Goal: Transaction & Acquisition: Purchase product/service

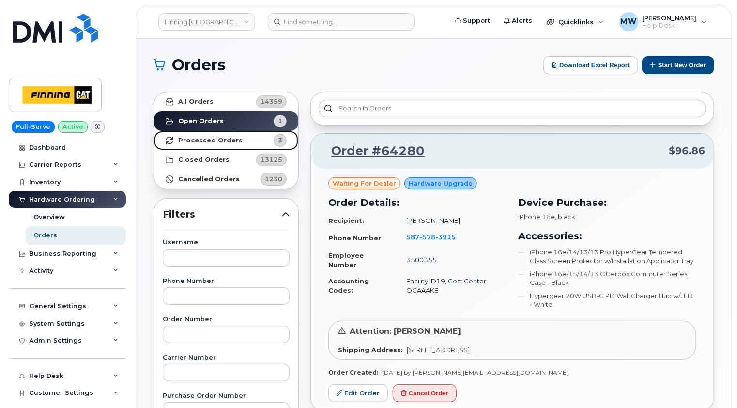
click at [223, 142] on strong "Processed Orders" at bounding box center [210, 141] width 64 height 8
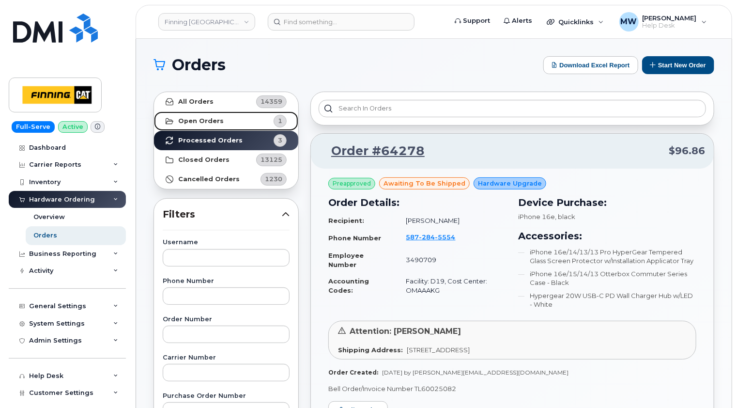
click at [220, 123] on link "Open Orders 1" at bounding box center [226, 120] width 144 height 19
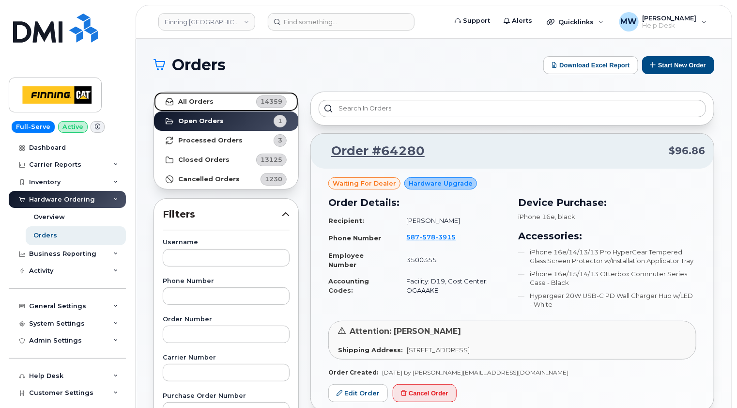
click at [209, 103] on strong "All Orders" at bounding box center [195, 102] width 35 height 8
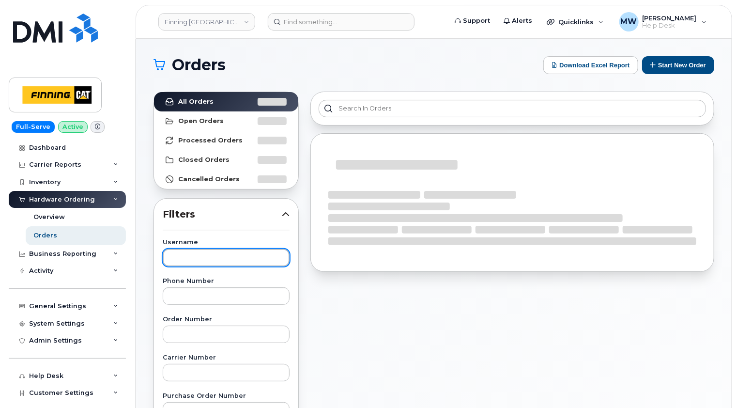
click at [225, 253] on input "text" at bounding box center [226, 257] width 127 height 17
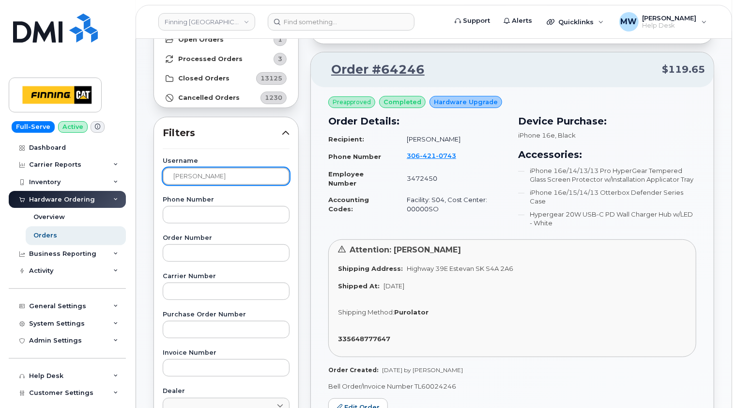
scroll to position [97, 0]
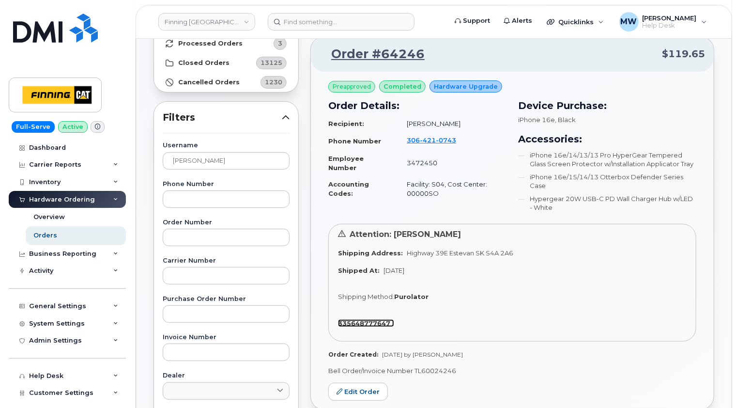
click at [372, 323] on strong "335648777647" at bounding box center [364, 323] width 52 height 8
drag, startPoint x: 238, startPoint y: 160, endPoint x: 145, endPoint y: 163, distance: 93.1
type input "matt rollheiser"
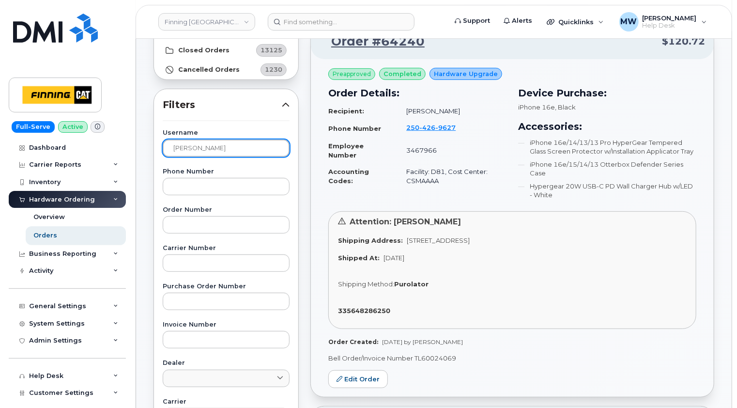
scroll to position [145, 0]
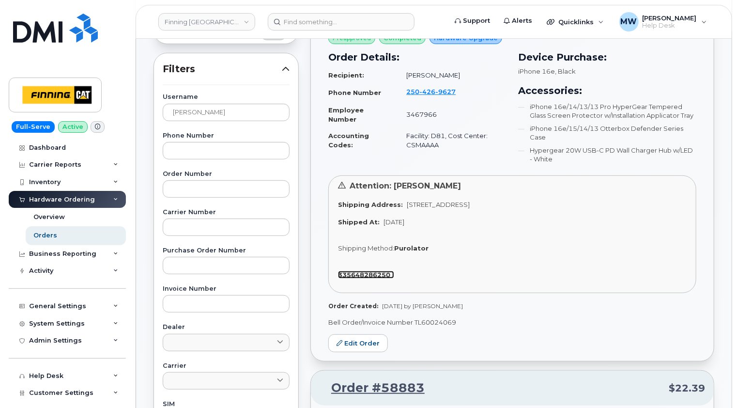
click at [374, 274] on strong "335648286250" at bounding box center [364, 275] width 52 height 8
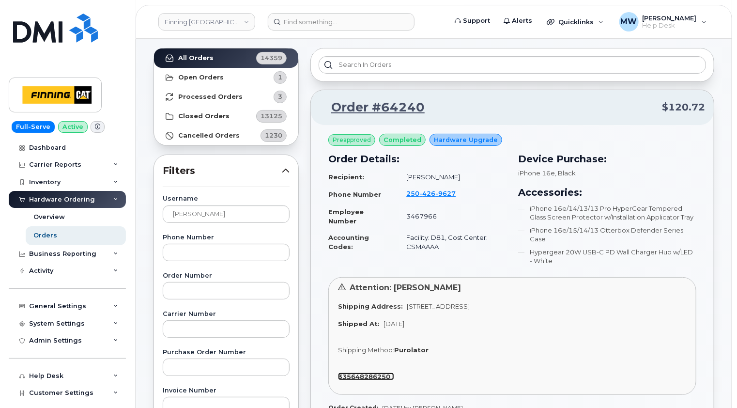
scroll to position [0, 0]
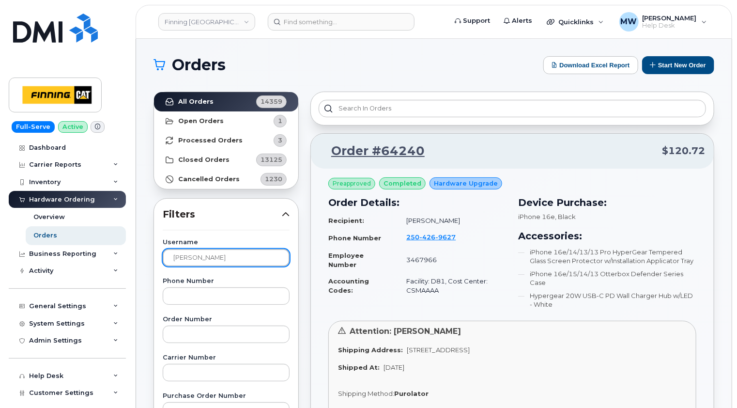
drag, startPoint x: 241, startPoint y: 261, endPoint x: 148, endPoint y: 265, distance: 92.7
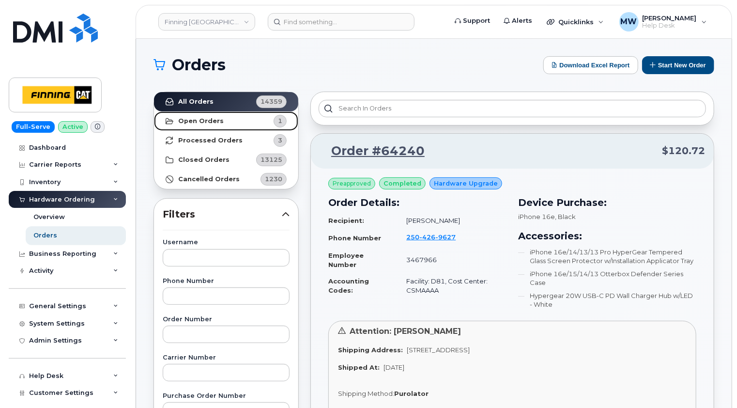
click at [193, 119] on strong "Open Orders" at bounding box center [201, 121] width 46 height 8
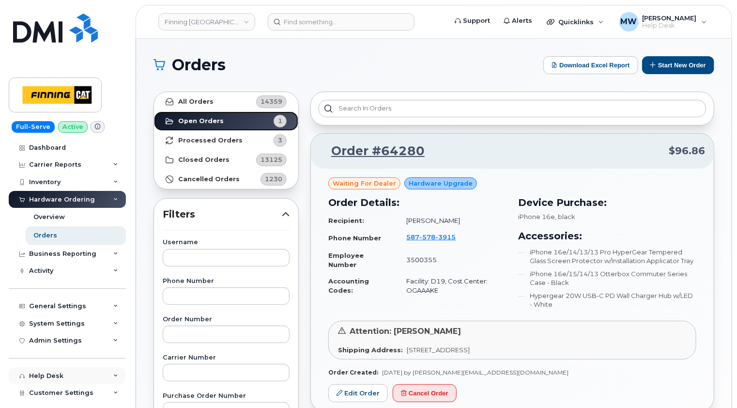
scroll to position [28, 0]
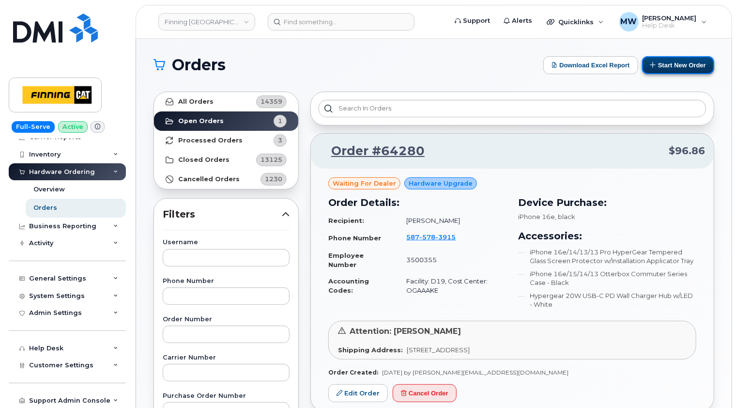
click at [679, 65] on button "Start New Order" at bounding box center [678, 65] width 72 height 18
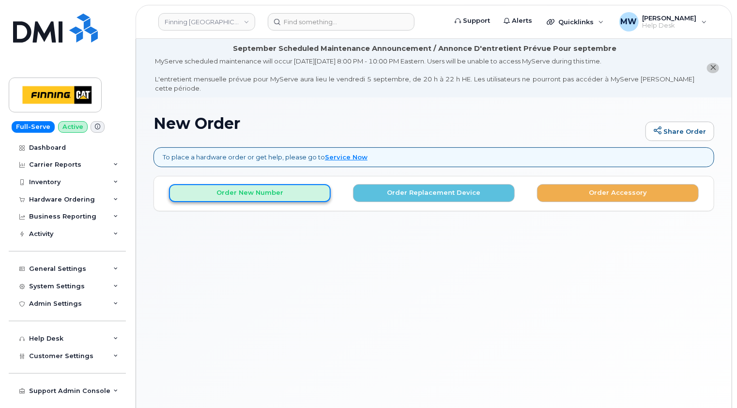
click at [281, 185] on button "Order New Number" at bounding box center [250, 193] width 162 height 18
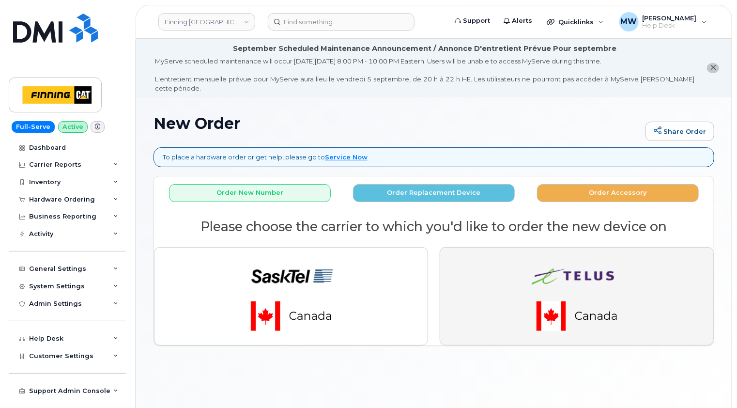
click at [621, 266] on img "button" at bounding box center [577, 295] width 136 height 81
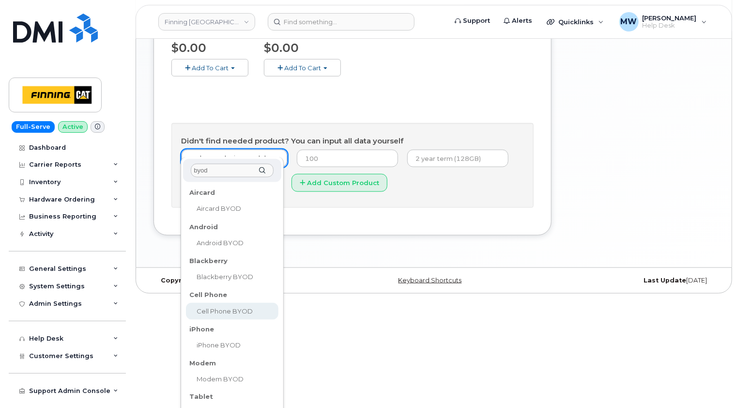
scroll to position [539, 0]
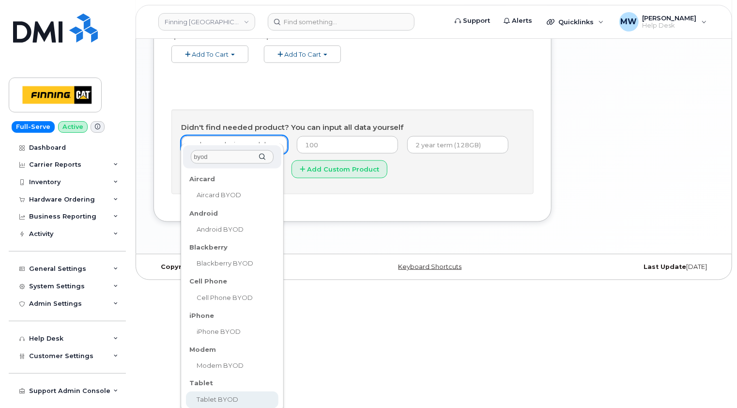
type input "byod"
select select "2550"
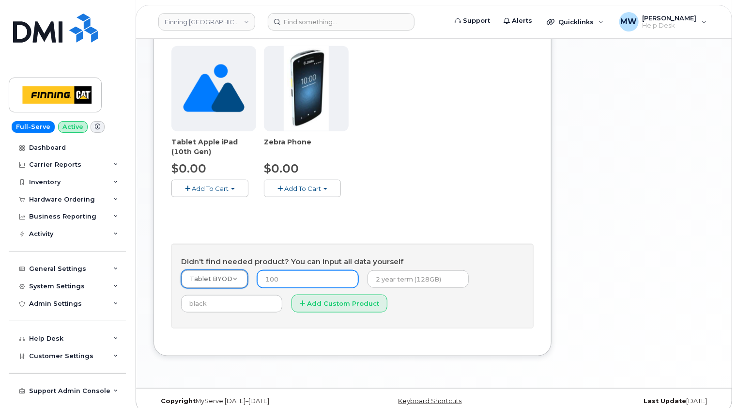
click at [302, 272] on input "number" at bounding box center [307, 278] width 101 height 17
type input "0.00"
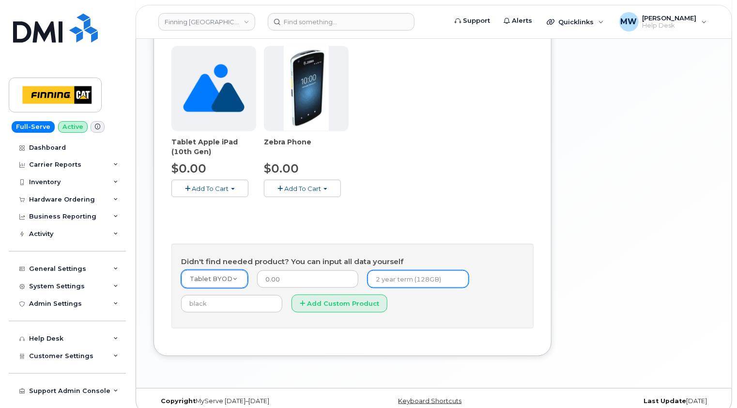
click at [382, 270] on input "text" at bounding box center [418, 278] width 101 height 17
click at [385, 270] on input "text" at bounding box center [418, 278] width 101 height 17
click at [386, 270] on input "text" at bounding box center [418, 278] width 101 height 17
type input "C"
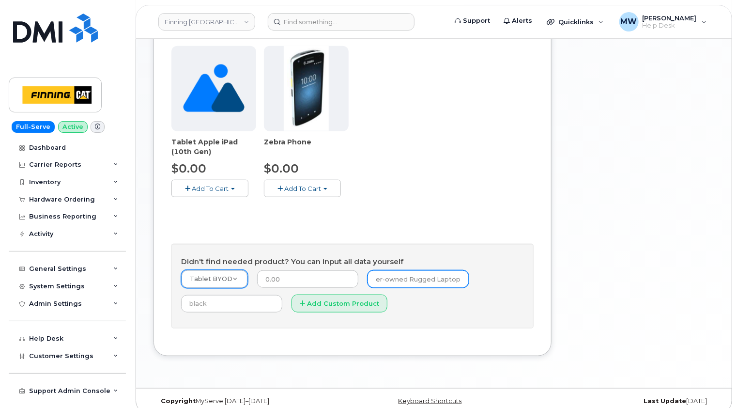
type input "Customer-owned Rugged Laptop"
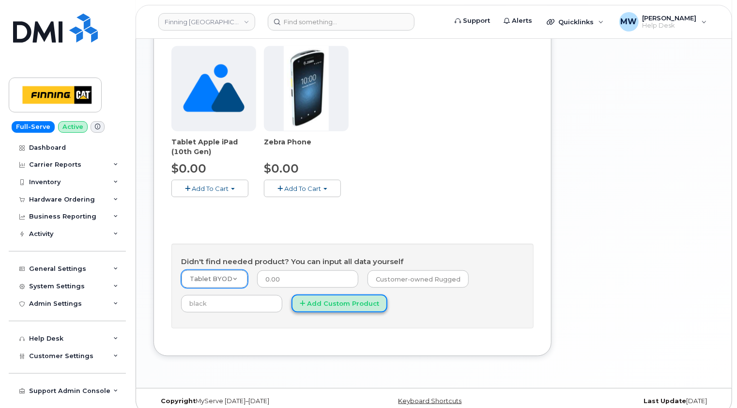
click at [341, 295] on button "Add Custom Product" at bounding box center [340, 304] width 96 height 18
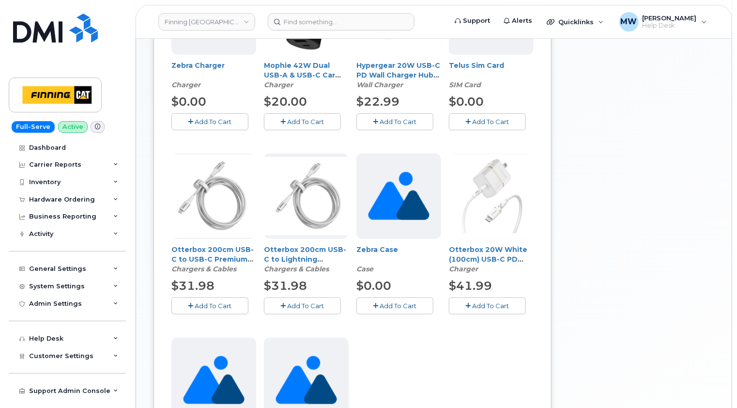
scroll to position [211, 0]
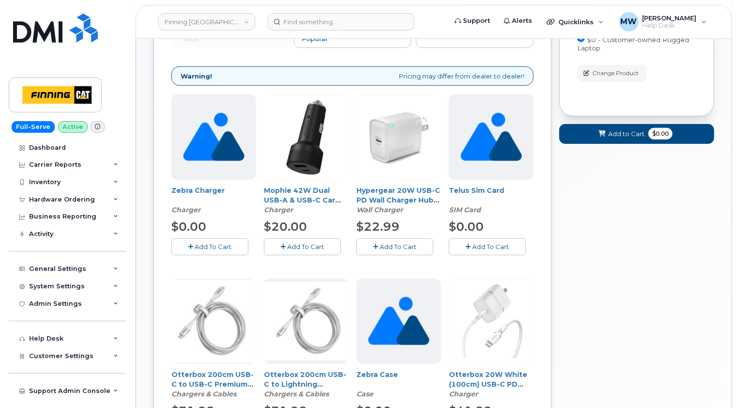
click at [490, 243] on span "Add To Cart" at bounding box center [491, 247] width 37 height 8
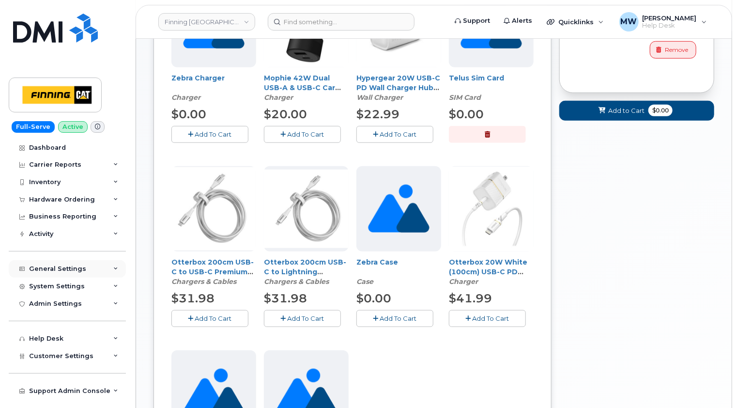
scroll to position [339, 0]
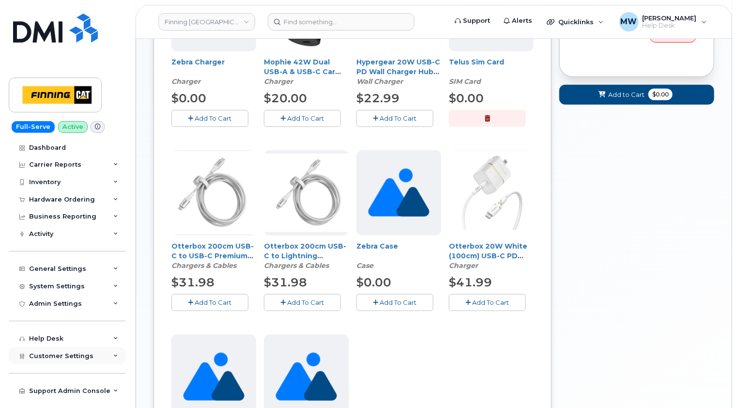
click at [110, 358] on div "Customer Settings" at bounding box center [67, 355] width 117 height 17
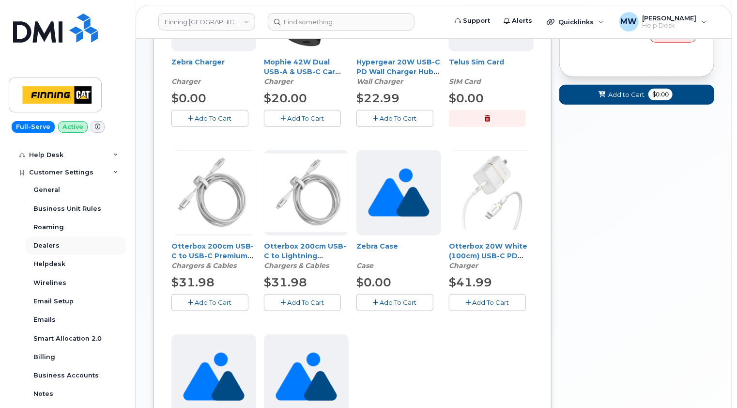
scroll to position [135, 0]
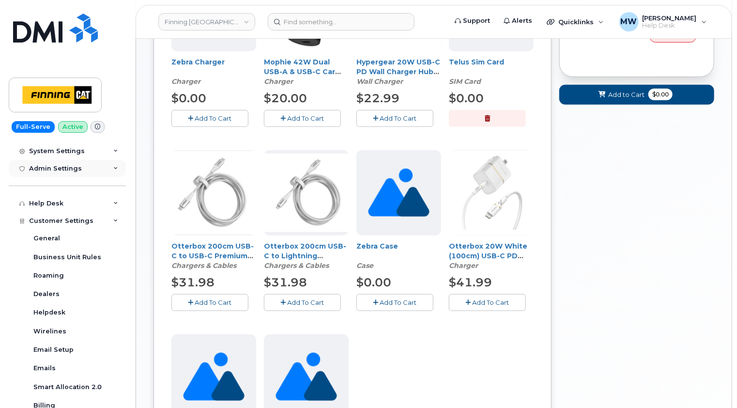
click at [113, 170] on icon at bounding box center [115, 168] width 5 height 5
click at [110, 155] on div "System Settings" at bounding box center [67, 150] width 117 height 17
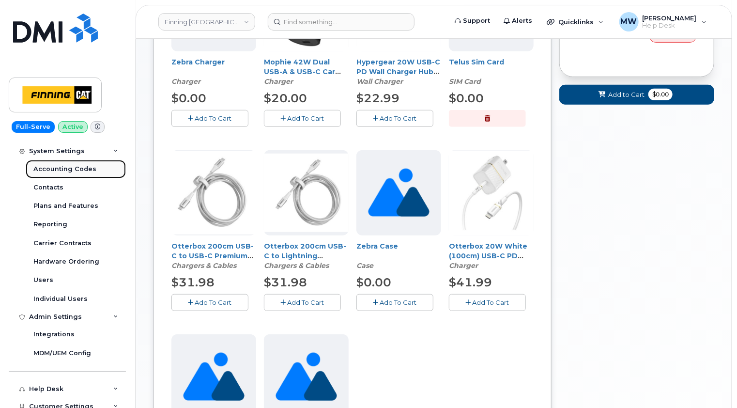
click at [71, 168] on div "Accounting Codes" at bounding box center [64, 169] width 63 height 9
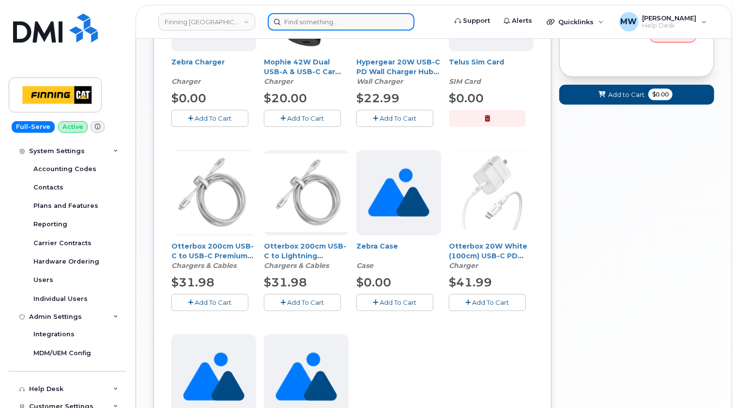
click at [328, 20] on input at bounding box center [341, 21] width 147 height 17
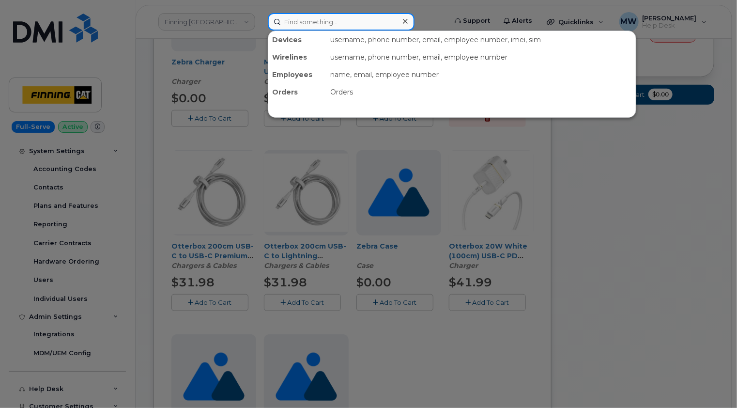
paste input "3500705"
type input "3500705"
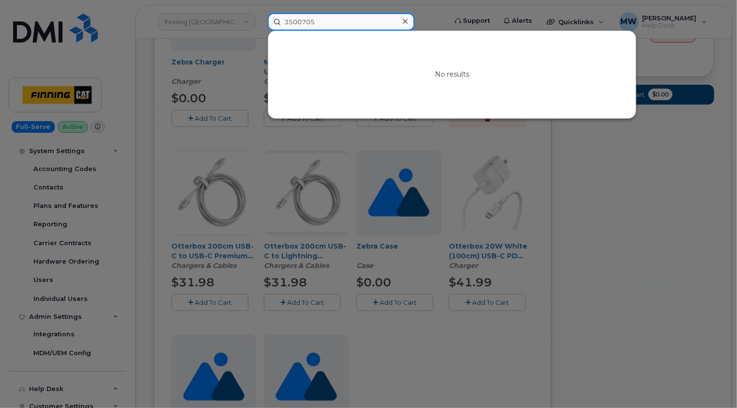
drag, startPoint x: 328, startPoint y: 21, endPoint x: 283, endPoint y: 20, distance: 45.1
click at [283, 20] on input "3500705" at bounding box center [341, 21] width 147 height 17
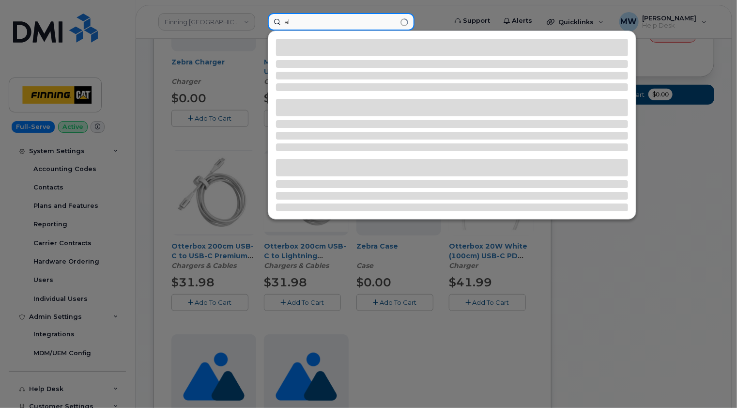
type input "a"
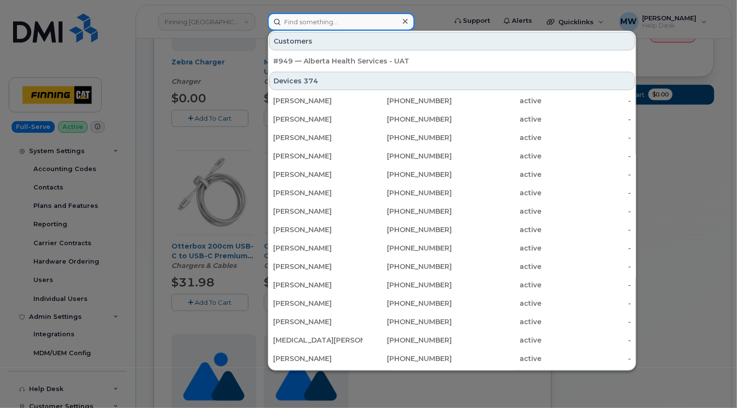
paste input "[PERSON_NAME]"
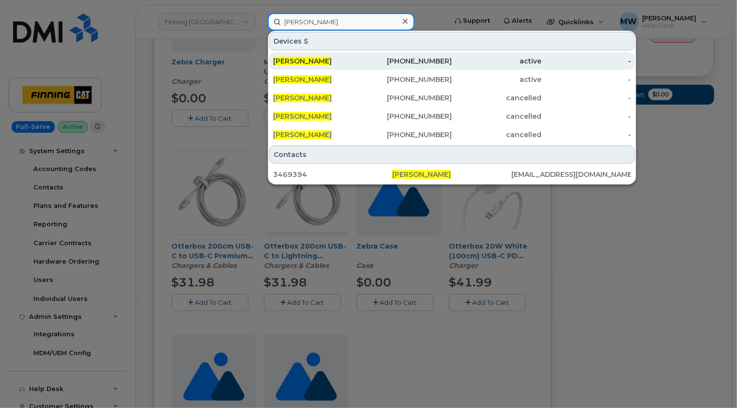
type input "[PERSON_NAME]"
click at [326, 62] on span "[PERSON_NAME]" at bounding box center [302, 61] width 59 height 9
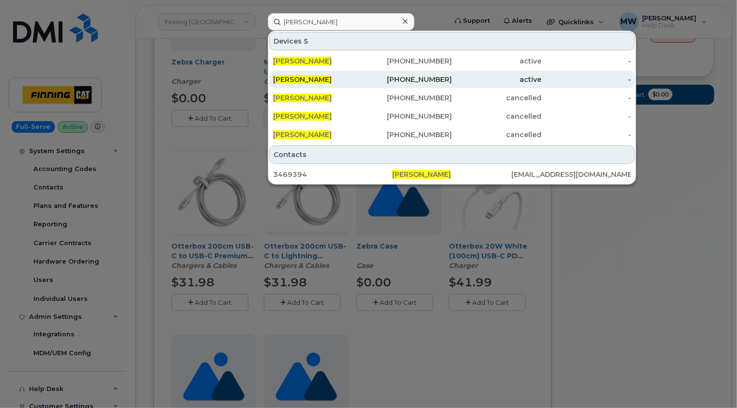
click at [324, 73] on div "[PERSON_NAME]" at bounding box center [318, 79] width 90 height 17
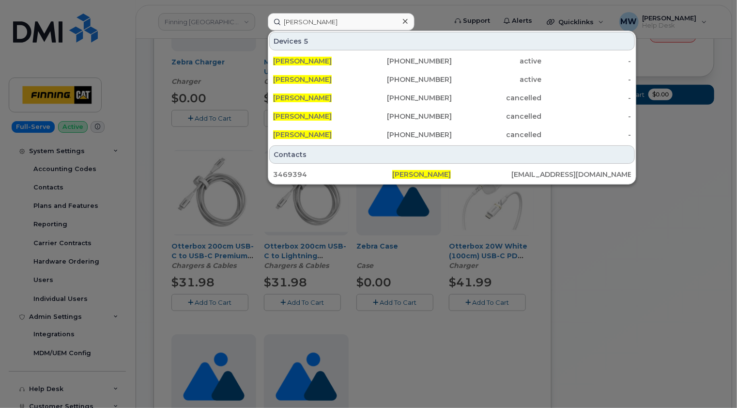
click at [403, 20] on icon at bounding box center [405, 21] width 5 height 8
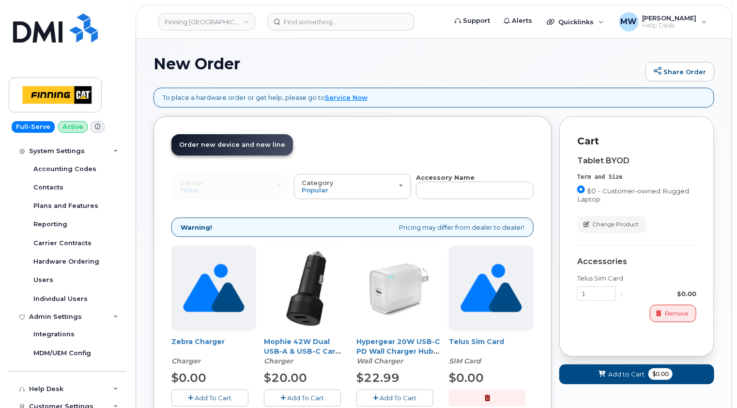
scroll to position [145, 0]
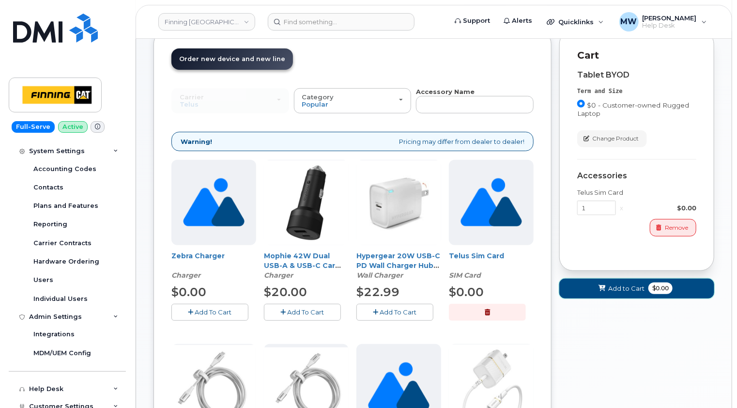
click at [625, 284] on span "Add to Cart" at bounding box center [627, 288] width 36 height 9
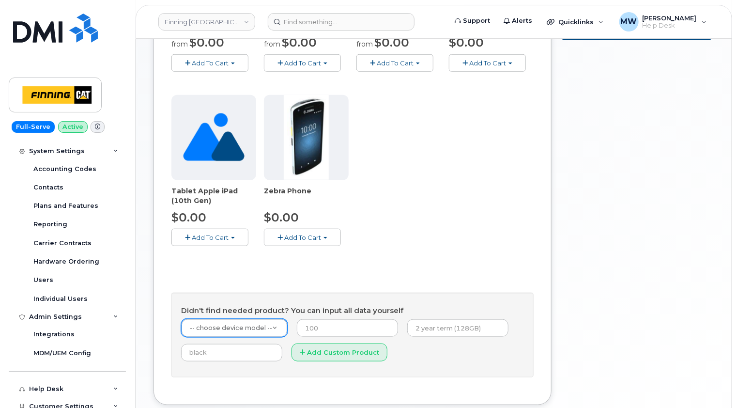
scroll to position [356, 0]
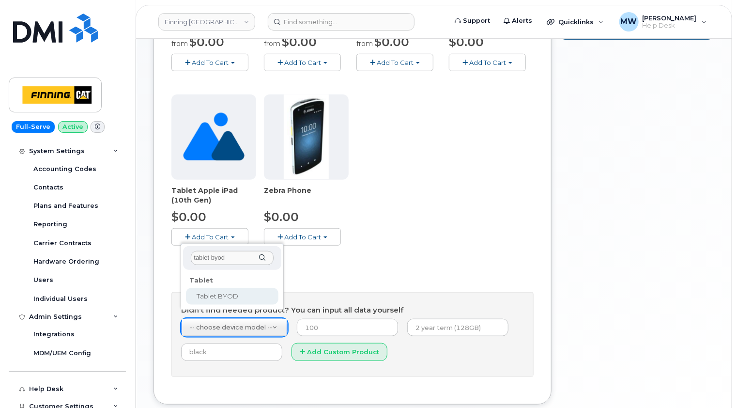
type input "tablet byod"
select select "2550"
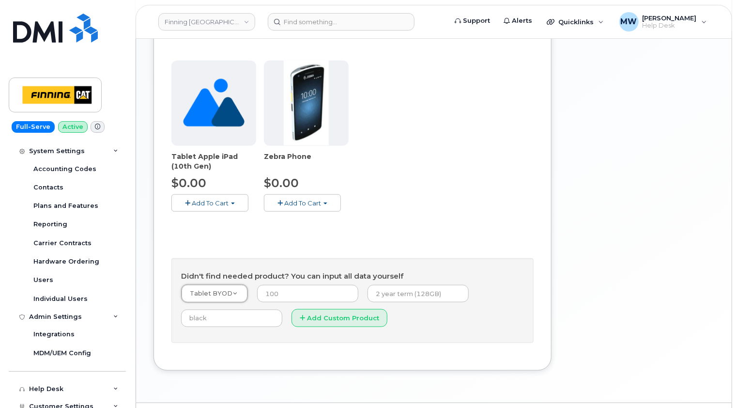
scroll to position [405, 0]
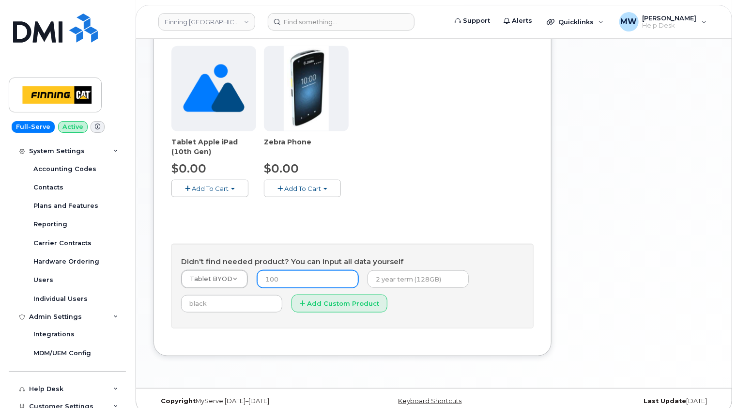
click at [300, 270] on input "number" at bounding box center [307, 278] width 101 height 17
type input "0.00"
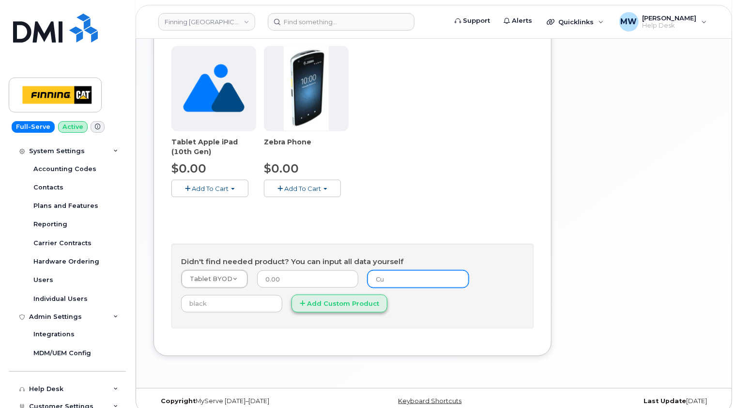
type input "Customer-owned Rugged Laptop"
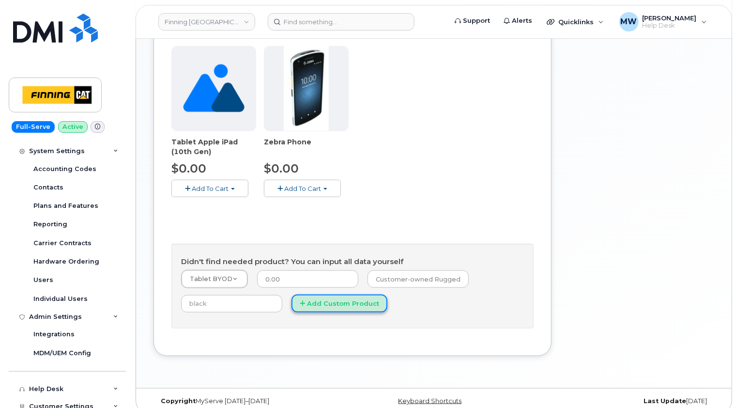
click at [344, 295] on button "Add Custom Product" at bounding box center [340, 304] width 96 height 18
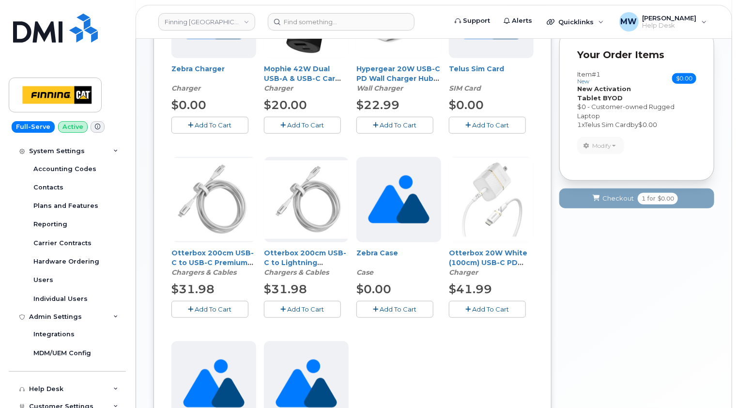
scroll to position [162, 0]
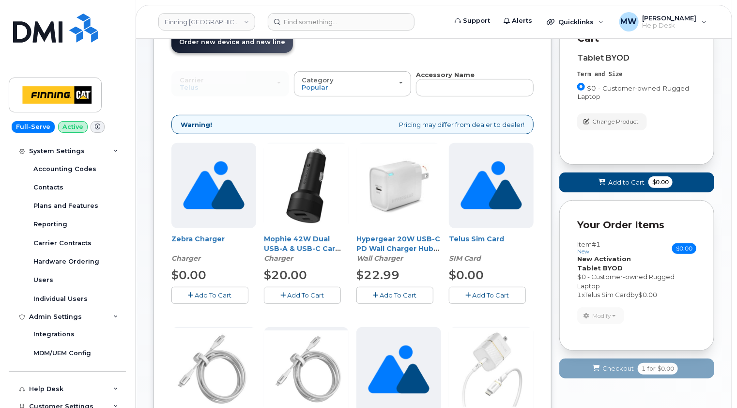
click at [491, 291] on span "Add To Cart" at bounding box center [491, 295] width 37 height 8
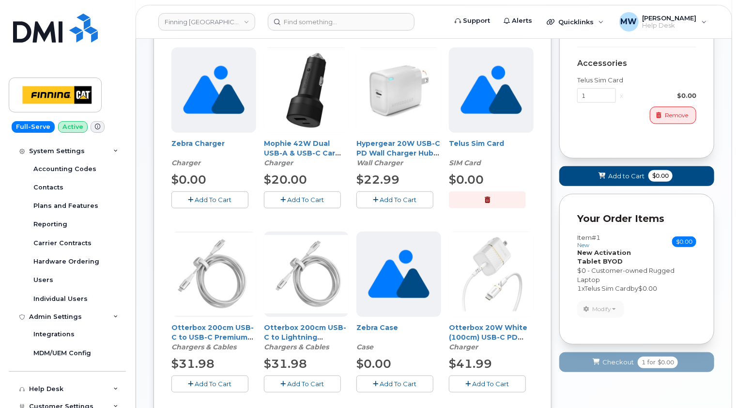
scroll to position [259, 0]
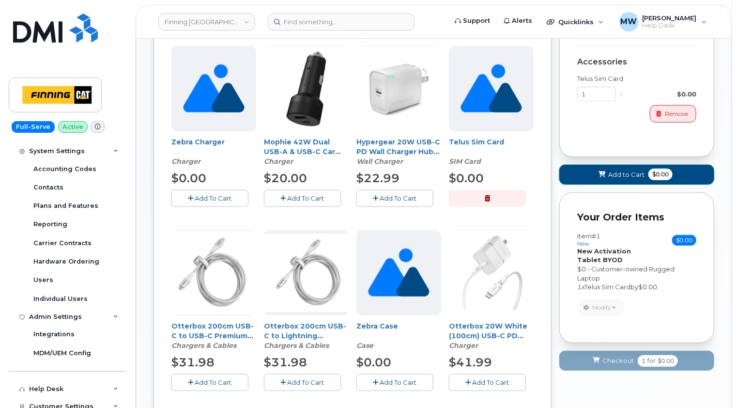
click at [624, 170] on span "Add to Cart" at bounding box center [627, 174] width 36 height 9
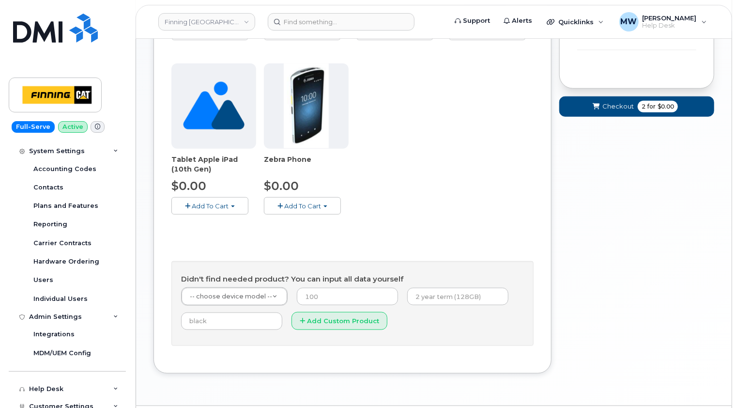
scroll to position [405, 0]
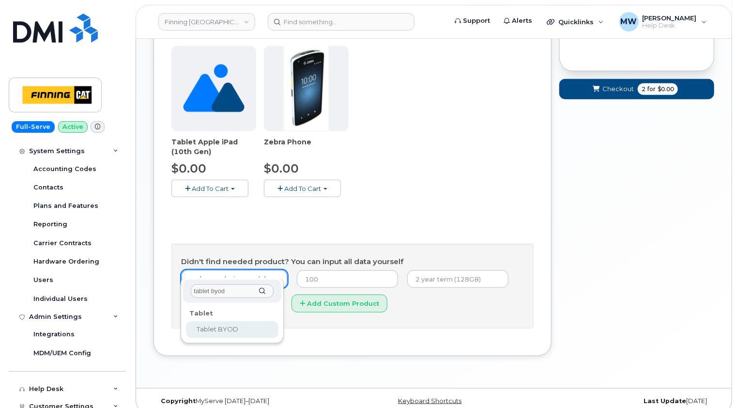
type input "tablet byod"
select select "2550"
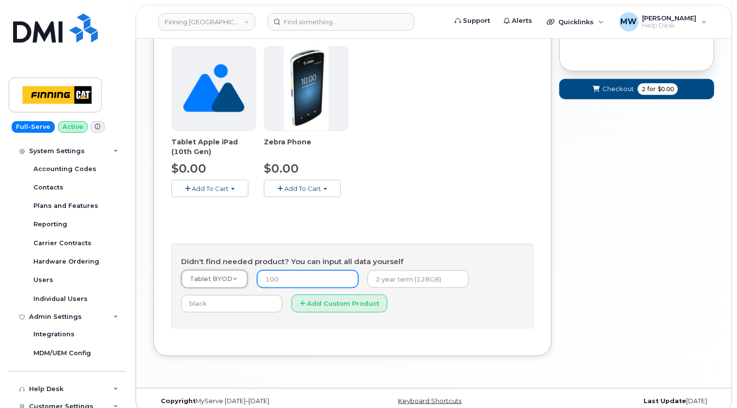
click at [289, 270] on input "number" at bounding box center [307, 278] width 101 height 17
type input "0.00"
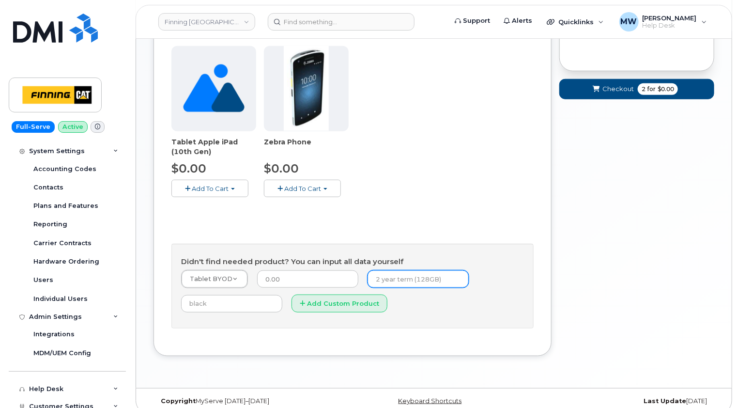
click at [391, 270] on input "text" at bounding box center [418, 278] width 101 height 17
type input "Customer-owned Rugged Laptop"
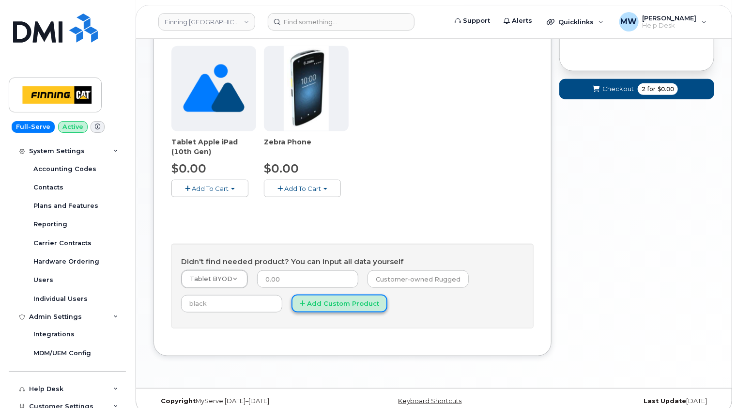
click at [332, 295] on button "Add Custom Product" at bounding box center [340, 304] width 96 height 18
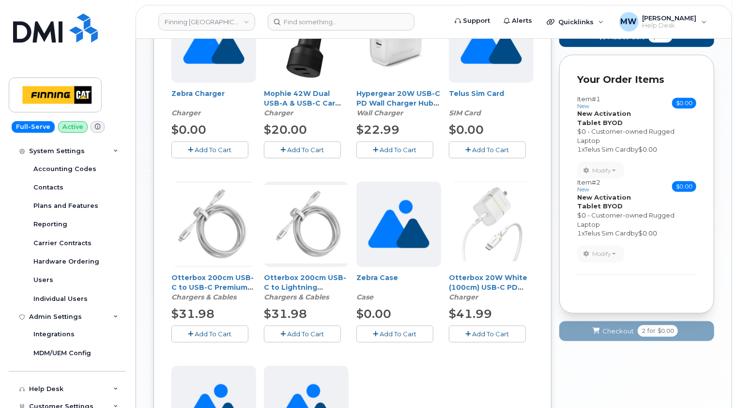
scroll to position [211, 0]
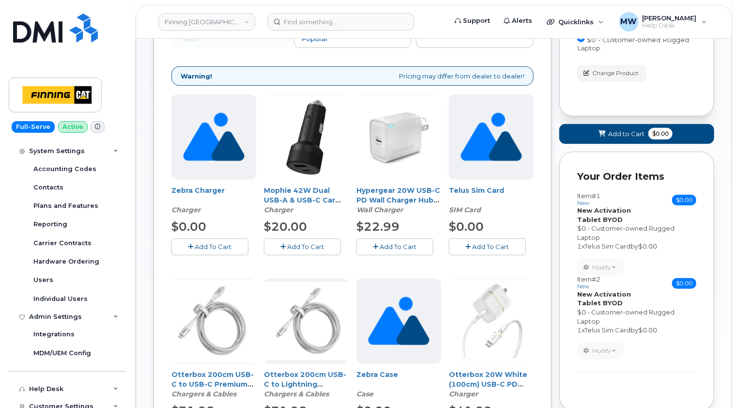
click at [485, 243] on span "Add To Cart" at bounding box center [491, 247] width 37 height 8
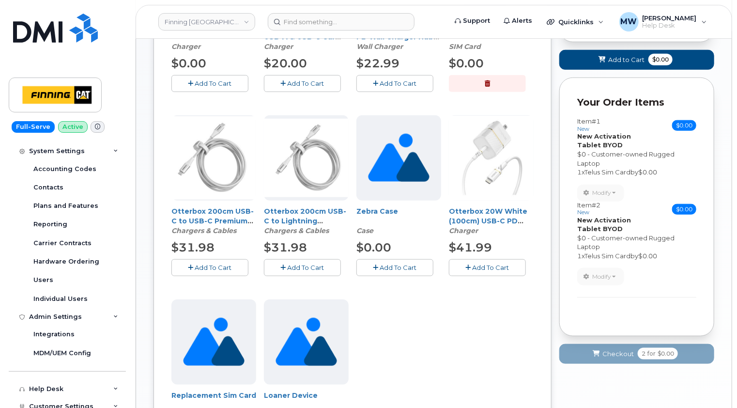
scroll to position [194, 0]
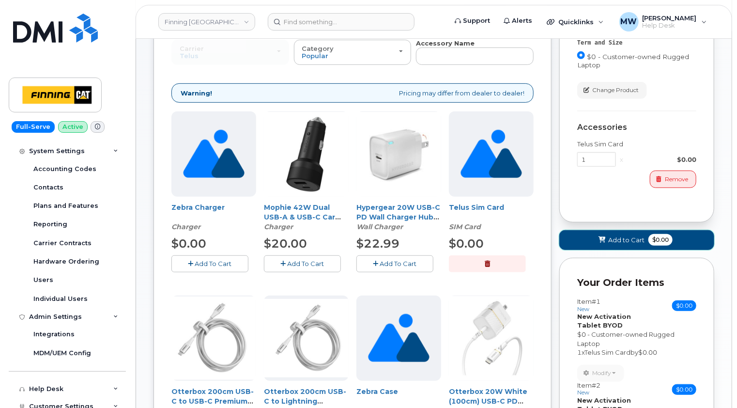
click at [621, 235] on span "Add to Cart" at bounding box center [627, 239] width 36 height 9
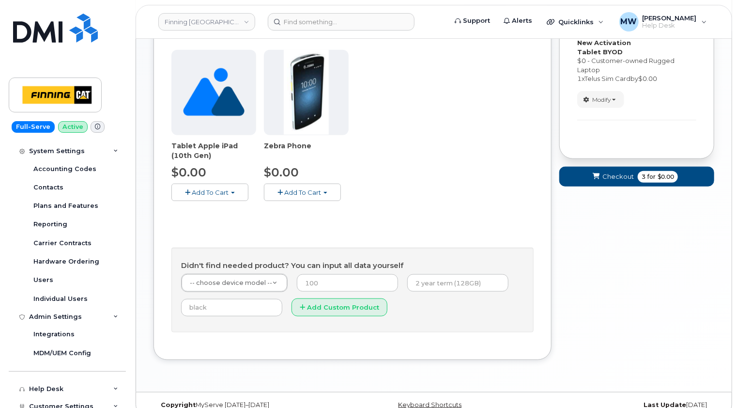
scroll to position [405, 0]
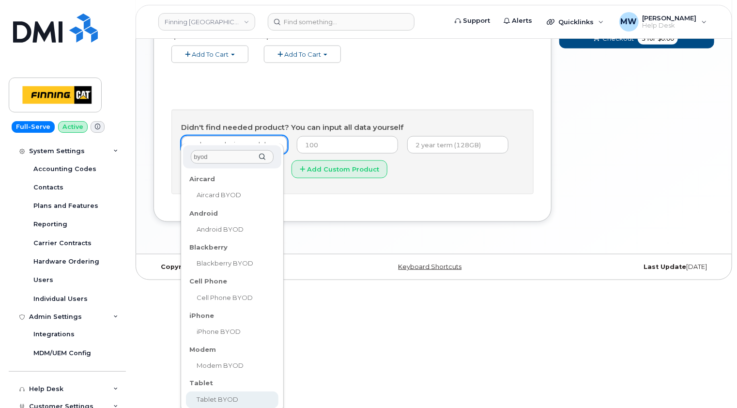
type input "byod"
drag, startPoint x: 229, startPoint y: 393, endPoint x: 235, endPoint y: 376, distance: 17.9
select select "2550"
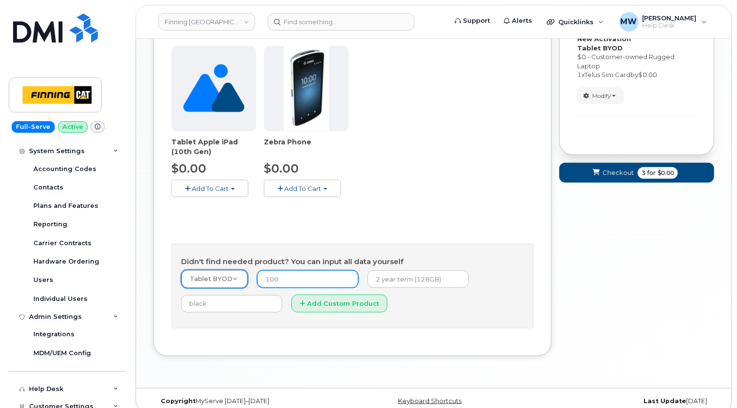
click at [298, 270] on input "number" at bounding box center [307, 278] width 101 height 17
type input "0.00"
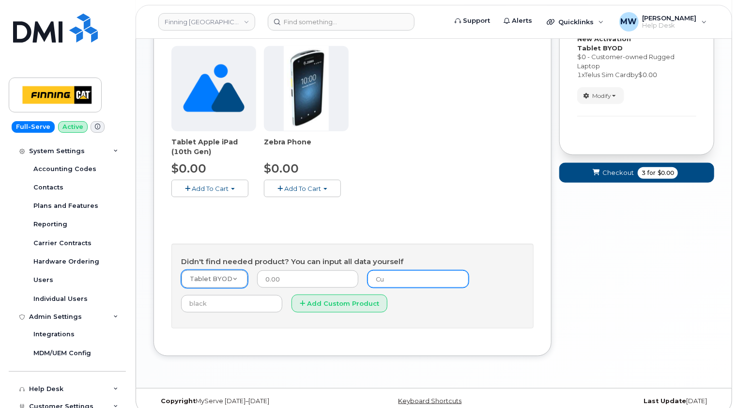
type input "Customer-owned Rugged Laptop"
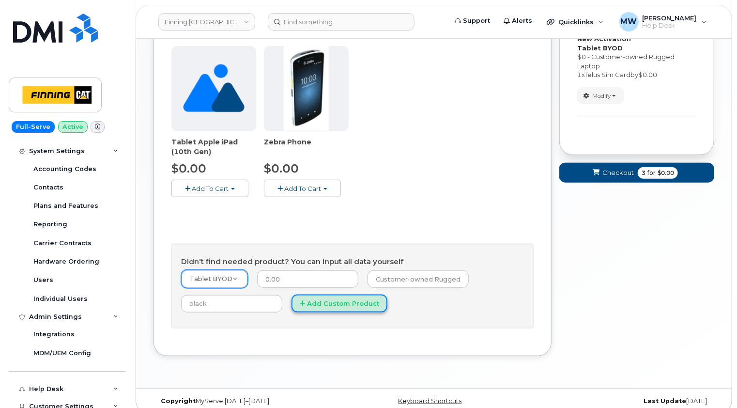
click at [337, 295] on button "Add Custom Product" at bounding box center [340, 304] width 96 height 18
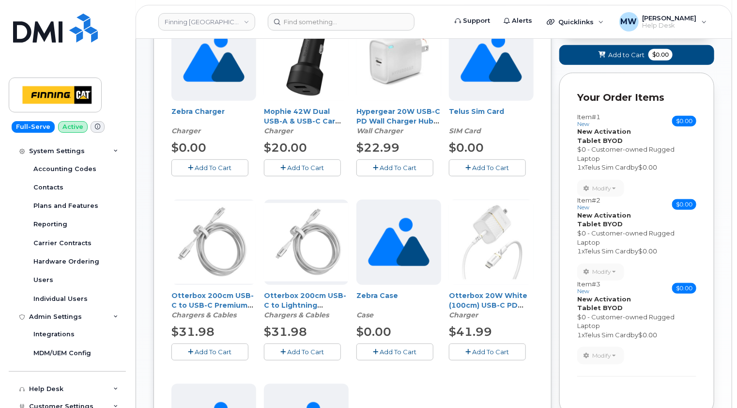
scroll to position [211, 0]
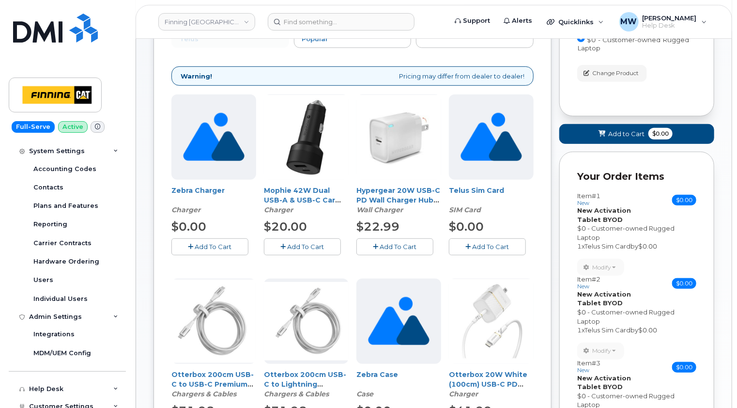
click at [492, 243] on span "Add To Cart" at bounding box center [491, 247] width 37 height 8
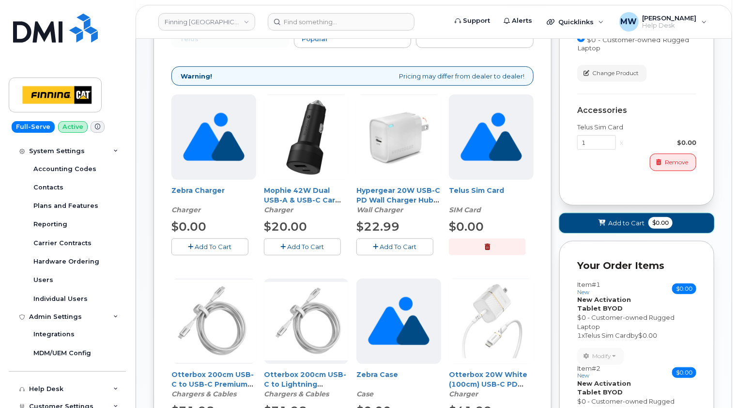
click at [632, 218] on span "Add to Cart" at bounding box center [627, 222] width 36 height 9
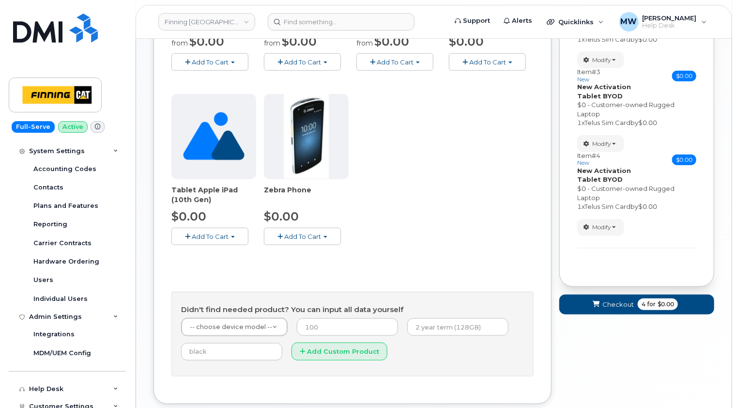
scroll to position [405, 0]
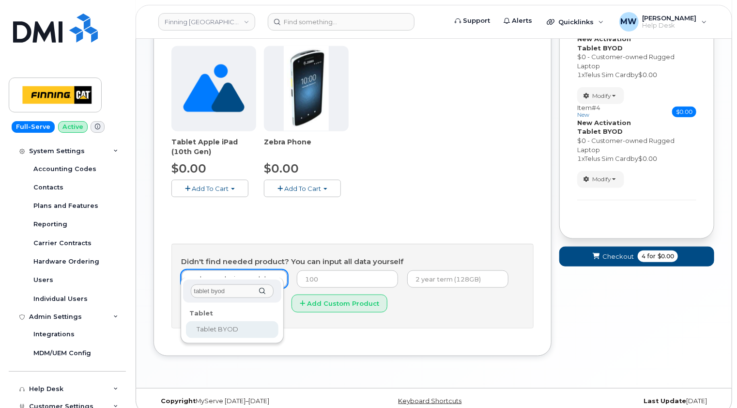
type input "tablet byod"
select select "2550"
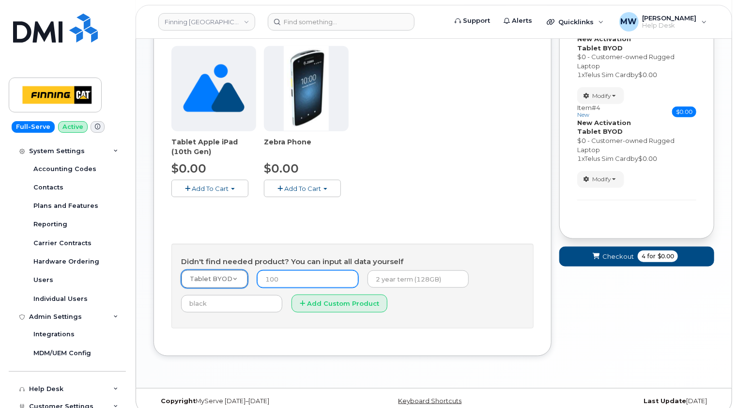
click at [318, 270] on input "number" at bounding box center [307, 278] width 101 height 17
type input "0.00"
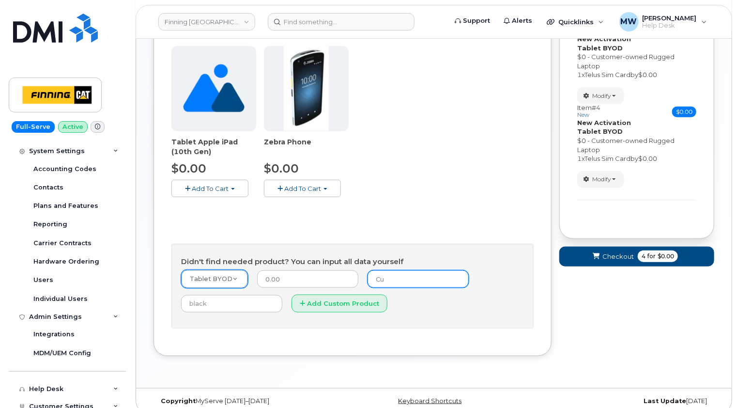
type input "Customer-owned Rugged Laptop"
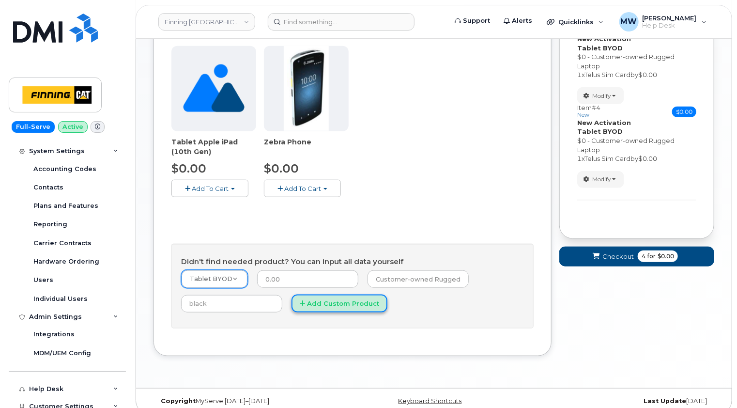
click at [337, 295] on button "Add Custom Product" at bounding box center [340, 304] width 96 height 18
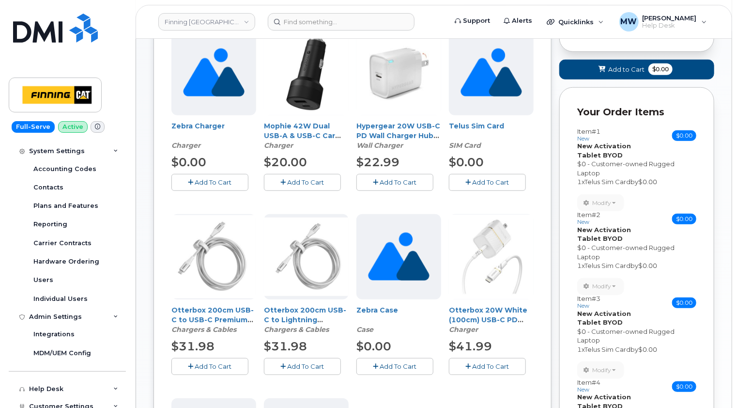
scroll to position [211, 0]
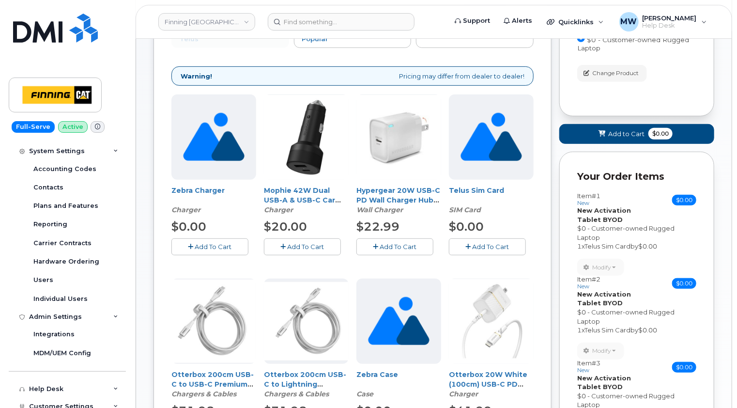
click at [487, 243] on span "Add To Cart" at bounding box center [491, 247] width 37 height 8
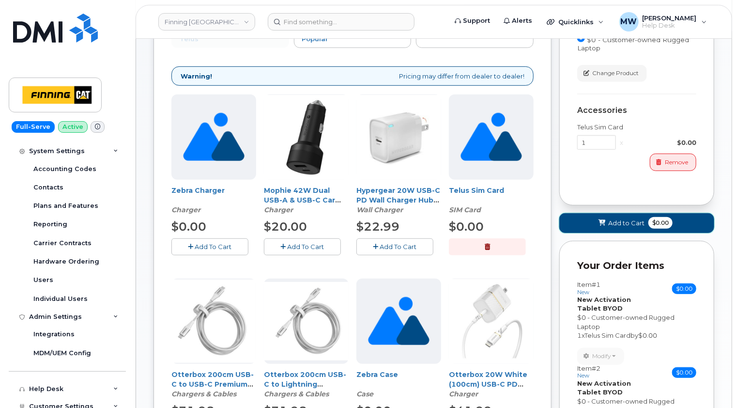
click at [642, 218] on span "Add to Cart" at bounding box center [627, 222] width 36 height 9
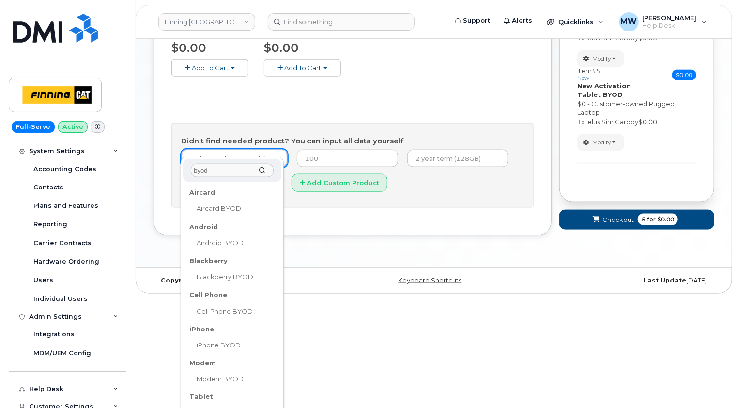
scroll to position [539, 0]
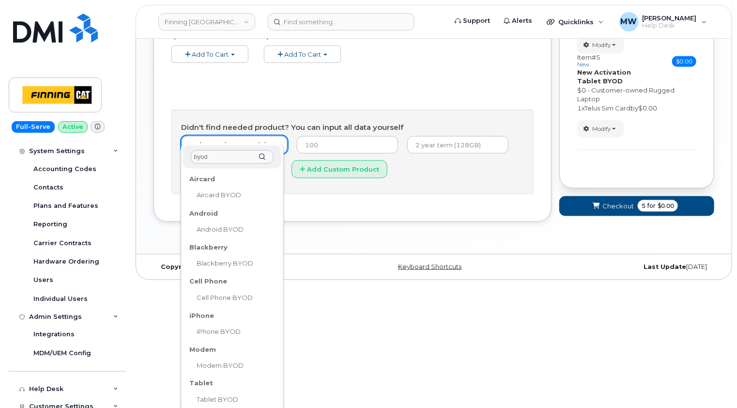
type input "byod"
select select "2550"
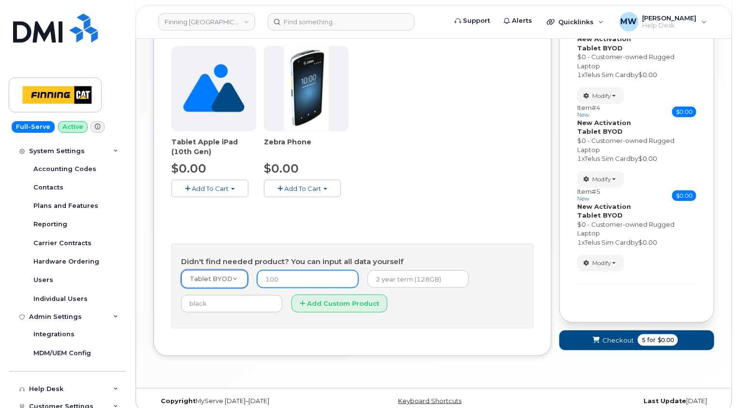
click at [287, 270] on input "number" at bounding box center [307, 278] width 101 height 17
type input "0.00"
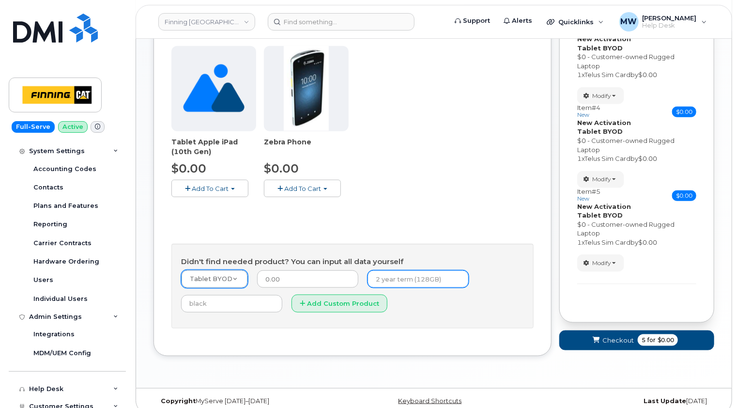
click at [413, 270] on input "text" at bounding box center [418, 278] width 101 height 17
type input "Customer-owned Rugged Laptop"
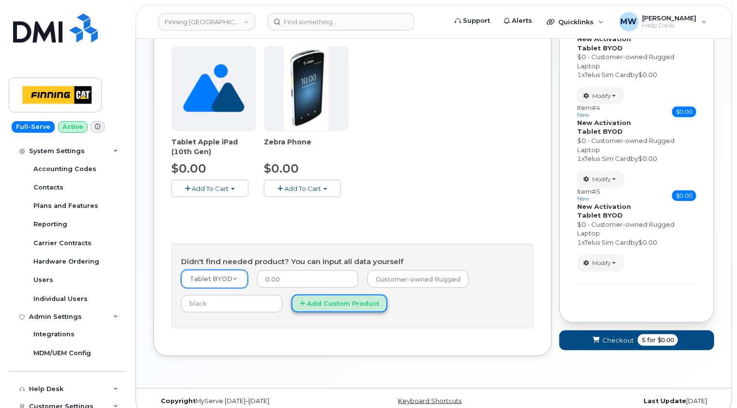
click at [328, 295] on button "Add Custom Product" at bounding box center [340, 304] width 96 height 18
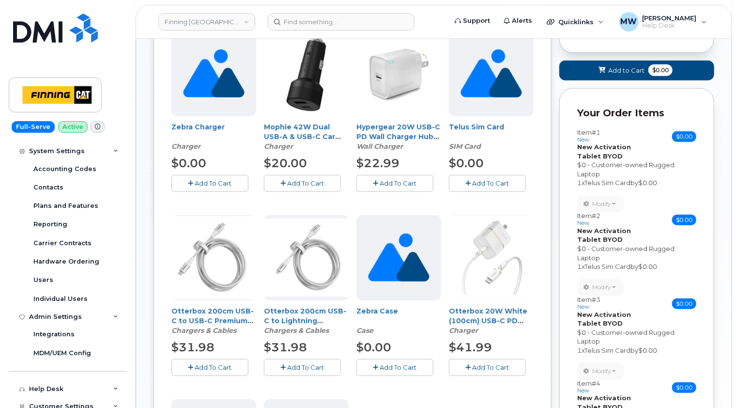
scroll to position [162, 0]
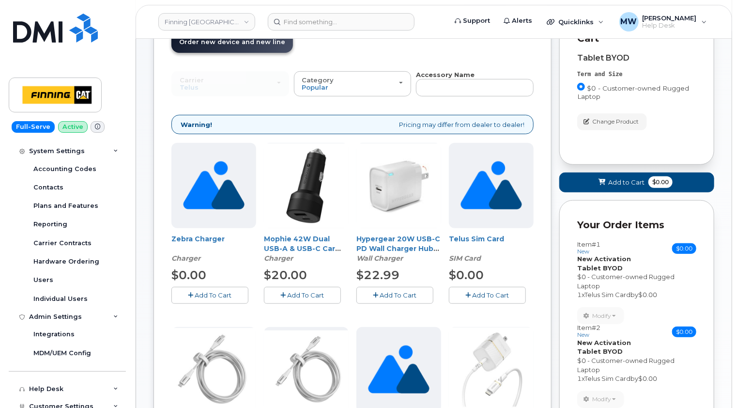
click at [494, 291] on span "Add To Cart" at bounding box center [491, 295] width 37 height 8
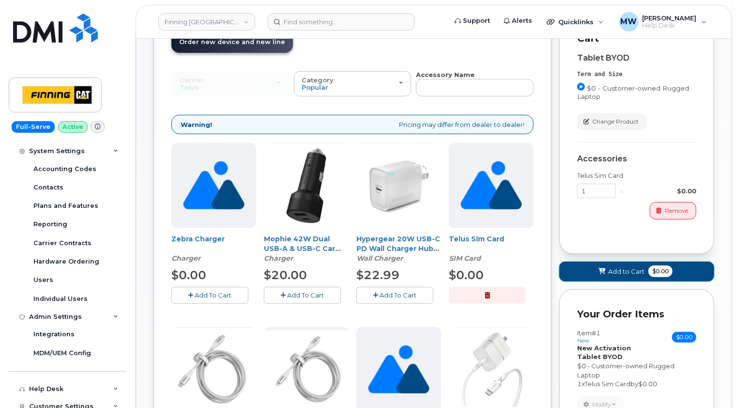
click at [629, 267] on span "Add to Cart" at bounding box center [627, 271] width 36 height 9
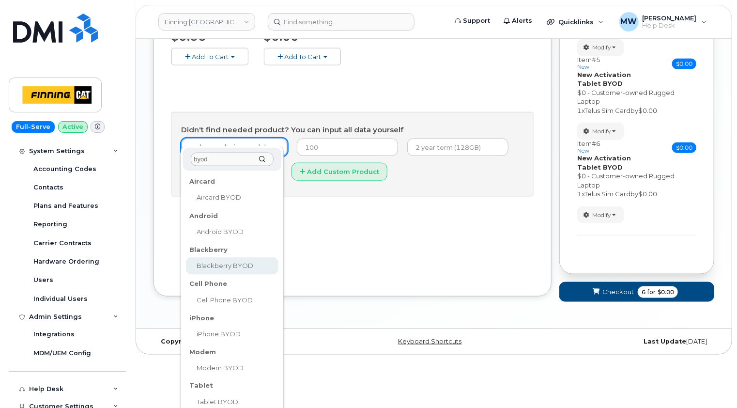
scroll to position [539, 0]
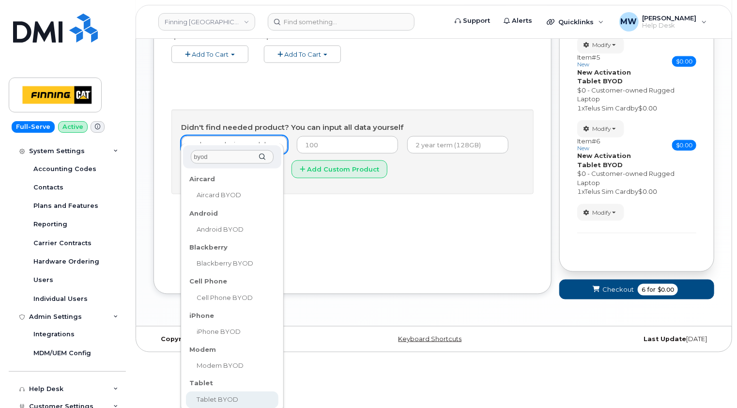
type input "byod"
select select "2550"
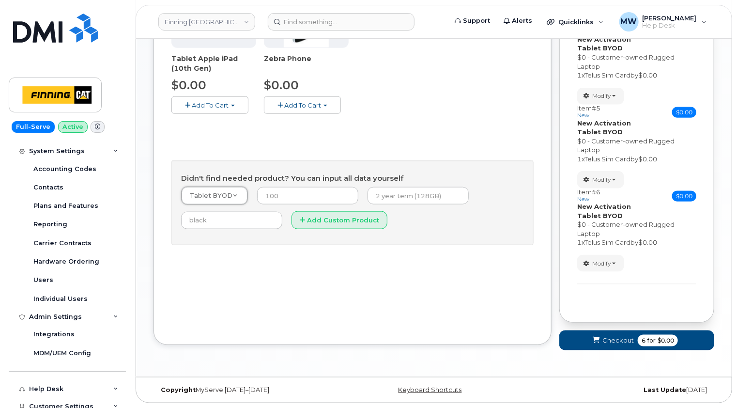
scroll to position [477, 0]
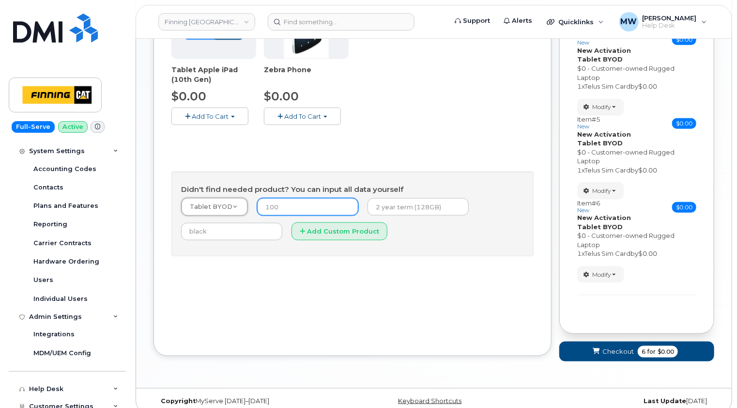
click at [291, 198] on input "number" at bounding box center [307, 206] width 101 height 17
type input "0.00"
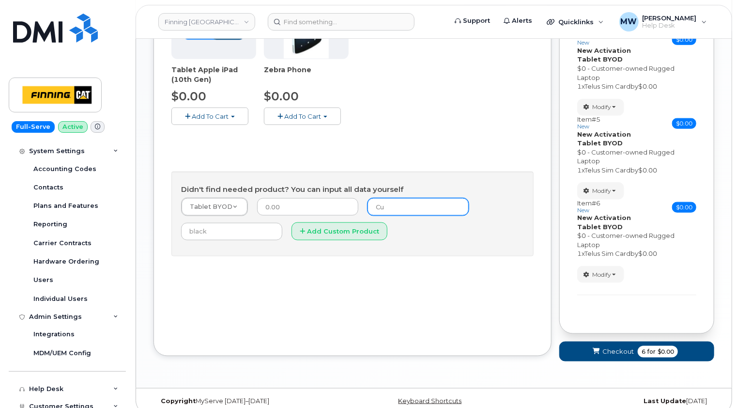
type input "Customer-owned Rugged Laptop"
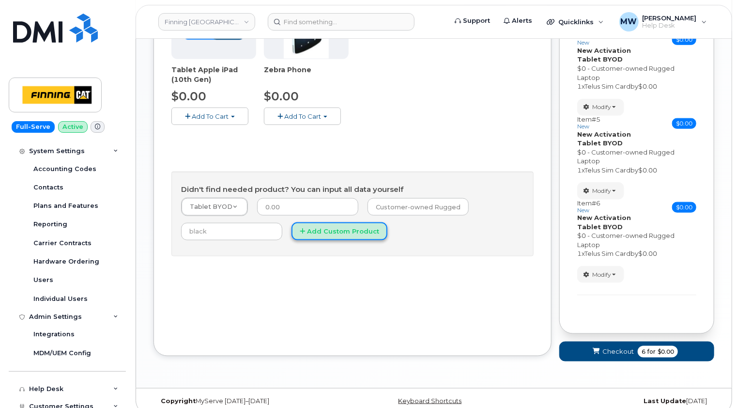
click at [336, 222] on button "Add Custom Product" at bounding box center [340, 231] width 96 height 18
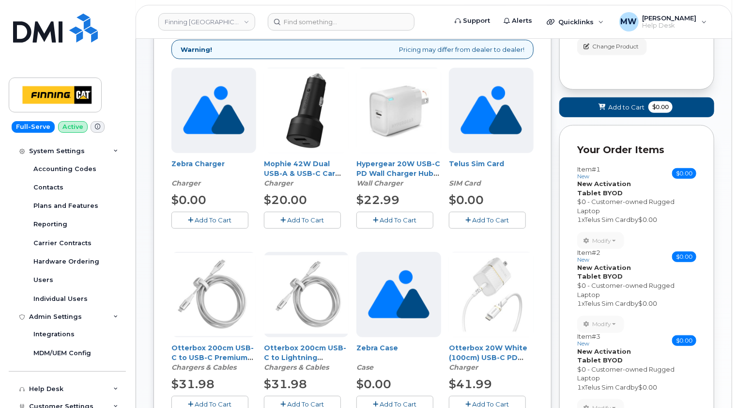
scroll to position [186, 0]
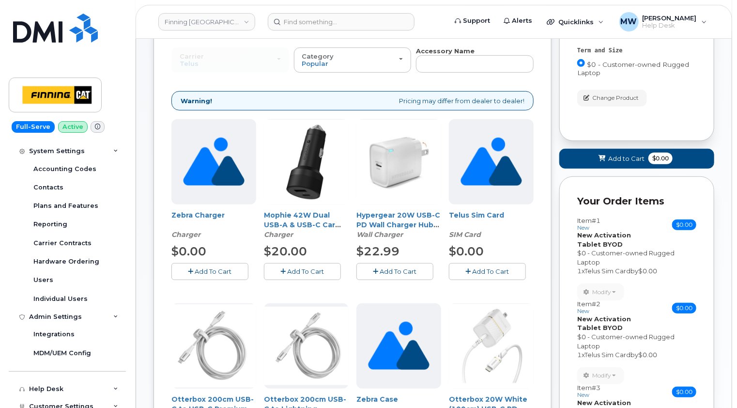
click at [488, 267] on span "Add To Cart" at bounding box center [491, 271] width 37 height 8
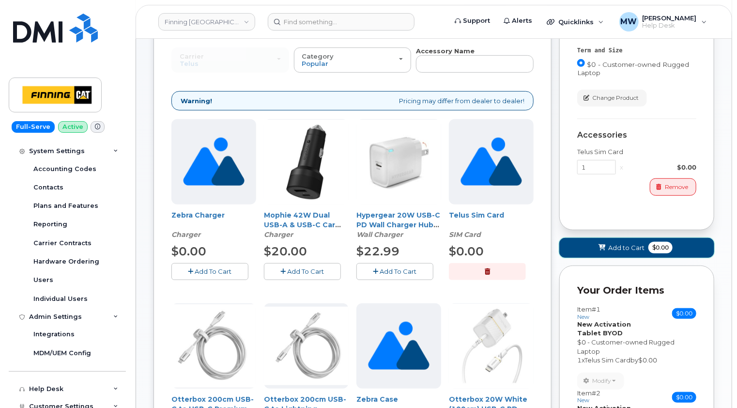
click at [626, 243] on span "Add to Cart" at bounding box center [627, 247] width 36 height 9
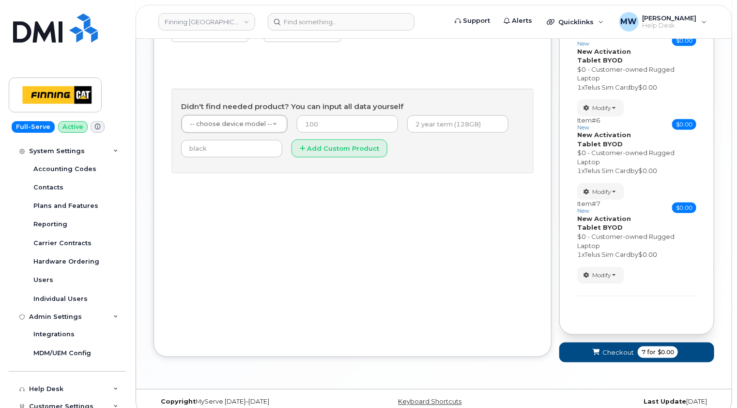
scroll to position [560, 0]
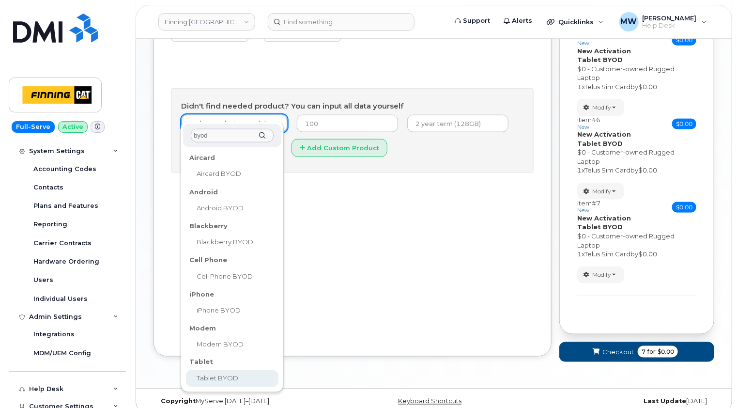
type input "byod"
select select "2550"
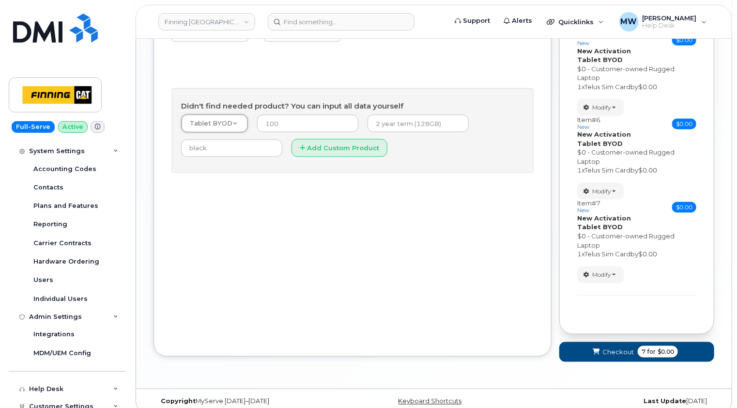
click at [274, 104] on div "Didn't find needed product? You can input all data yourself Tablet BYOD -- choo…" at bounding box center [353, 130] width 362 height 85
click at [276, 115] on input "number" at bounding box center [307, 123] width 101 height 17
type input "0.00"
type input "Customer-owned Rugged Laptop"
click at [343, 140] on button "Add Custom Product" at bounding box center [340, 148] width 96 height 18
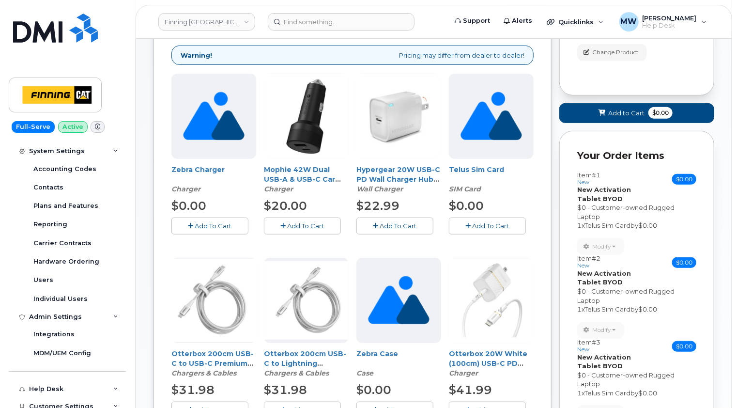
scroll to position [172, 0]
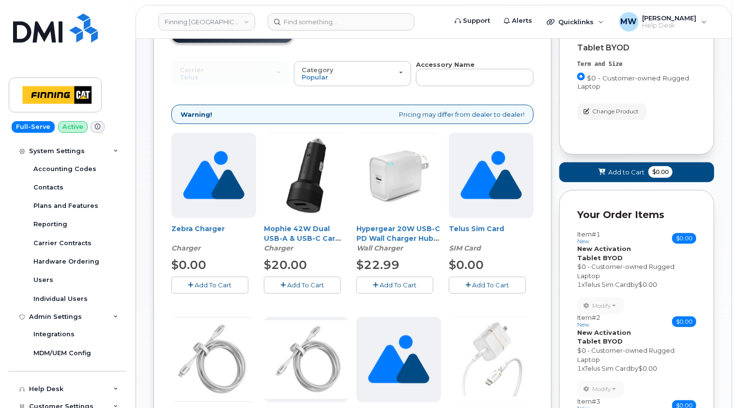
click at [487, 281] on span "Add To Cart" at bounding box center [491, 285] width 37 height 8
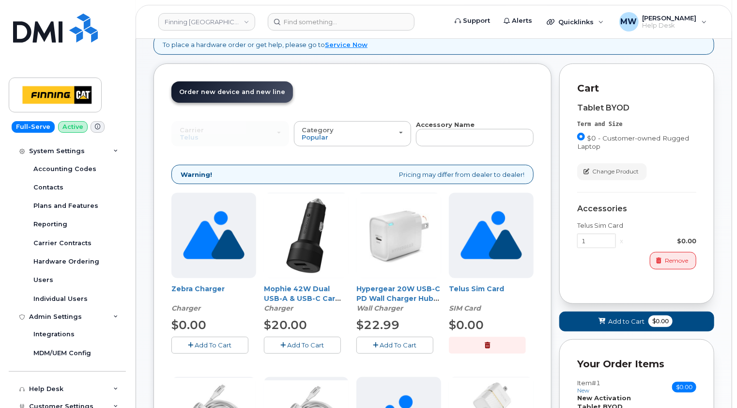
scroll to position [194, 0]
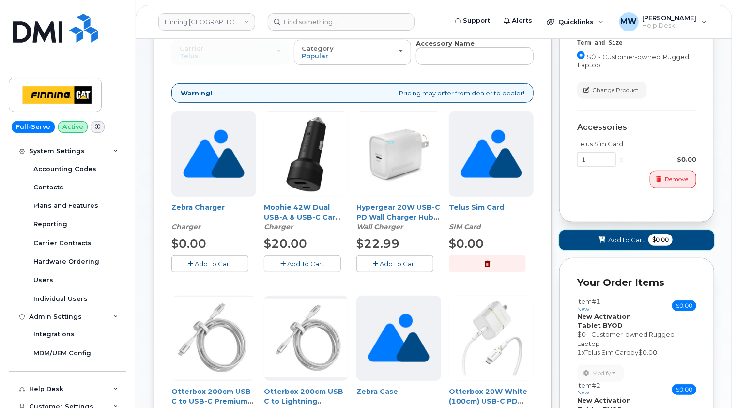
click at [618, 235] on span "Add to Cart" at bounding box center [627, 239] width 36 height 9
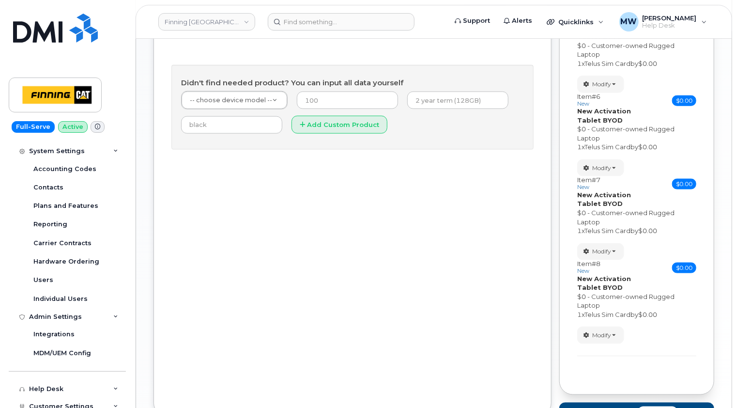
scroll to position [643, 0]
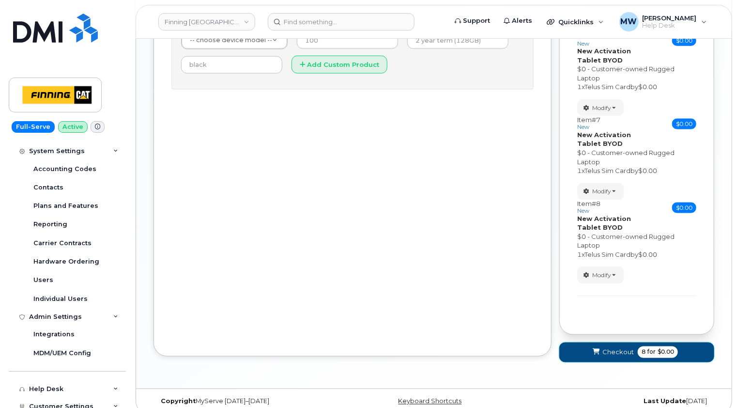
click at [609, 348] on span "Checkout" at bounding box center [618, 352] width 31 height 9
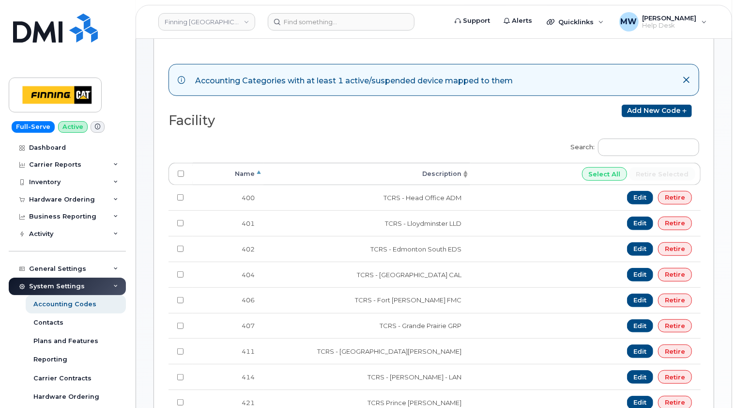
scroll to position [93, 0]
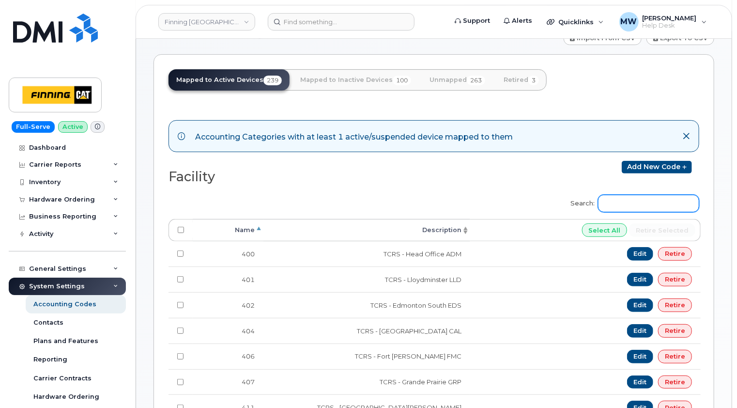
click at [638, 196] on input "Search:" at bounding box center [648, 203] width 101 height 17
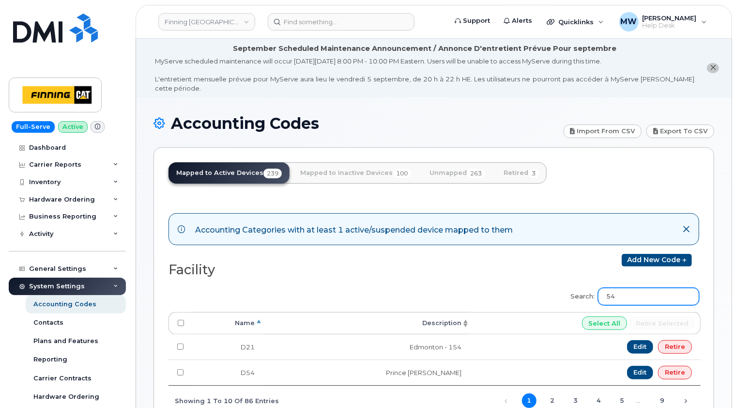
scroll to position [48, 0]
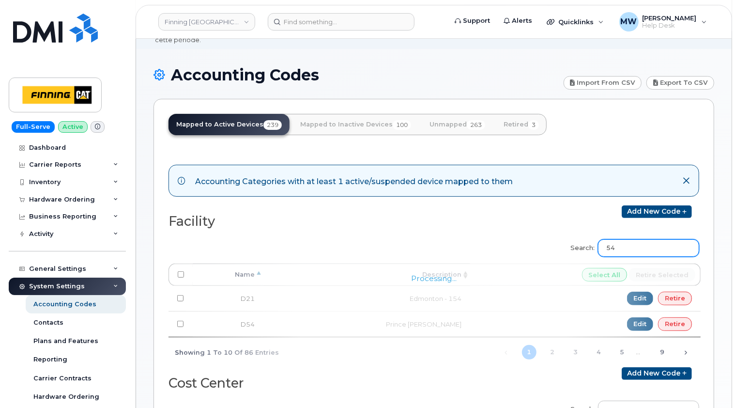
type input "5"
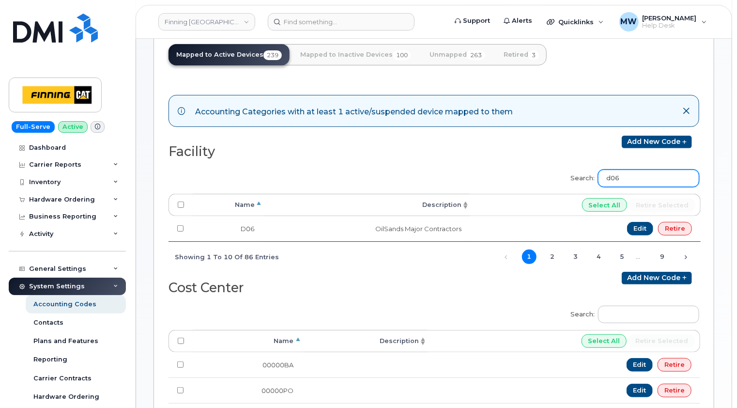
scroll to position [97, 0]
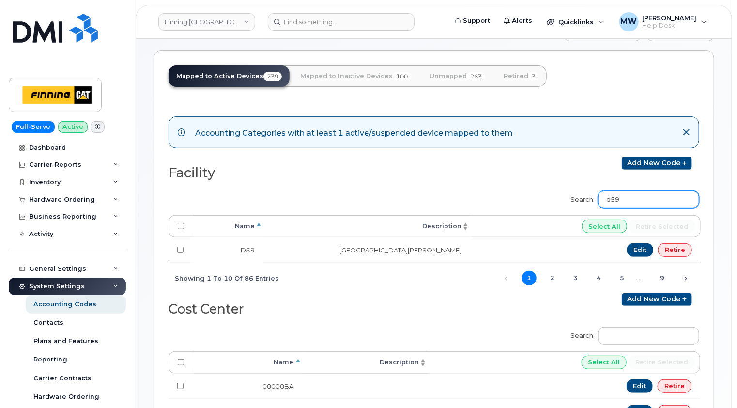
type input "d59"
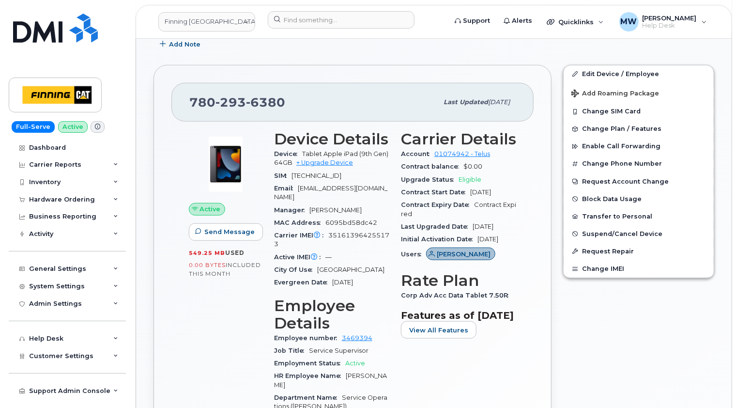
scroll to position [484, 0]
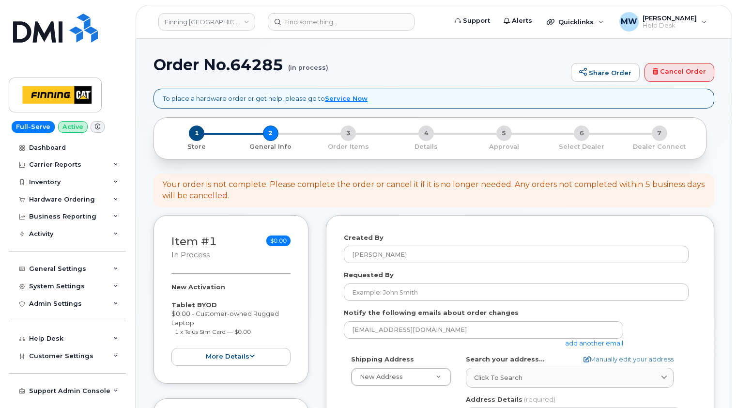
select select
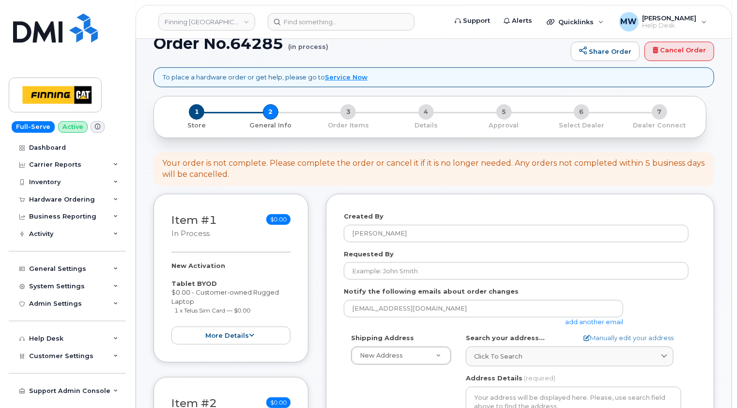
scroll to position [97, 0]
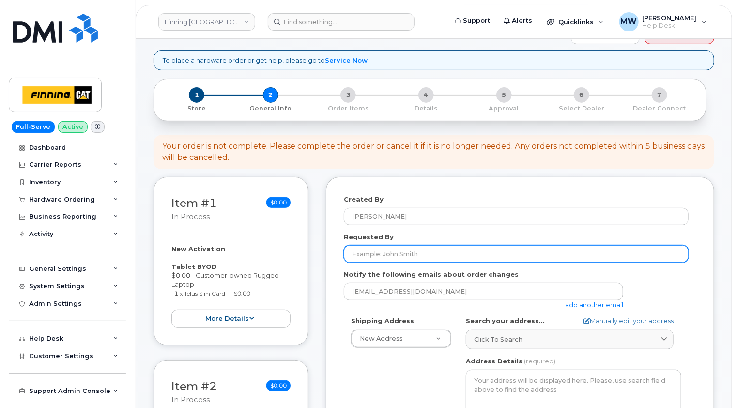
click at [368, 245] on input "Requested By" at bounding box center [516, 253] width 345 height 17
paste input "RITM0485532"
click at [385, 245] on input "RITM0485532," at bounding box center [516, 253] width 345 height 17
click at [420, 245] on input "RITM0485532," at bounding box center [516, 253] width 345 height 17
paste input "RITM0479593"
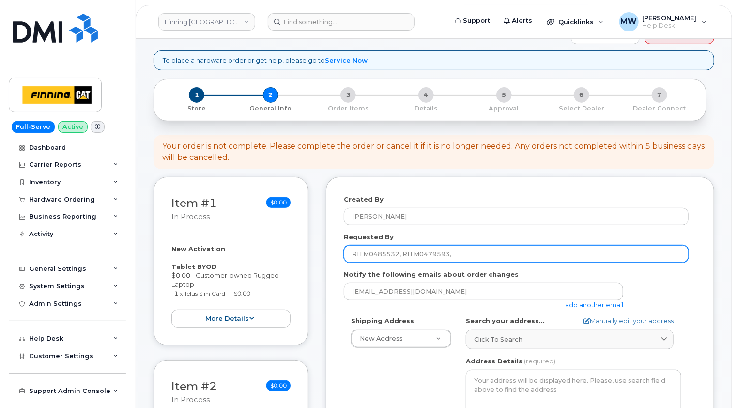
click at [384, 245] on input "RITM0485532, RITM0479593," at bounding box center [516, 253] width 345 height 17
click at [453, 245] on input "RITM0485532, RITM0479593," at bounding box center [516, 253] width 345 height 17
paste input "RITM0485538"
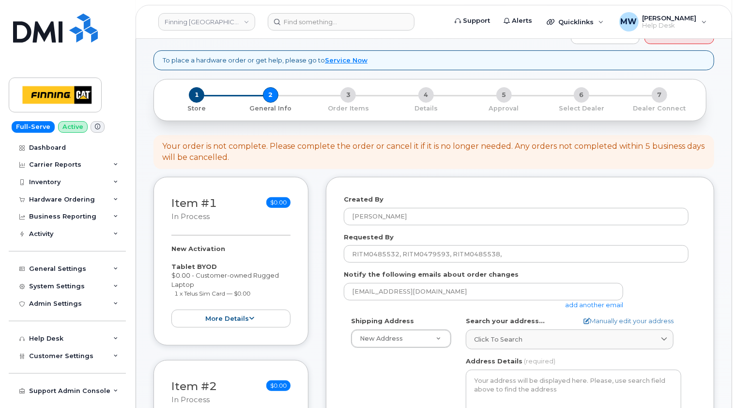
drag, startPoint x: 327, startPoint y: 256, endPoint x: 345, endPoint y: 254, distance: 18.6
click at [327, 256] on div "Created By Matthew Walshe Requested By RITM0485532, RITM0479593, RITM0485538, N…" at bounding box center [520, 405] width 389 height 457
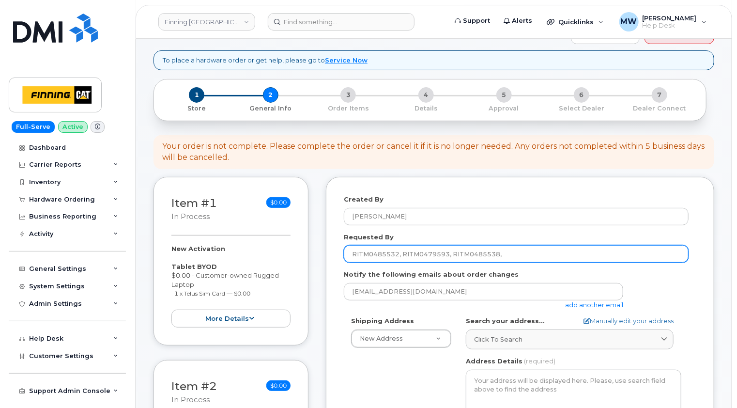
click at [517, 246] on input "RITM0485532, RITM0479593, RITM0485538," at bounding box center [516, 253] width 345 height 17
paste input "RITM0483483"
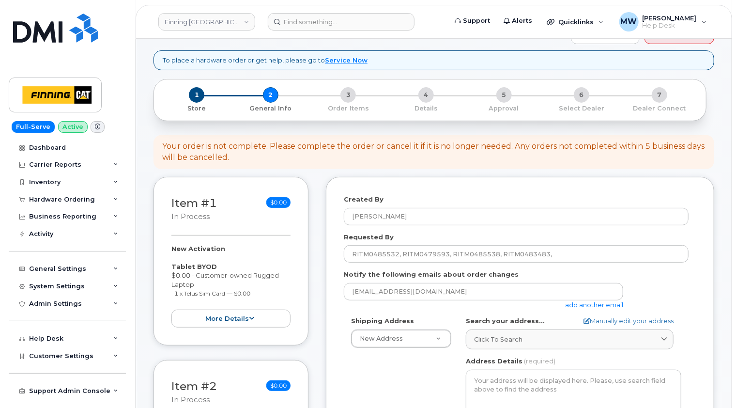
click at [338, 299] on div "Created By Matthew Walshe Requested By RITM0485532, RITM0479593, RITM0485538, R…" at bounding box center [520, 405] width 389 height 457
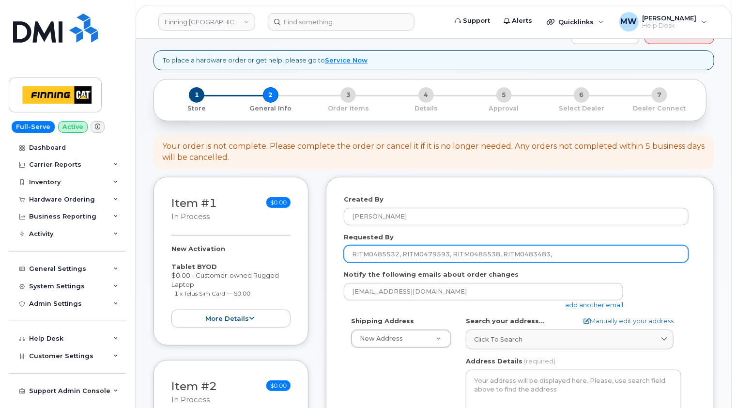
click at [563, 245] on input "RITM0485532, RITM0479593, RITM0485538, RITM0483483," at bounding box center [516, 253] width 345 height 17
paste input "RITM0484968"
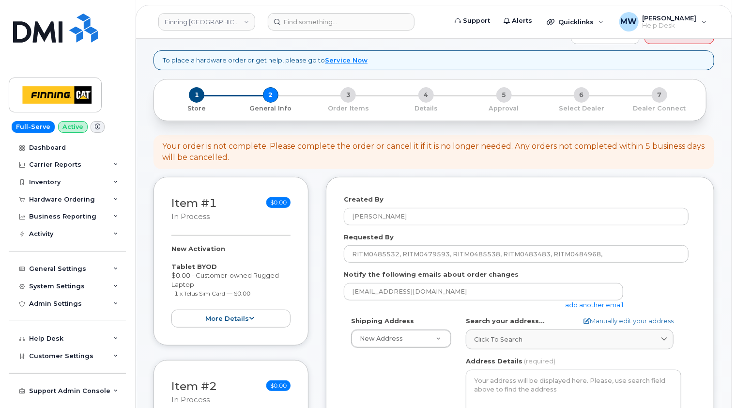
click at [336, 243] on div "Created By Matthew Walshe Requested By RITM0485532, RITM0479593, RITM0485538, R…" at bounding box center [520, 405] width 389 height 457
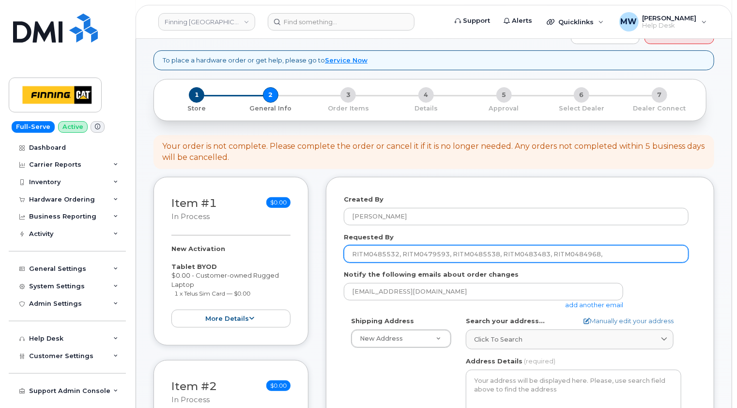
click at [614, 247] on input "RITM0485532, RITM0479593, RITM0485538, RITM0483483, RITM0484968," at bounding box center [516, 253] width 345 height 17
paste input "RITM0487698"
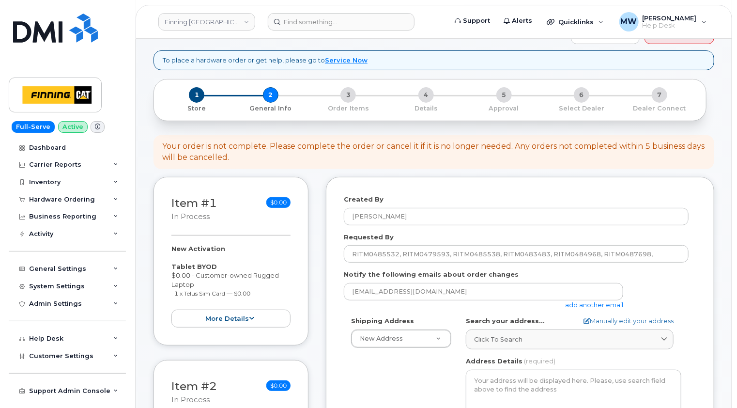
click at [337, 306] on div "Created By Matthew Walshe Requested By RITM0485532, RITM0479593, RITM0485538, R…" at bounding box center [520, 405] width 389 height 457
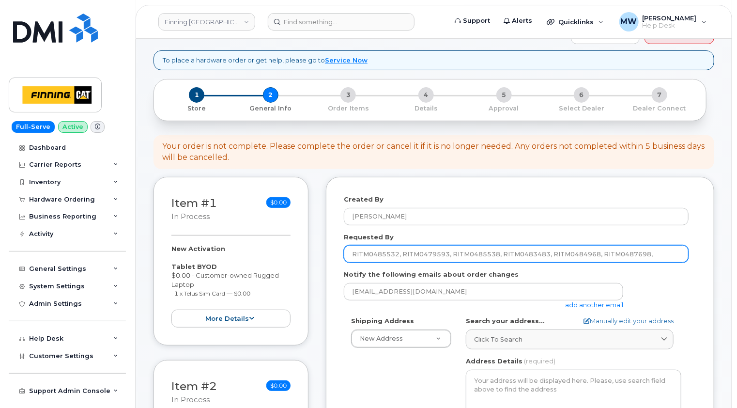
click at [663, 245] on input "RITM0485532, RITM0479593, RITM0485538, RITM0483483, RITM0484968, RITM0487698," at bounding box center [516, 253] width 345 height 17
paste input "RITM0488211"
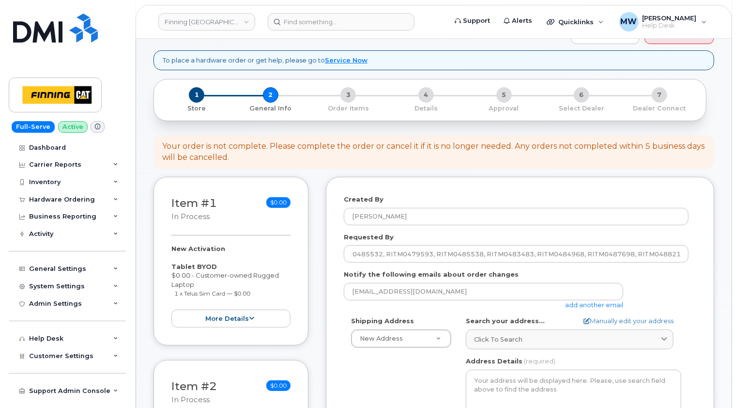
scroll to position [0, 0]
click at [331, 317] on div "Created By Matthew Walshe Requested By RITM0485532, RITM0479593, RITM0485538, R…" at bounding box center [520, 405] width 389 height 457
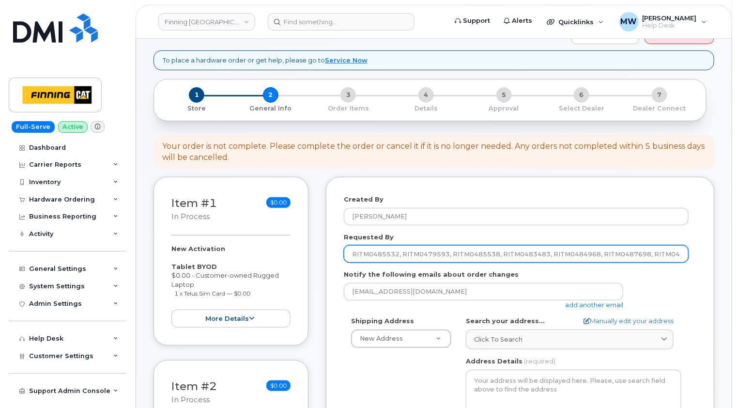
click at [684, 245] on input "RITM0485532, RITM0479593, RITM0485538, RITM0483483, RITM0484968, RITM0487698, R…" at bounding box center [516, 253] width 345 height 17
paste input "RITM0487957"
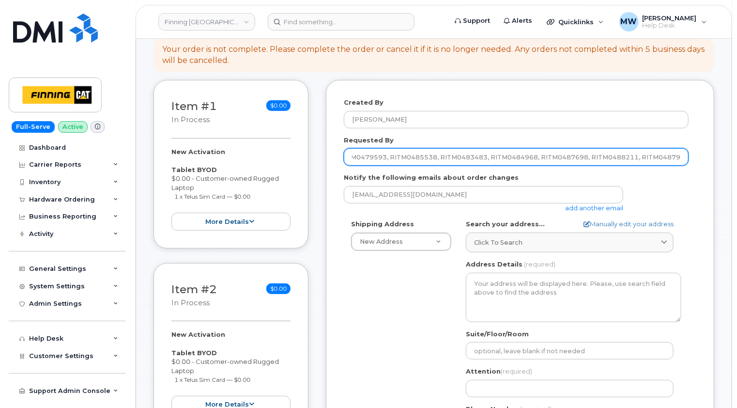
scroll to position [242, 0]
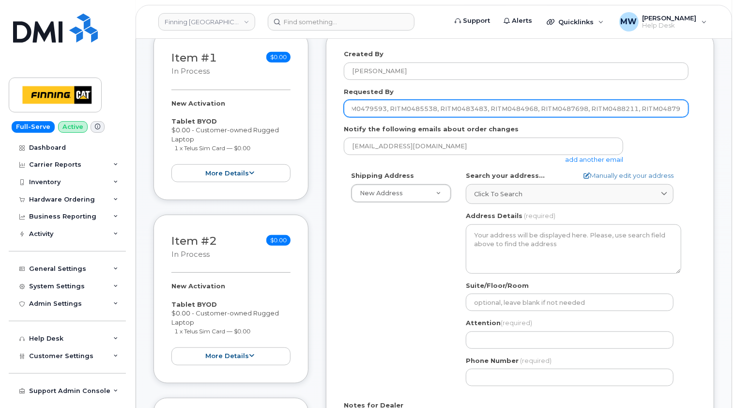
type input "RITM0485532, RITM0479593, RITM0485538, RITM0483483, RITM0484968, RITM0487698, R…"
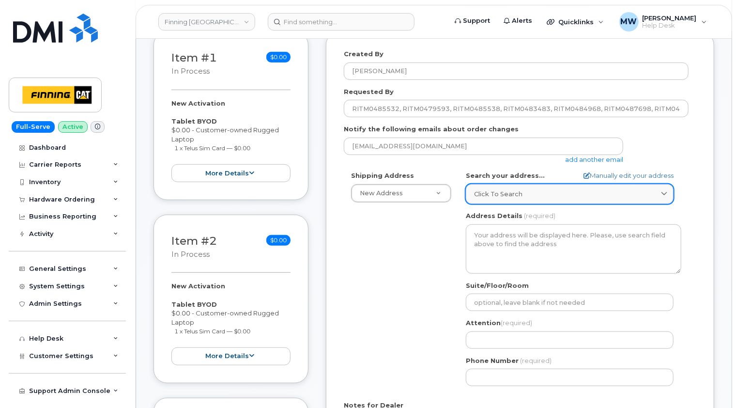
click at [510, 184] on link "Click to search" at bounding box center [570, 194] width 208 height 20
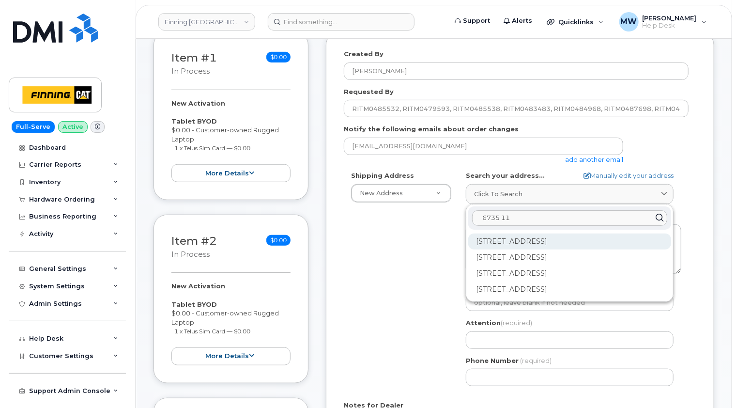
type input "6735 11"
click at [537, 234] on div "6735 11 St NE Calgary AB T2E 7H9" at bounding box center [569, 242] width 203 height 16
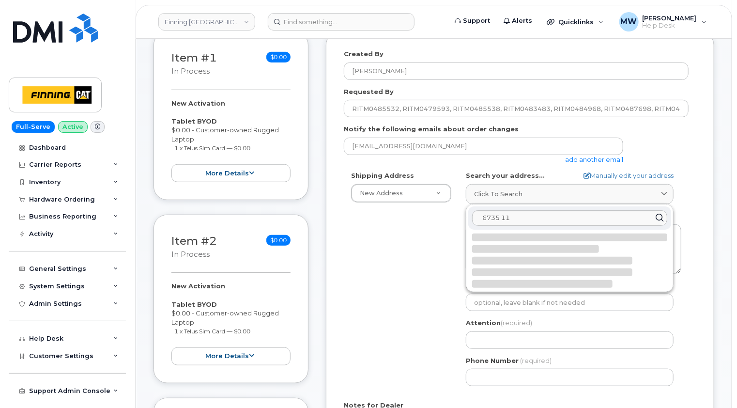
select select
type textarea "6735 11 St NE CALGARY AB T2E 7H9 CANADA"
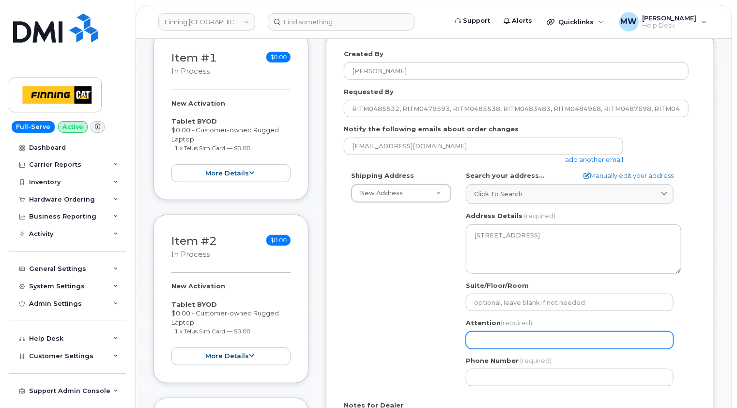
click at [504, 331] on input "Attention (required)" at bounding box center [570, 339] width 208 height 17
select select
type input "D"
select select
type input "Da"
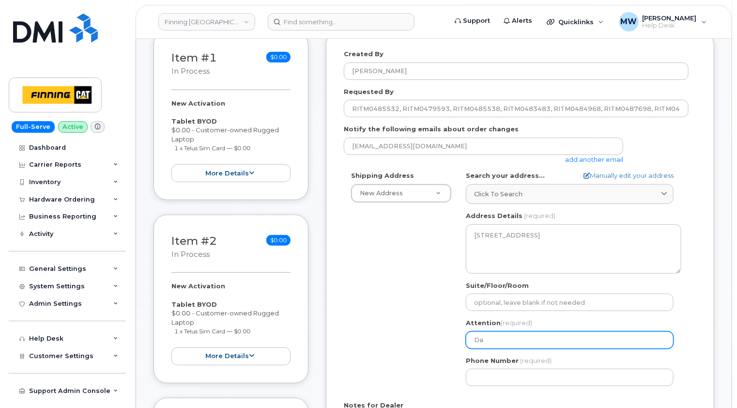
select select
type input "Daw"
select select
type input "Dawn"
select select
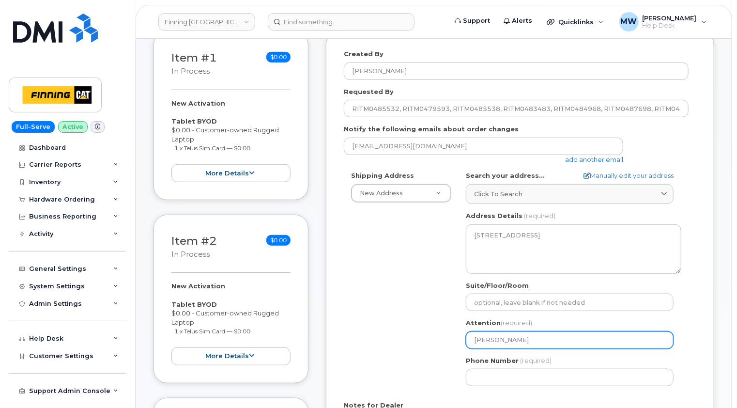
type input "Dawn H"
select select
type input "Dawn He"
select select
type input "Dawn Hea"
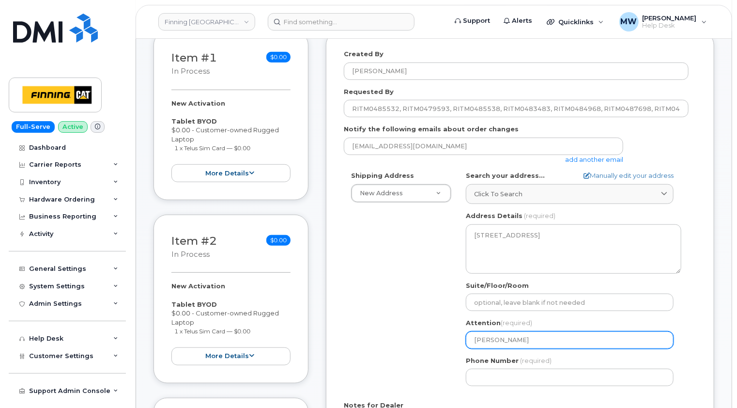
select select
type input "Dawn Heav"
select select
type input "Dawn Heave"
select select
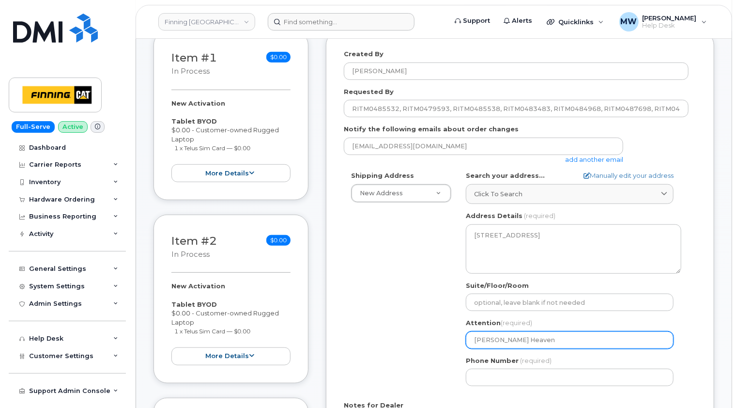
type input "[PERSON_NAME] Heaven"
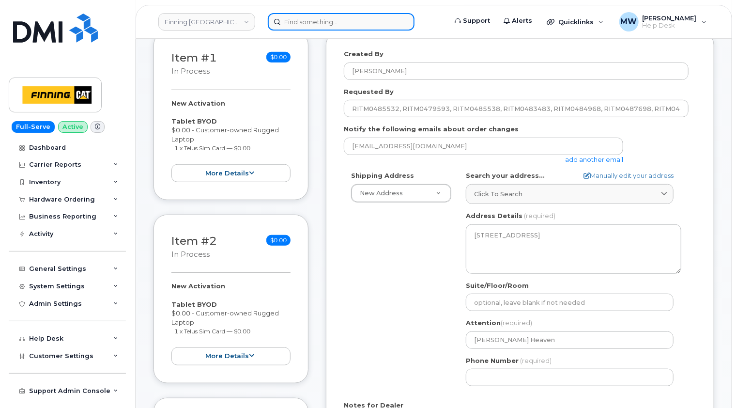
click at [326, 17] on input at bounding box center [341, 21] width 147 height 17
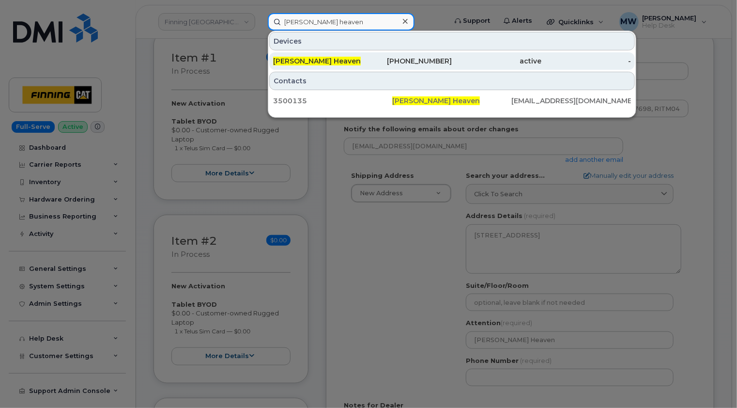
type input "dawn heaven"
click at [322, 63] on div "[PERSON_NAME] Heaven" at bounding box center [318, 61] width 90 height 10
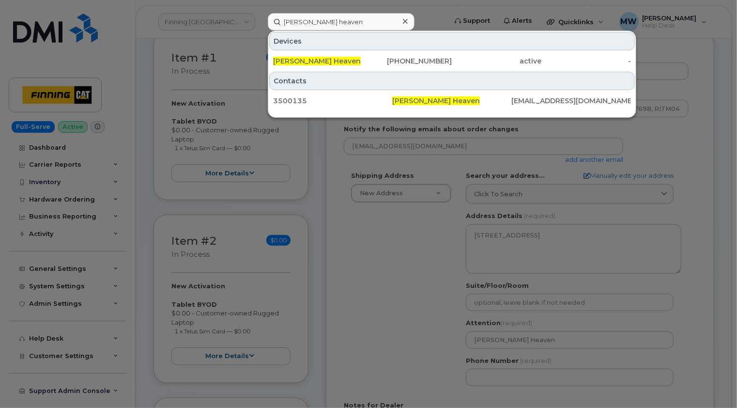
click at [403, 21] on icon at bounding box center [405, 21] width 5 height 8
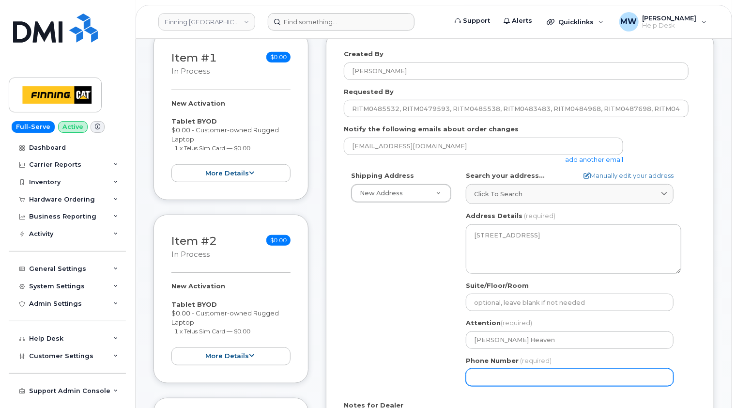
click at [503, 369] on input "Phone Number" at bounding box center [570, 377] width 208 height 17
paste input "5872150543"
select select
type input "5872150543"
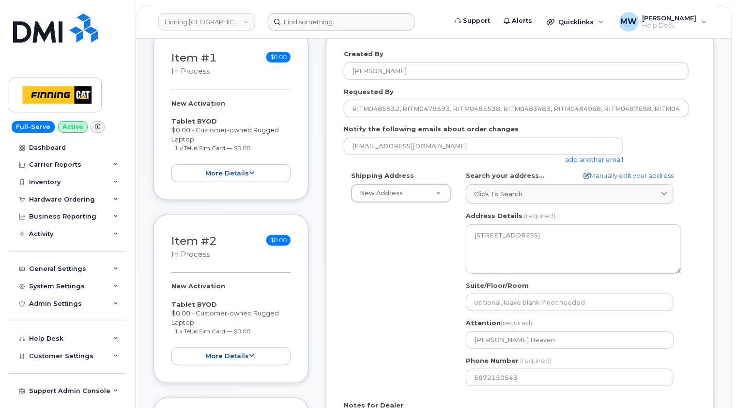
click at [419, 353] on div "Shipping Address New Address New Address 16901 109 Ave NW 6735 11 St NE Acheson…" at bounding box center [516, 282] width 345 height 222
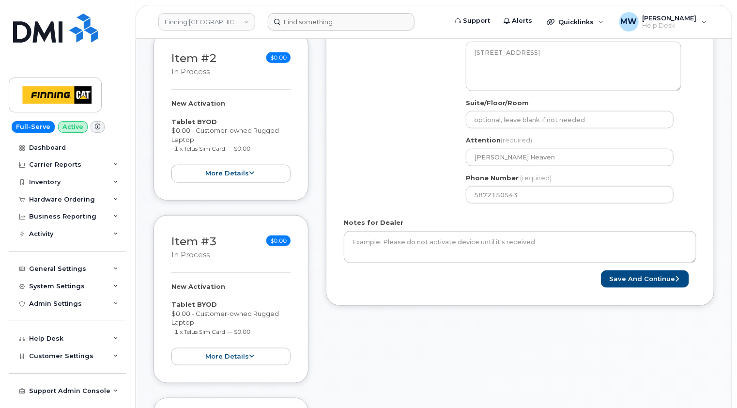
scroll to position [436, 0]
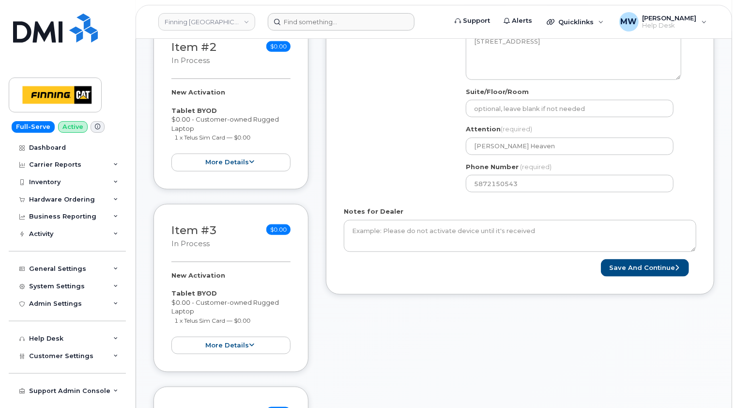
drag, startPoint x: 250, startPoint y: 130, endPoint x: 168, endPoint y: 103, distance: 86.7
click at [168, 103] on div "Item #2 in process $0.00 New Activation Tablet BYOD $0.00 - Customer-owned Rugg…" at bounding box center [231, 105] width 155 height 169
copy div "Tablet BYOD $0.00 - Customer-owned Rugged Laptop 1 x Telus Sim Card — $0.00"
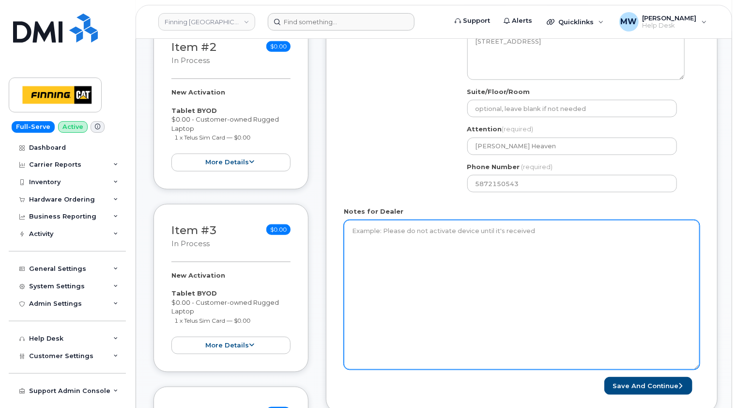
drag, startPoint x: 694, startPoint y: 240, endPoint x: 699, endPoint y: 384, distance: 144.5
click at [699, 370] on textarea "Notes for Dealer" at bounding box center [522, 295] width 356 height 150
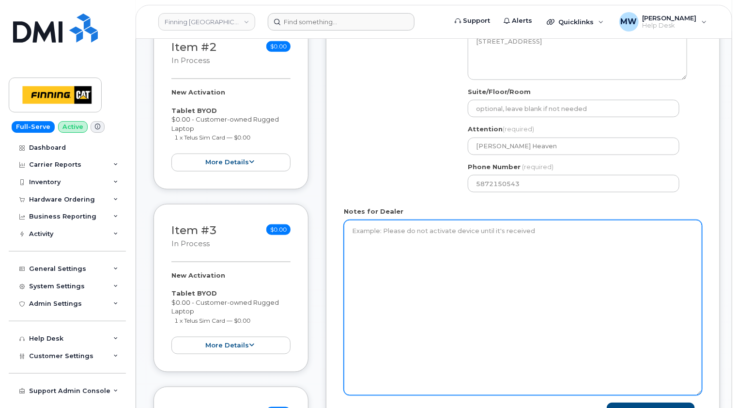
click at [375, 228] on textarea "Notes for Dealer" at bounding box center [523, 307] width 359 height 175
paste textarea "Tablet BYOD $0.00 - Customer-owned Rugged Laptop 1 x Telus Sim Card — $0.00"
click at [351, 222] on textarea "Tablet BYOD $0.00 - Customer-owned Rugged Laptop 1 x Telus Sim Card — $0.00" at bounding box center [523, 307] width 359 height 175
click at [355, 239] on textarea "8 x Tablet BYOD $0.00 - Customer-owned Rugged Laptop 1 x Telus Sim Card — $0.00" at bounding box center [523, 307] width 359 height 175
click at [449, 241] on textarea "8 x Tablet BYOD $0.00 - Customer-owned Rugged Laptop 8 x Telus Sim Card — $0.00" at bounding box center [523, 307] width 359 height 175
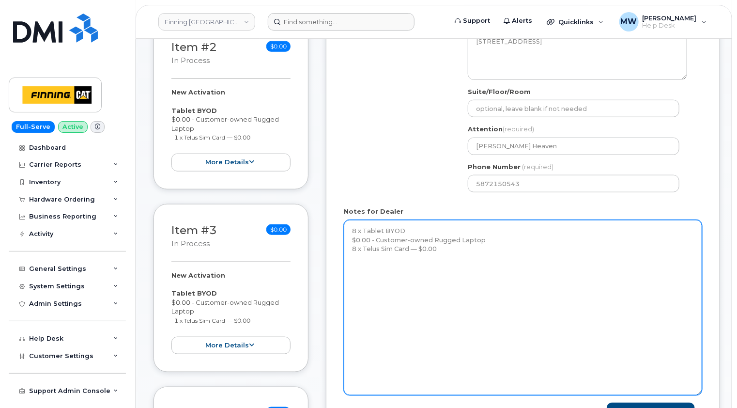
click at [359, 266] on textarea "8 x Tablet BYOD $0.00 - Customer-owned Rugged Laptop 8 x Telus Sim Card — $0.00" at bounding box center [523, 307] width 359 height 175
paste textarea "Geoff Hacking RITM0485532 Sean McMullin RITM0479593 Kyle Arsenault RITM0485538 …"
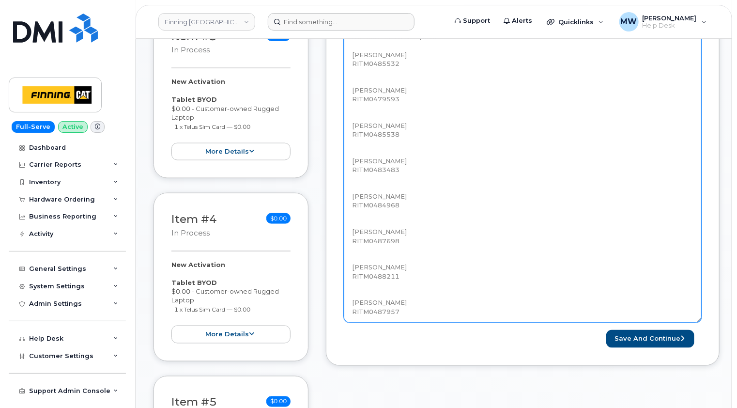
scroll to position [0, 0]
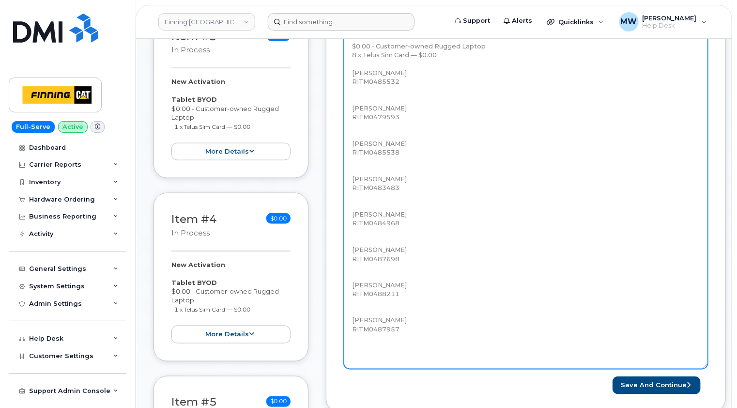
drag, startPoint x: 700, startPoint y: 189, endPoint x: 706, endPoint y: 358, distance: 168.2
click at [706, 358] on textarea "8 x Tablet BYOD $0.00 - Customer-owned Rugged Laptop 8 x Telus Sim Card — $0.00…" at bounding box center [526, 197] width 364 height 343
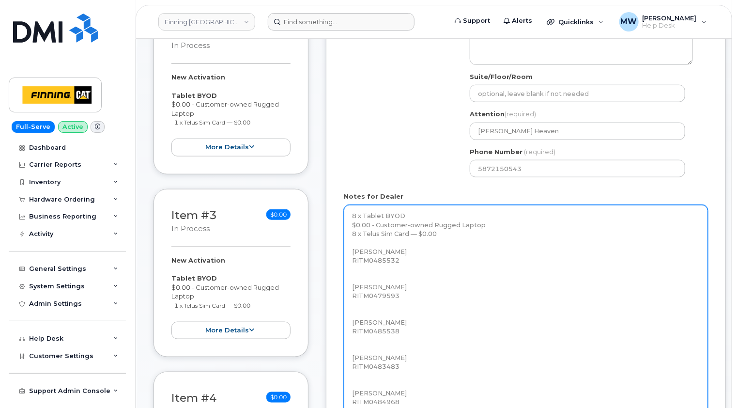
scroll to position [436, 0]
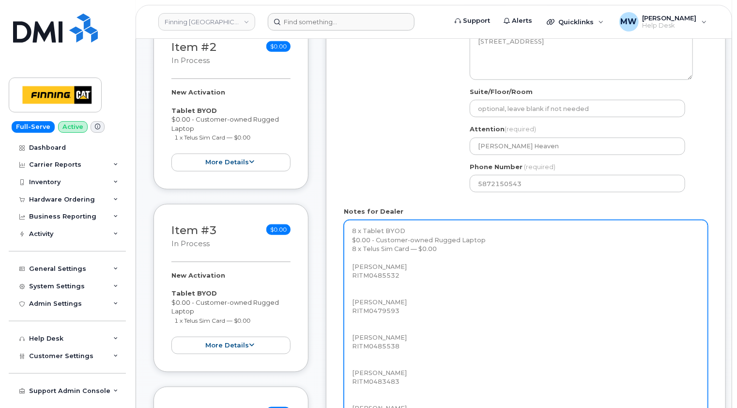
click at [363, 250] on textarea "8 x Tablet BYOD $0.00 - Customer-owned Rugged Laptop 8 x Telus Sim Card — $0.00…" at bounding box center [526, 391] width 364 height 343
click at [446, 239] on textarea "8 x Tablet BYOD $0.00 - Customer-owned Rugged Laptop 8 x Telus Sim Card — $0.00…" at bounding box center [526, 391] width 364 height 343
click at [351, 220] on textarea "8 x Tablet BYOD $0.00 - Customer-owned Rugged Laptop 8 x Telus Sim Card — $0.00…" at bounding box center [526, 391] width 364 height 343
click at [360, 220] on textarea "8 x Tablet BYOD $0.00 - Customer-owned Rugged Laptop 8 x Telus Sim Card — $0.00…" at bounding box center [526, 391] width 364 height 343
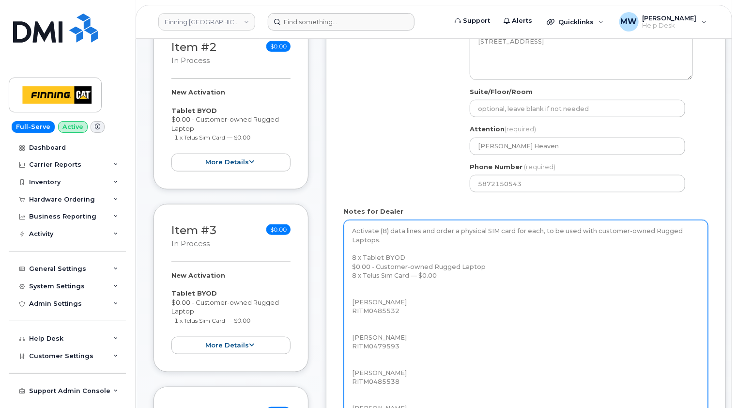
click at [544, 221] on textarea "Activate (8) data lines and order a physical SIM card for each, to be used with…" at bounding box center [526, 391] width 364 height 343
click at [543, 233] on textarea "Activate (8) data lines and order a physical SIM card for each. - To be used wi…" at bounding box center [526, 391] width 364 height 343
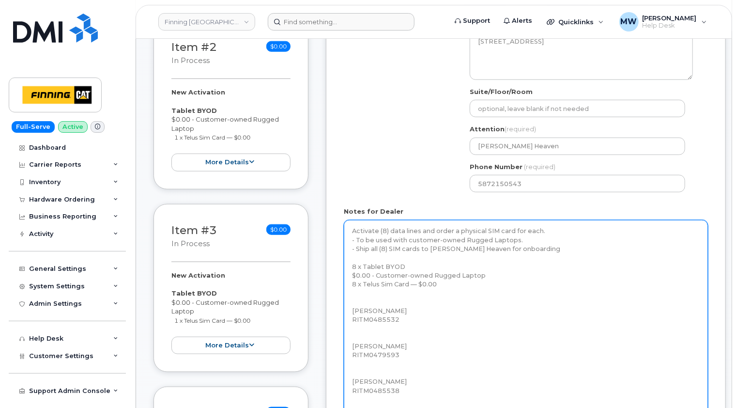
click at [396, 284] on textarea "Activate (8) data lines and order a physical SIM card for each. - To be used wi…" at bounding box center [526, 391] width 364 height 343
click at [408, 309] on textarea "Activate (8) data lines and order a physical SIM card for each. - To be used wi…" at bounding box center [526, 391] width 364 height 343
click at [359, 292] on textarea "Activate (8) data lines and order a physical SIM card for each. - To be used wi…" at bounding box center [526, 391] width 364 height 343
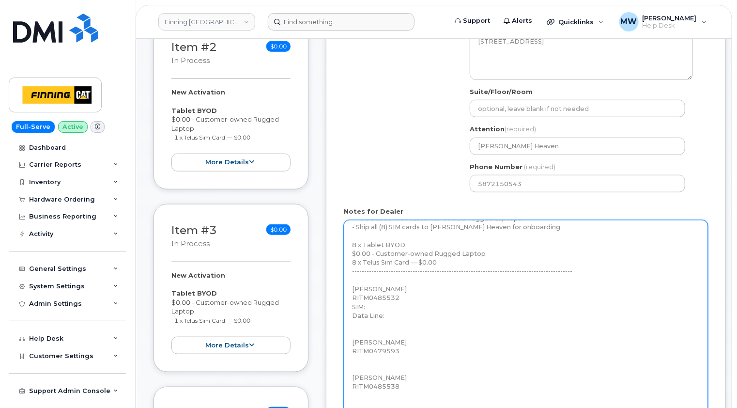
scroll to position [33, 0]
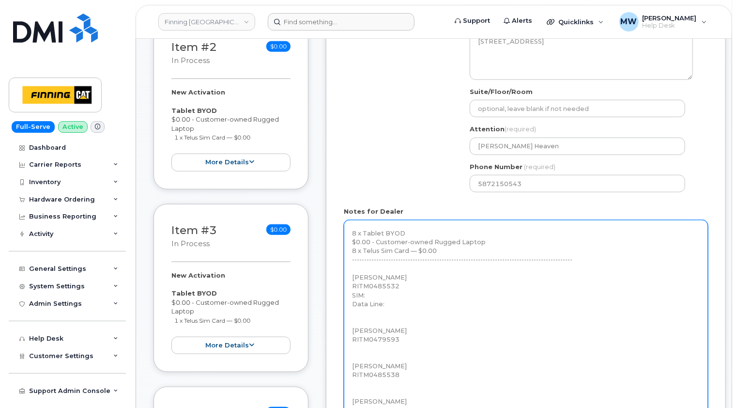
drag, startPoint x: 394, startPoint y: 297, endPoint x: 352, endPoint y: 286, distance: 43.1
click at [352, 286] on textarea "Activate (8) data lines and order a physical SIM card for each. - To be used wi…" at bounding box center [526, 391] width 364 height 343
click at [360, 336] on textarea "Activate (8) data lines and order a physical SIM card for each. - To be used wi…" at bounding box center [526, 391] width 364 height 343
paste textarea "SIM: Data Line:"
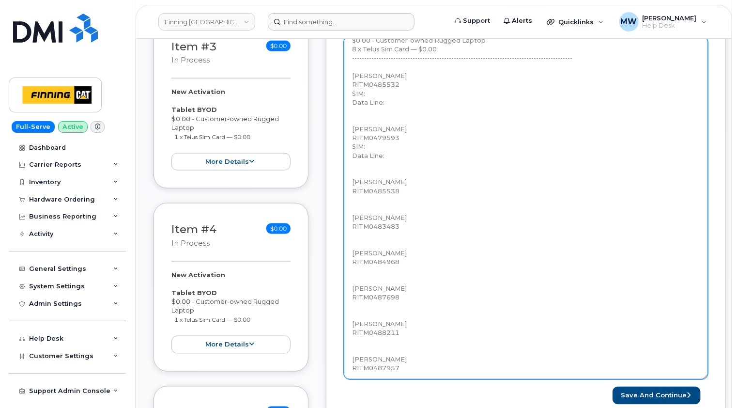
scroll to position [630, 0]
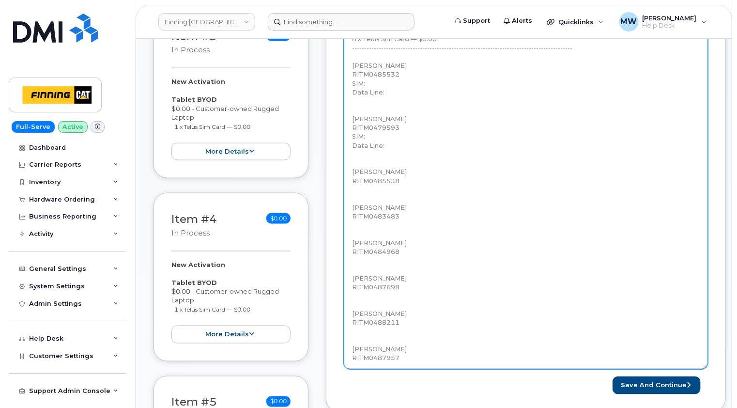
click at [357, 177] on textarea "Activate (8) data lines and order a physical SIM card for each. - To be used wi…" at bounding box center [526, 197] width 364 height 343
paste textarea "SIM: Data Line:"
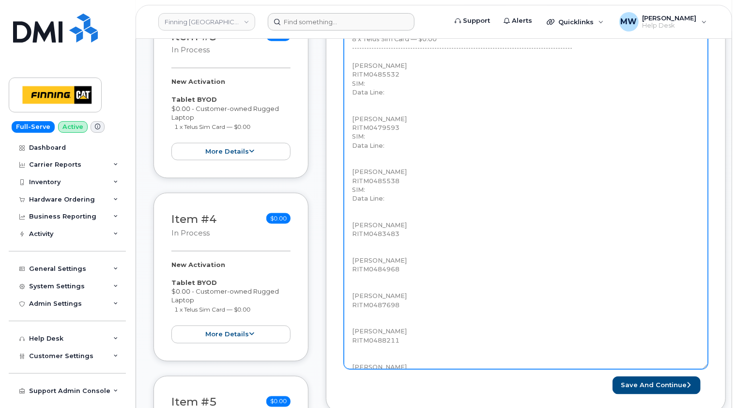
click at [363, 230] on textarea "Activate (8) data lines and order a physical SIM card for each. - To be used wi…" at bounding box center [526, 197] width 364 height 343
paste textarea "SIM: Data Line:"
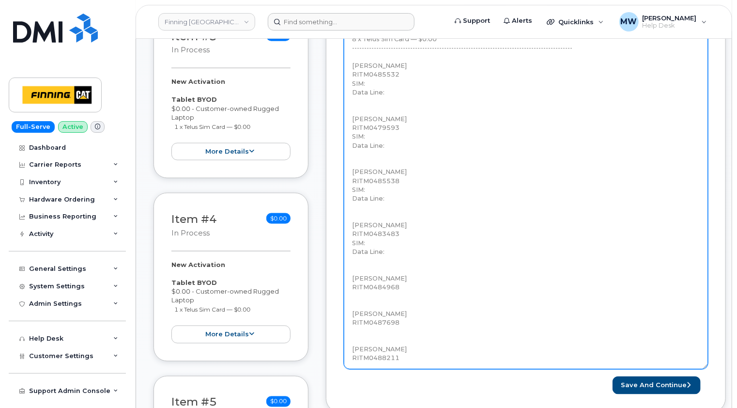
click at [364, 282] on textarea "Activate (8) data lines and order a physical SIM card for each. - To be used wi…" at bounding box center [526, 197] width 364 height 343
paste textarea "SIM: Data Line:"
click at [365, 336] on textarea "Activate (8) data lines and order a physical SIM card for each. - To be used wi…" at bounding box center [526, 197] width 364 height 343
paste textarea "SIM: Data Line:"
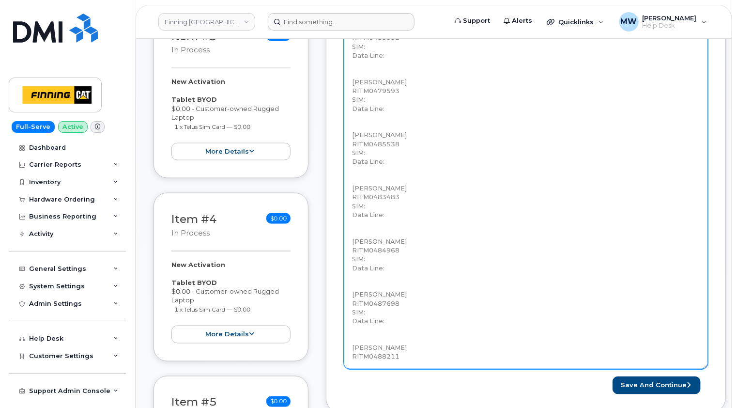
scroll to position [122, 0]
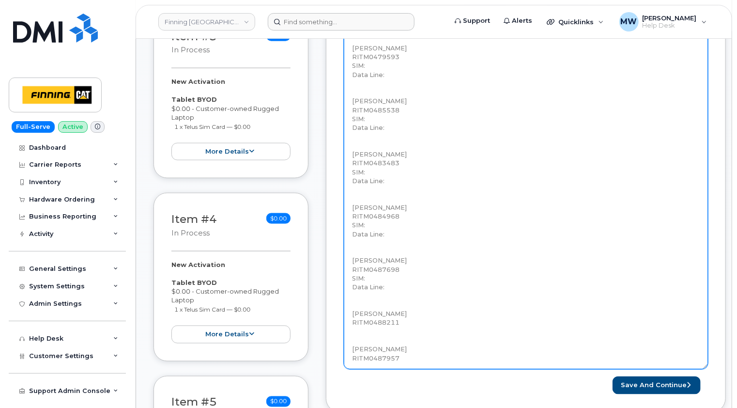
click at [368, 319] on textarea "Activate (8) data lines and order a physical SIM card for each. - To be used wi…" at bounding box center [526, 197] width 364 height 343
paste textarea "SIM: Data Line:"
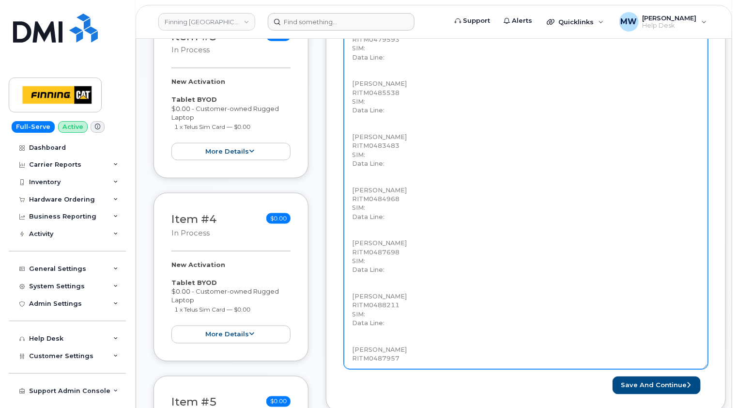
click at [366, 353] on textarea "Activate (8) data lines and order a physical SIM card for each. - To be used wi…" at bounding box center [526, 197] width 364 height 343
click at [405, 347] on textarea "Activate (8) data lines and order a physical SIM card for each. - To be used wi…" at bounding box center [526, 197] width 364 height 343
paste textarea "SIM: Data Line:"
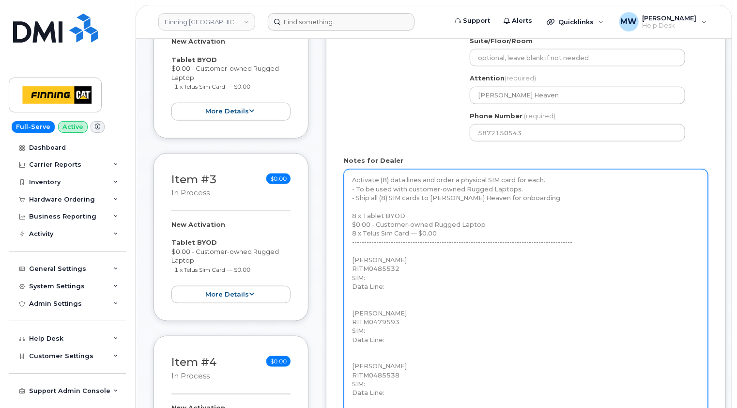
scroll to position [436, 0]
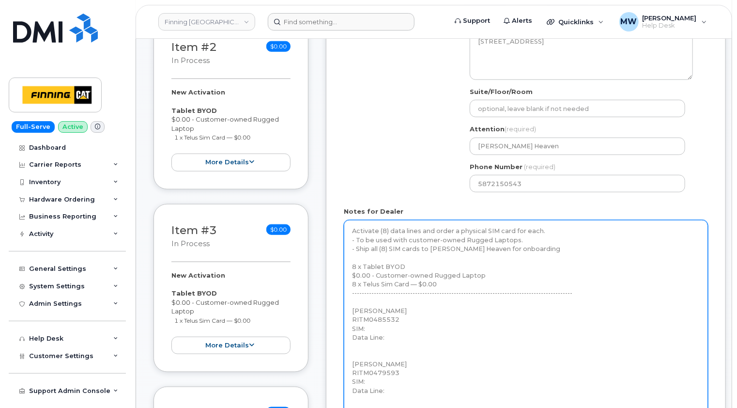
click at [483, 276] on textarea "Activate (8) data lines and order a physical SIM card for each. - To be used wi…" at bounding box center [526, 391] width 364 height 343
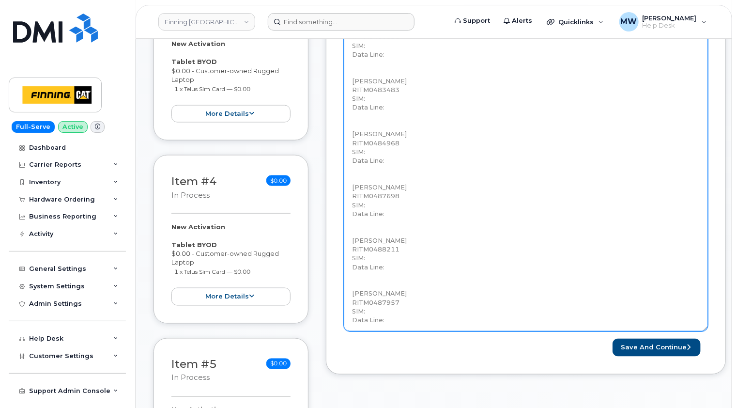
scroll to position [727, 0]
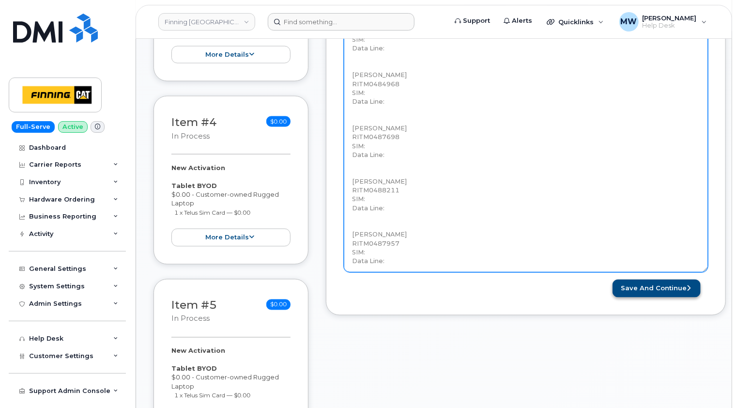
type textarea "Activate (8) data lines and order a physical SIM card for each. - To be used wi…"
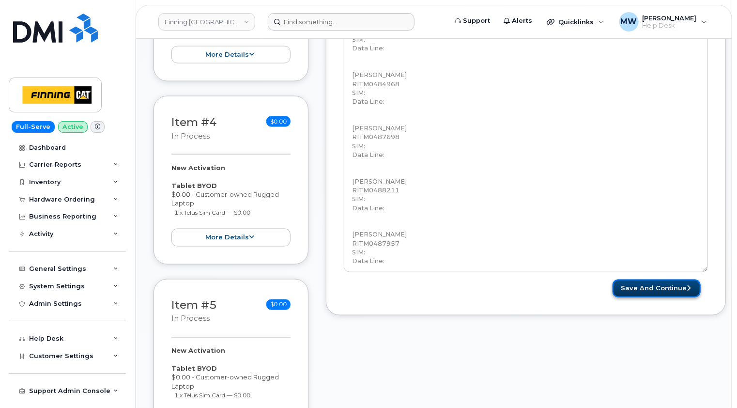
click at [666, 283] on button "Save and Continue" at bounding box center [657, 289] width 88 height 18
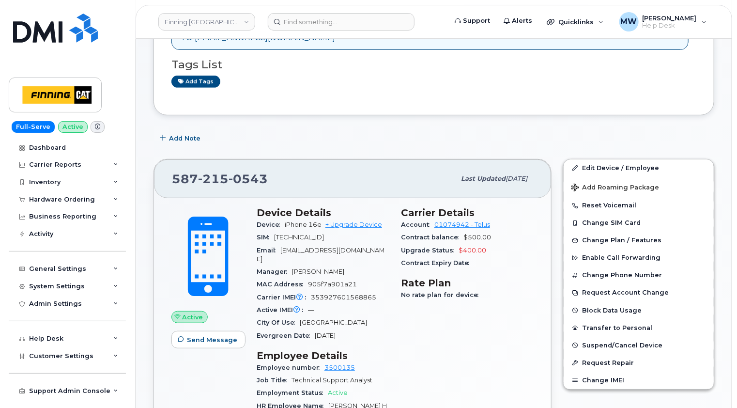
scroll to position [194, 0]
click at [247, 173] on span "0543" at bounding box center [248, 178] width 39 height 15
copy span "587 215 0543"
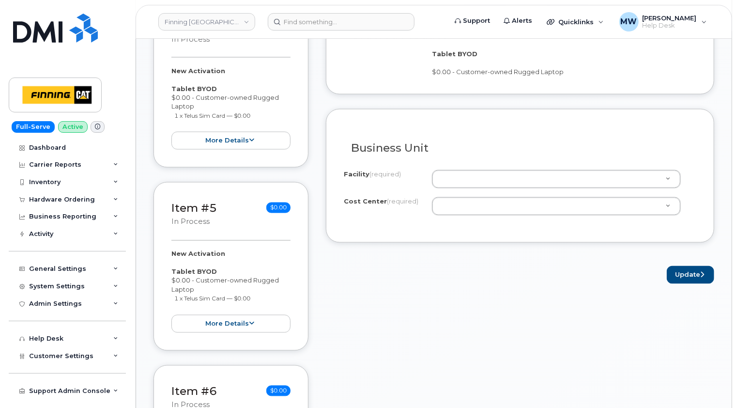
scroll to position [872, 0]
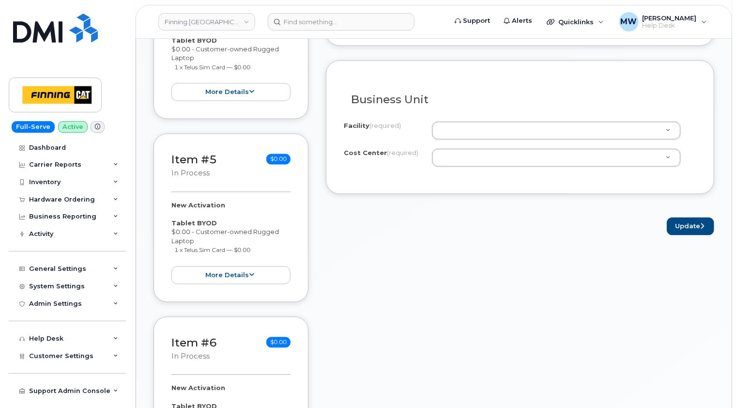
click at [325, 252] on div "Item #1 in process $0.00 New Activation Tablet BYOD $0.00 - Customer-owned Rugg…" at bounding box center [434, 134] width 561 height 1464
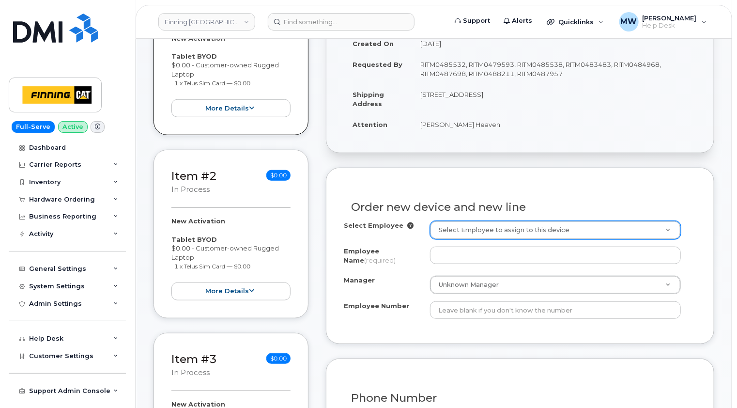
scroll to position [291, 0]
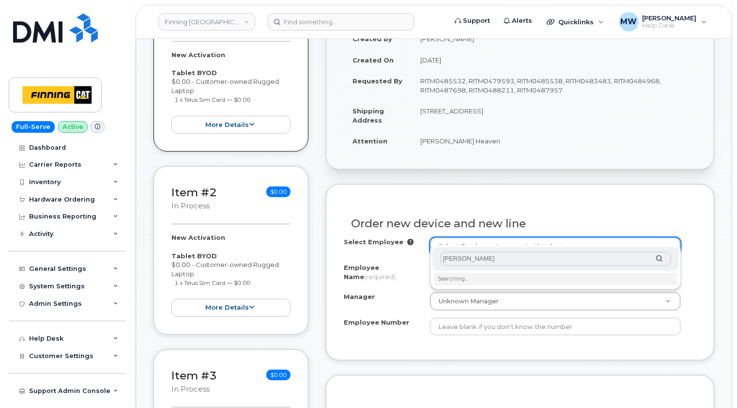
type input "[PERSON_NAME]"
drag, startPoint x: 496, startPoint y: 258, endPoint x: 434, endPoint y: 261, distance: 61.6
click at [435, 261] on div "geoff hacking" at bounding box center [556, 259] width 247 height 24
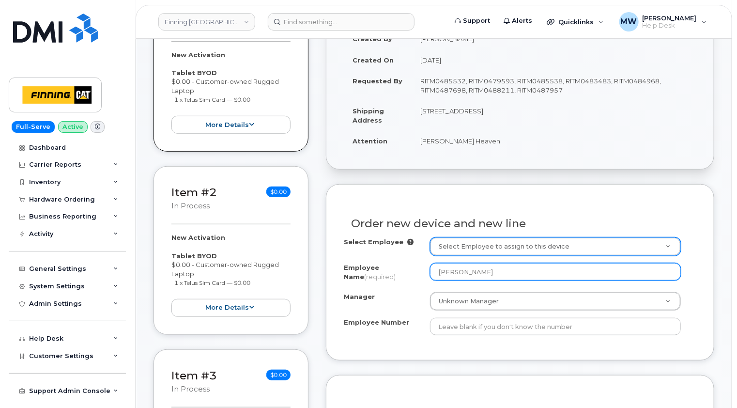
type input "[PERSON_NAME]"
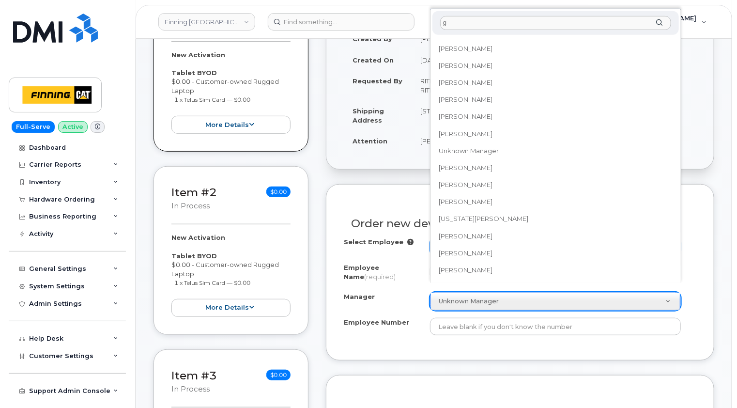
scroll to position [0, 0]
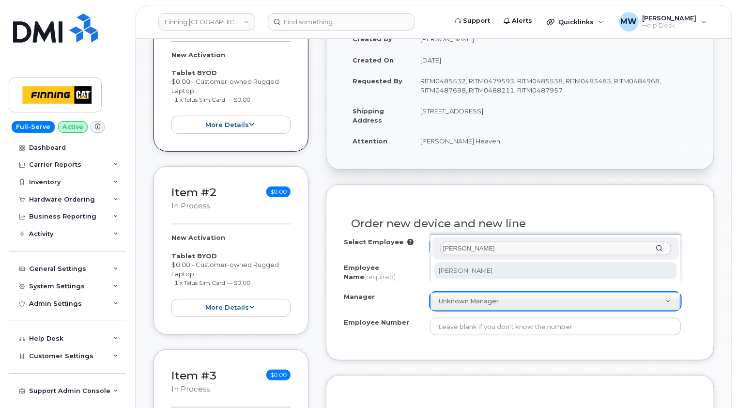
type input "gordon ro"
select select "57448"
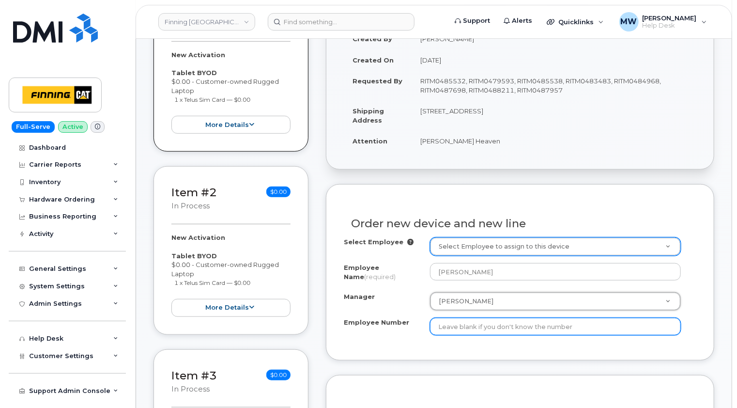
click at [498, 318] on input "Employee Number" at bounding box center [555, 326] width 251 height 17
paste input "3500643"
type input "3500643"
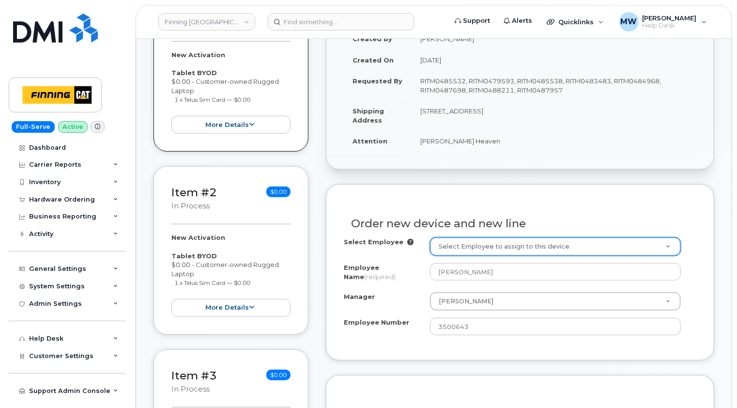
click at [512, 334] on div "Order new device and new line Select Employee Select Employee to assign to this…" at bounding box center [520, 272] width 389 height 176
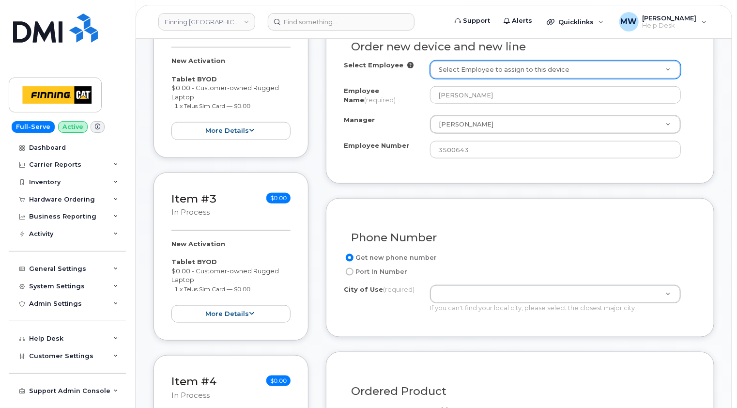
scroll to position [484, 0]
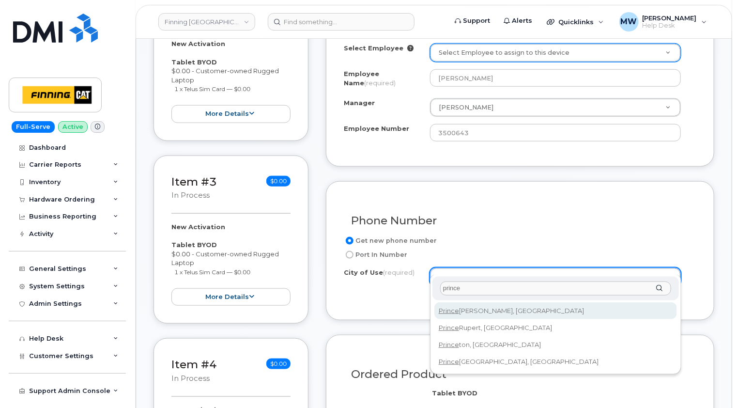
type input "prince"
type input "858"
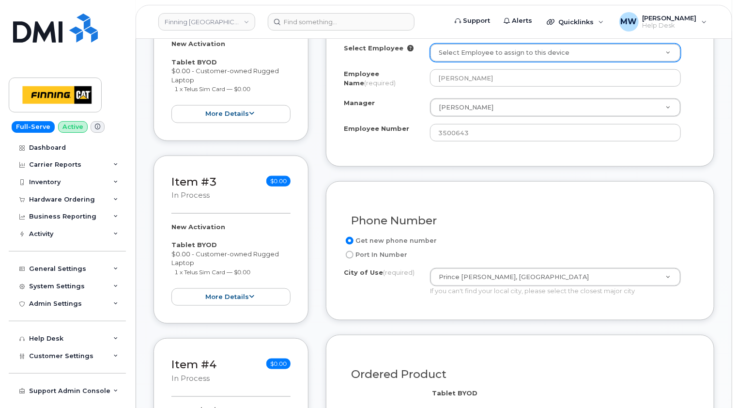
click at [711, 277] on div "Phone Number Get new phone number Port In Number City of Use (required) Prince …" at bounding box center [520, 250] width 389 height 139
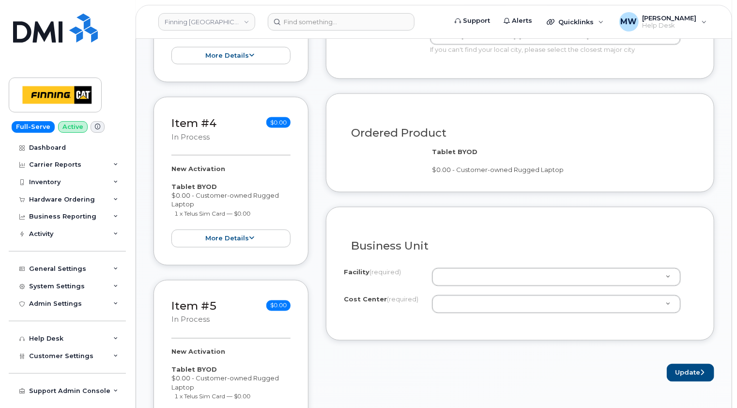
scroll to position [727, 0]
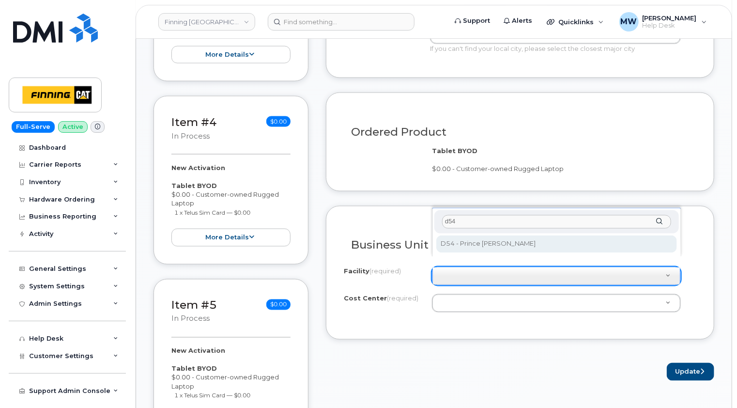
type input "d54"
select select "D54"
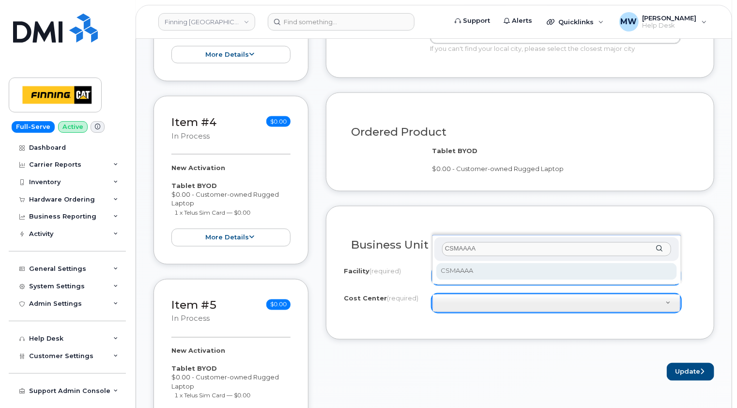
type input "CSMAAAA"
select select "CSMAAAA"
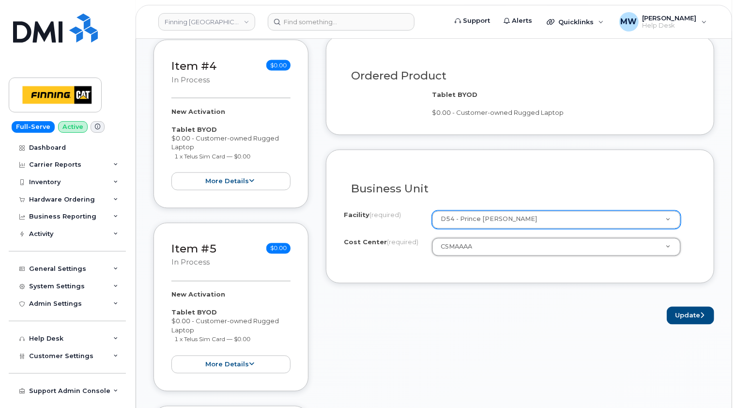
scroll to position [824, 0]
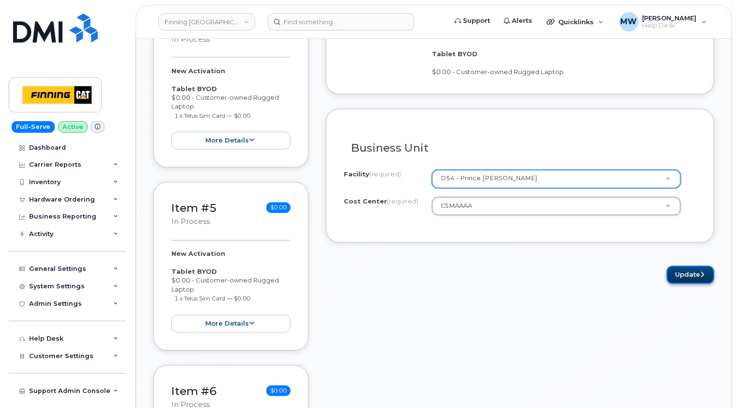
click at [693, 266] on button "Update" at bounding box center [690, 275] width 47 height 18
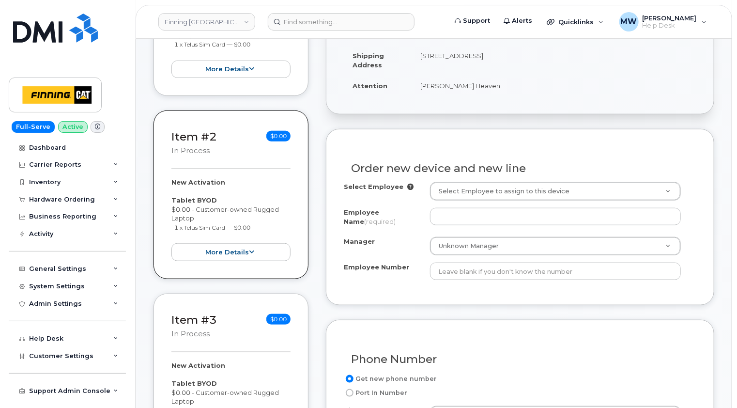
scroll to position [291, 0]
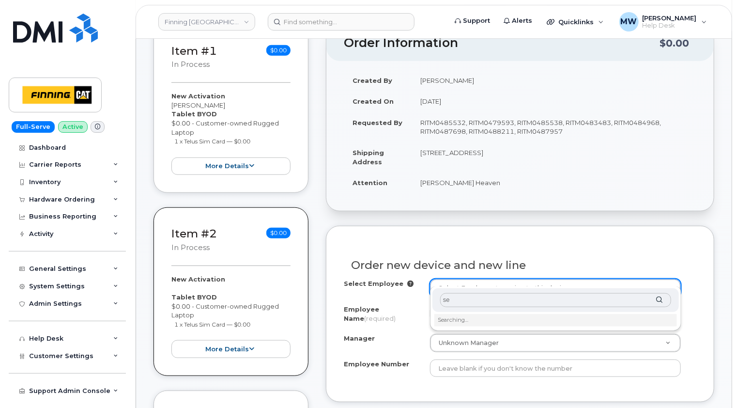
type input "s"
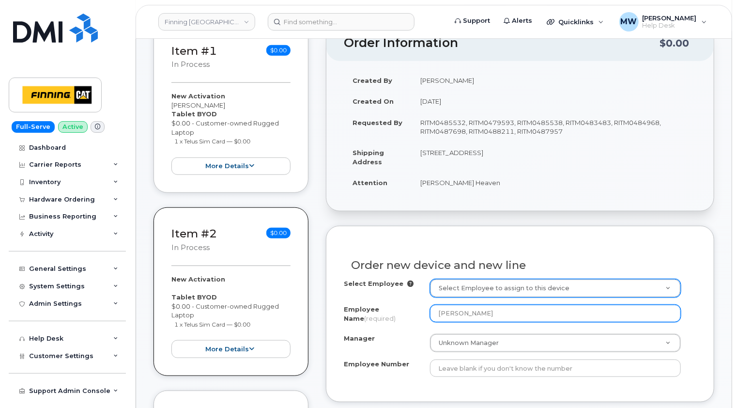
type input "[PERSON_NAME]"
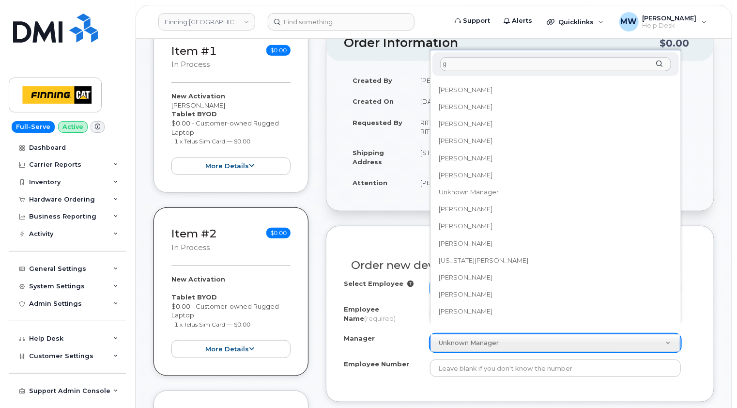
scroll to position [0, 0]
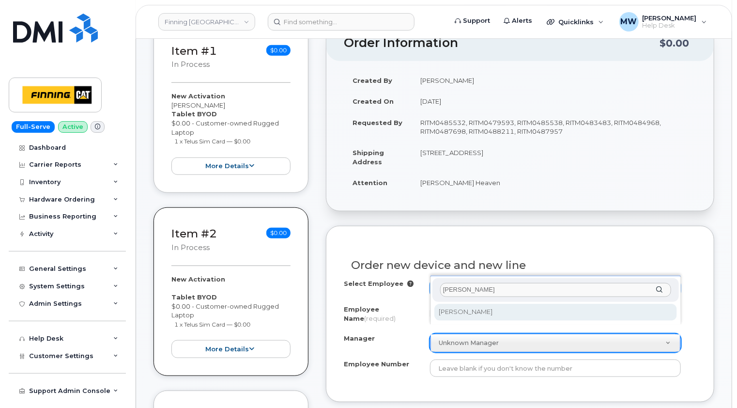
type input "[PERSON_NAME]"
select select "56109"
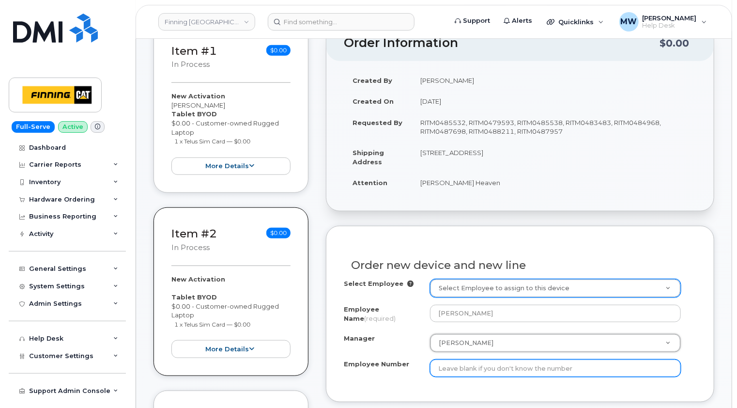
click at [484, 359] on input "Employee Number" at bounding box center [555, 367] width 251 height 17
paste input "3500612"
type input "3500612"
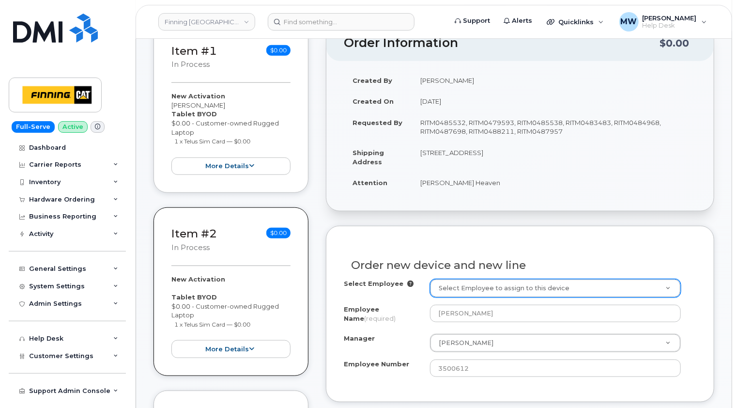
click at [545, 377] on div "Order new device and new line Select Employee Select Employee to assign to this…" at bounding box center [520, 314] width 389 height 176
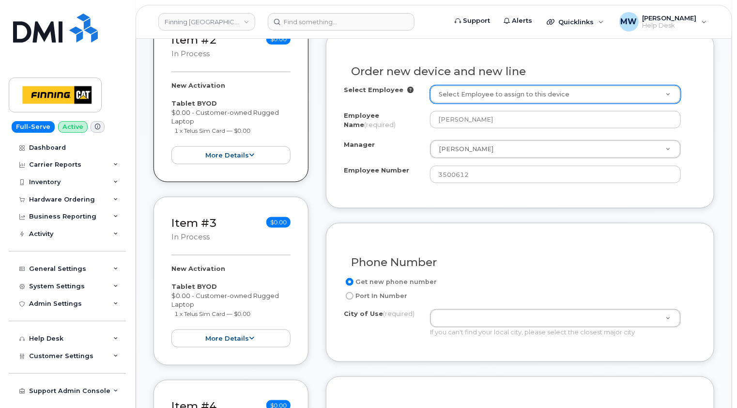
scroll to position [533, 0]
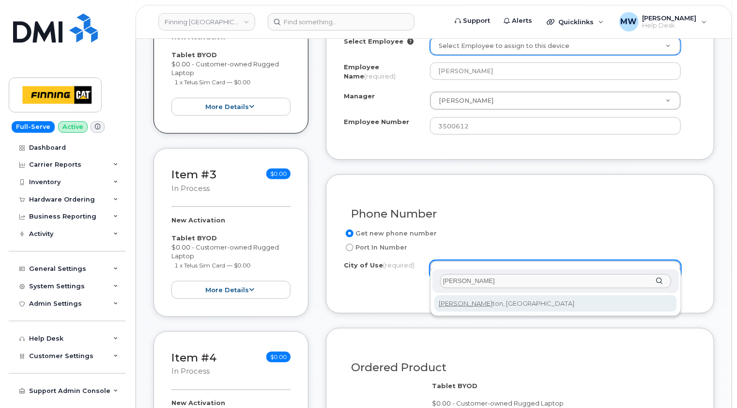
type input "edmon"
type input "181"
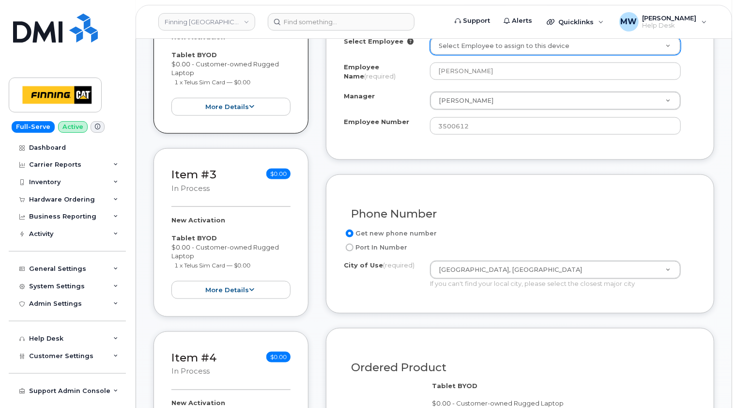
click at [690, 292] on div "Phone Number Get new phone number Port In Number City of Use (required) Edmonto…" at bounding box center [520, 243] width 389 height 139
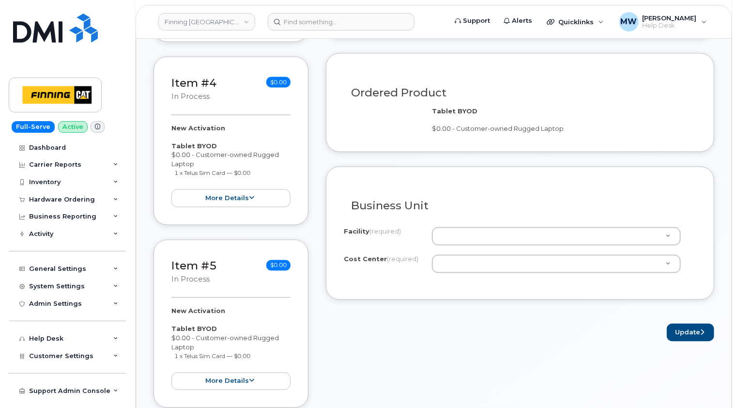
scroll to position [824, 0]
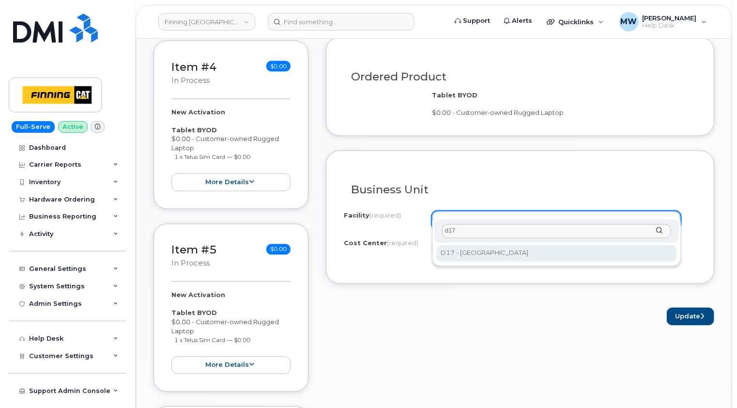
type input "d17"
select select "D17"
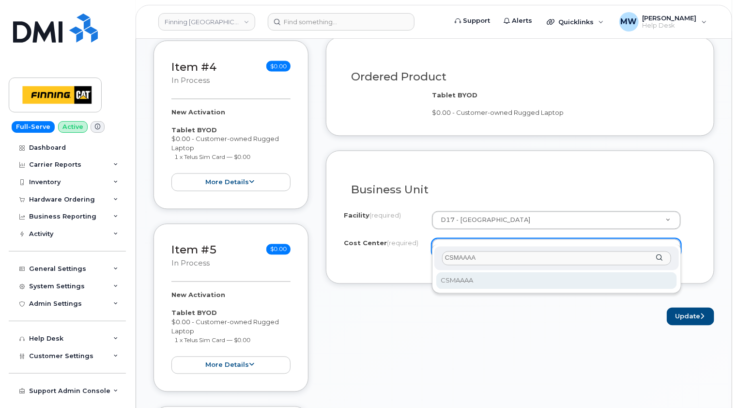
type input "CSMAAAA"
select select "CSMAAAA"
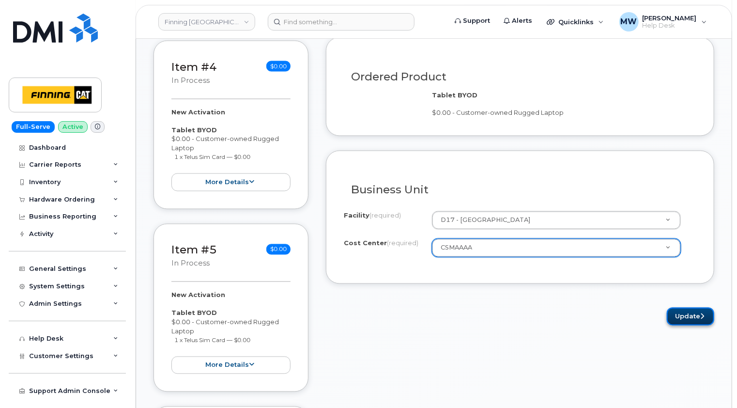
click at [694, 308] on button "Update" at bounding box center [690, 317] width 47 height 18
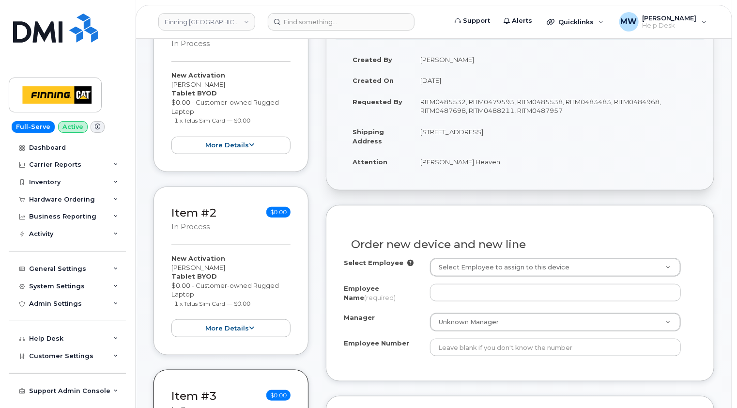
scroll to position [339, 0]
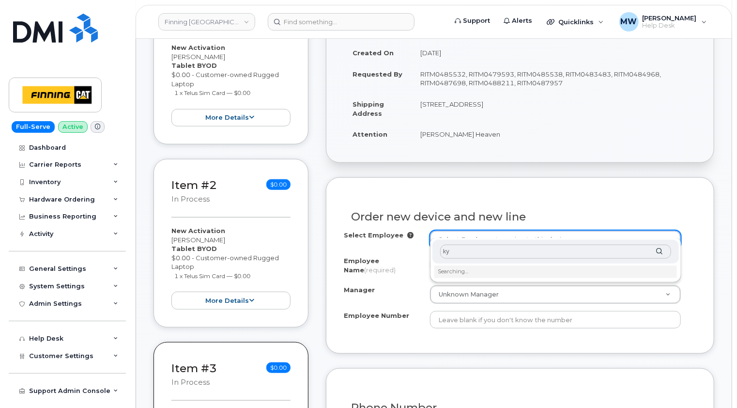
type input "k"
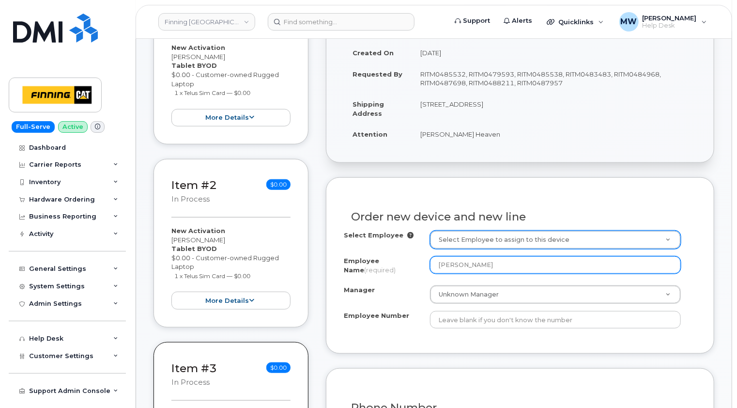
type input "[PERSON_NAME]"
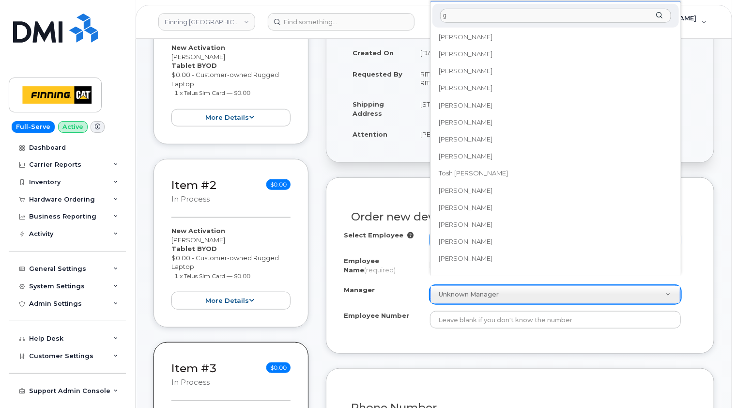
scroll to position [0, 0]
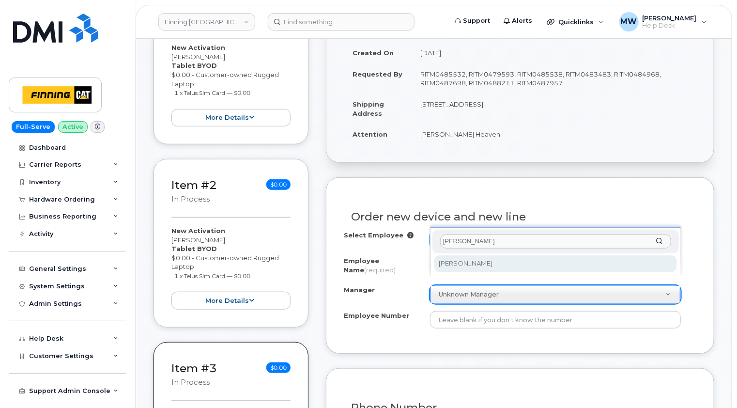
type input "[PERSON_NAME]"
select select "57448"
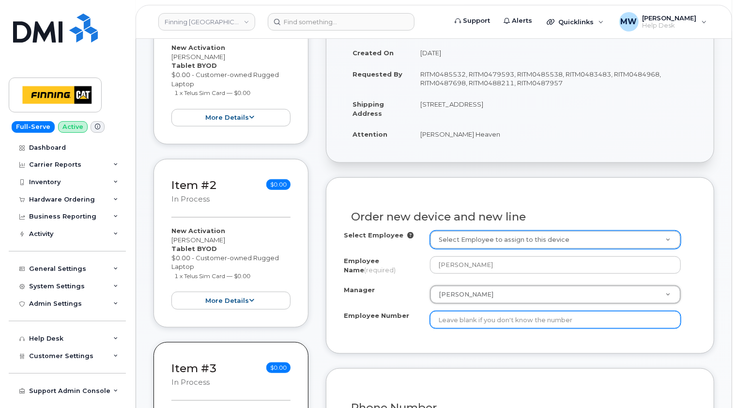
click at [494, 311] on input "Employee Number" at bounding box center [555, 319] width 251 height 17
paste input "3500697"
type input "3500697"
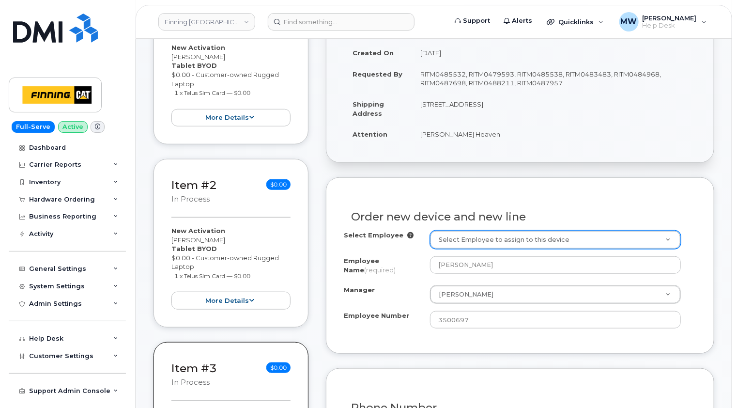
click at [645, 332] on div "Order new device and new line Select Employee Select Employee to assign to this…" at bounding box center [520, 265] width 389 height 176
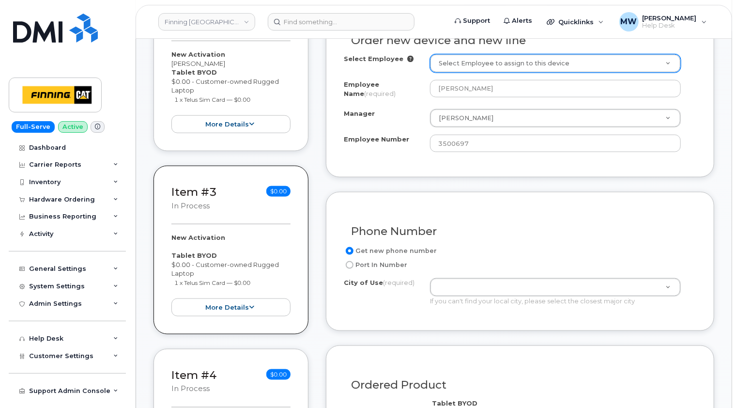
scroll to position [533, 0]
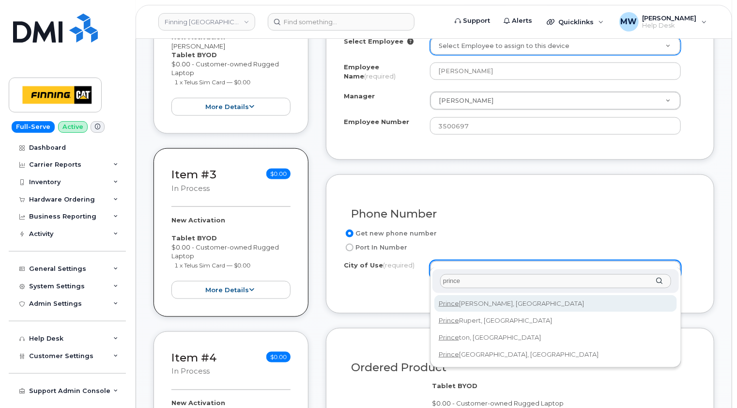
type input "prince"
type input "858"
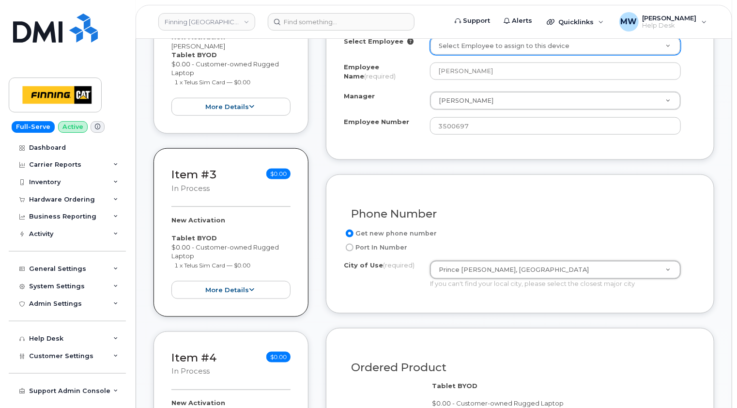
click at [682, 293] on div "Phone Number Get new phone number Port In Number City of Use (required) [GEOGRA…" at bounding box center [520, 243] width 389 height 139
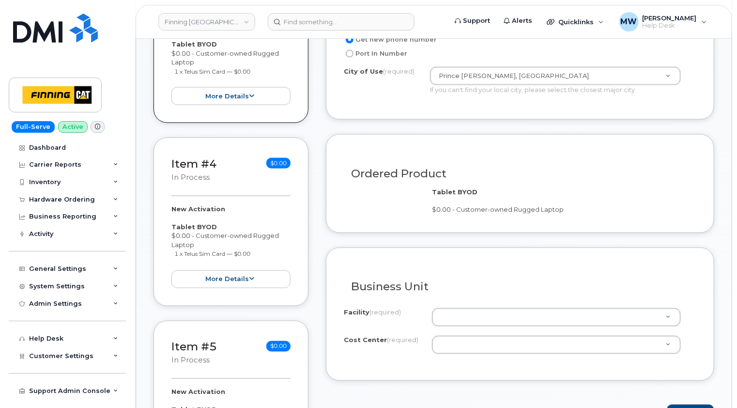
scroll to position [775, 0]
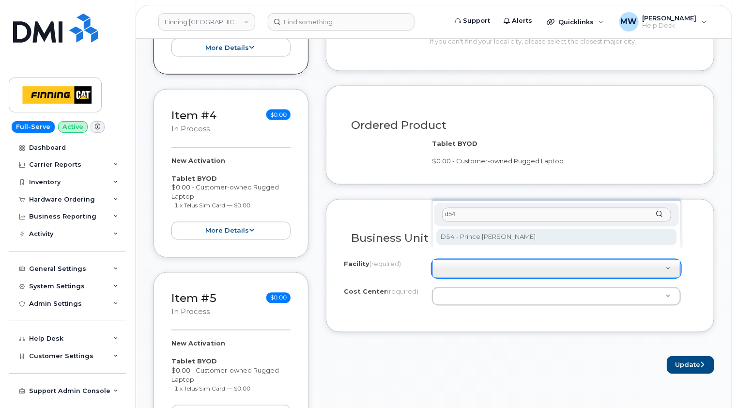
type input "d54"
select select "D54"
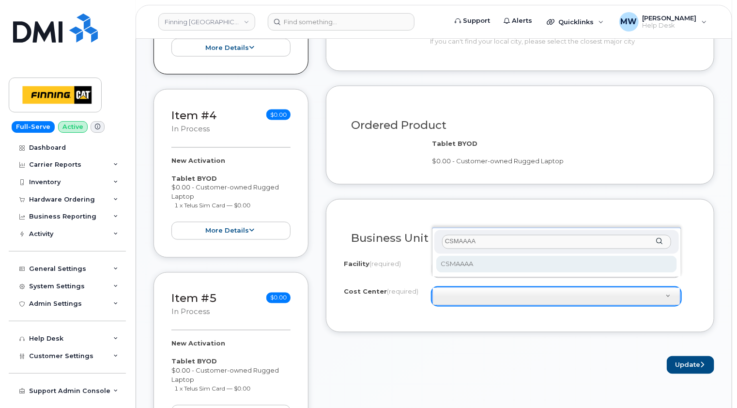
type input "CSMAAAA"
select select "CSMAAAA"
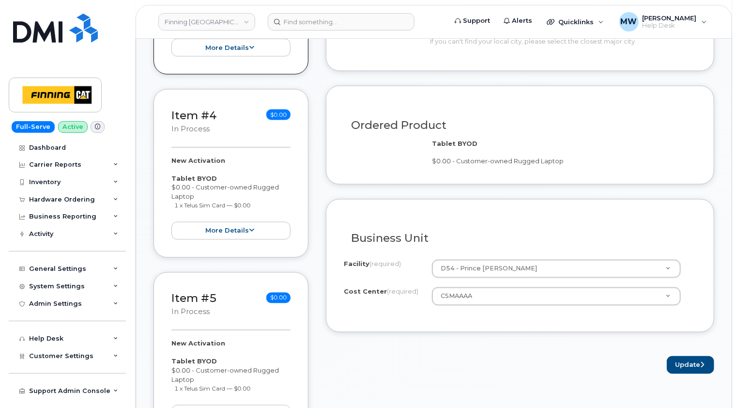
click at [540, 325] on form "Existing User Additional cost to upgrading the device Selected device is Eligib…" at bounding box center [520, 57] width 389 height 633
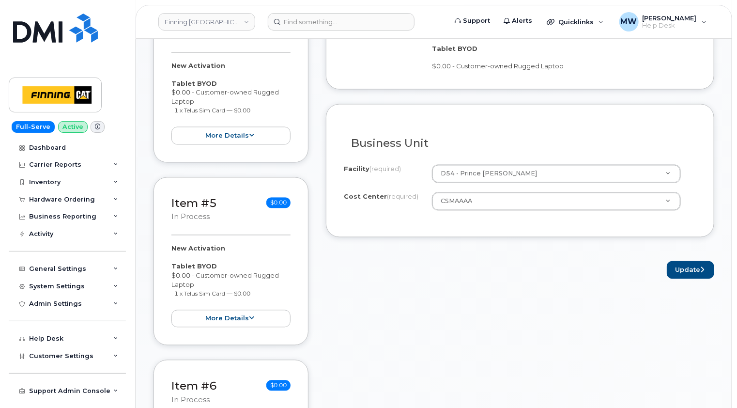
scroll to position [872, 0]
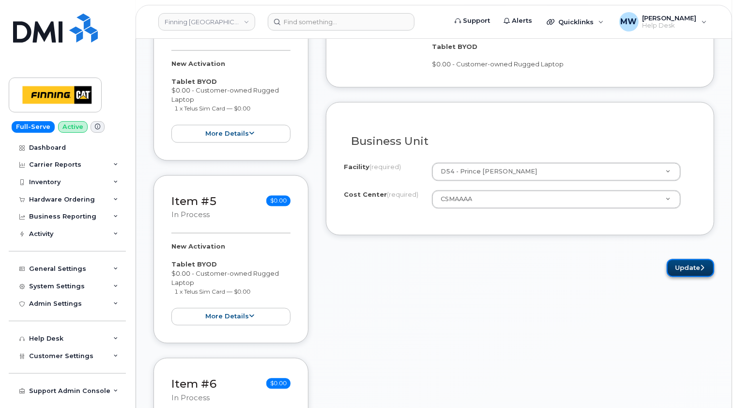
click at [698, 259] on button "Update" at bounding box center [690, 268] width 47 height 18
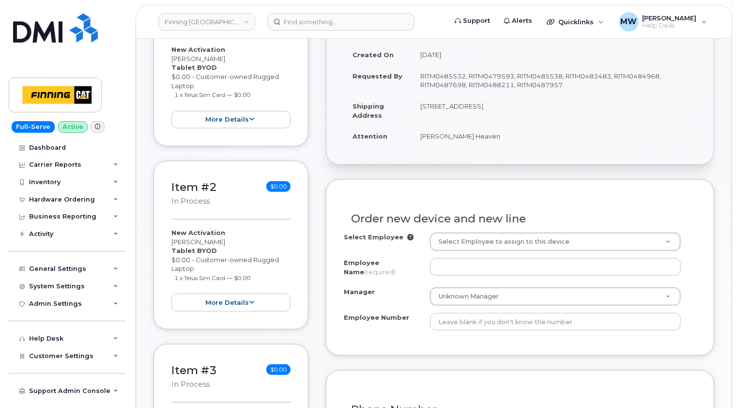
scroll to position [339, 0]
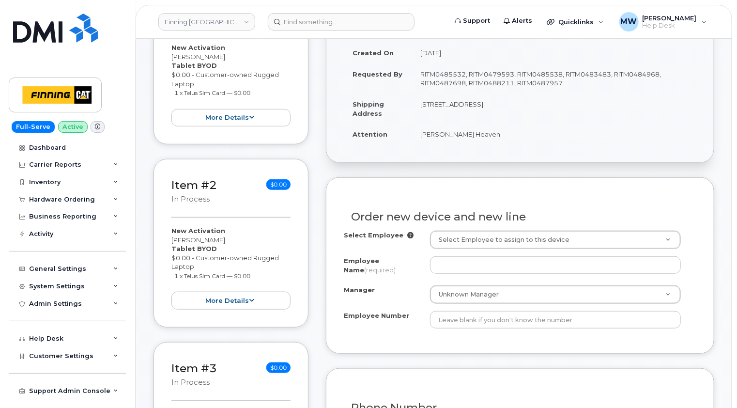
click at [336, 187] on div "Order new device and new line Select Employee Select Employee to assign to this…" at bounding box center [520, 265] width 389 height 176
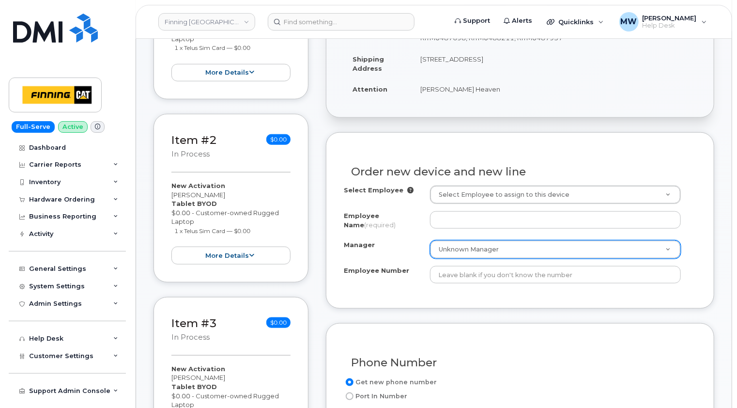
scroll to position [436, 0]
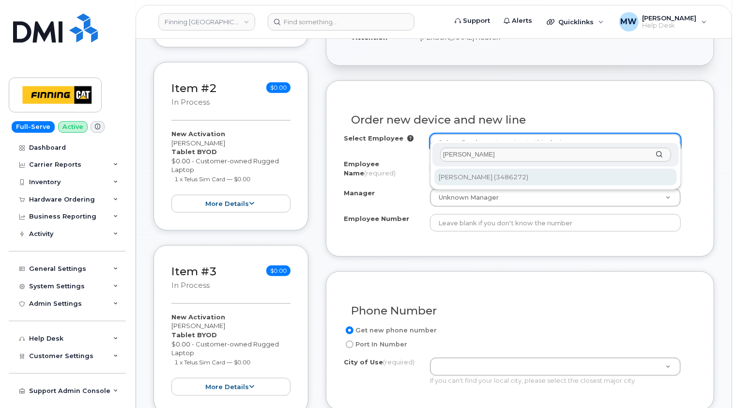
type input "[PERSON_NAME]"
type input "282664"
type input "[PERSON_NAME]"
type input "3486272"
select select "D06"
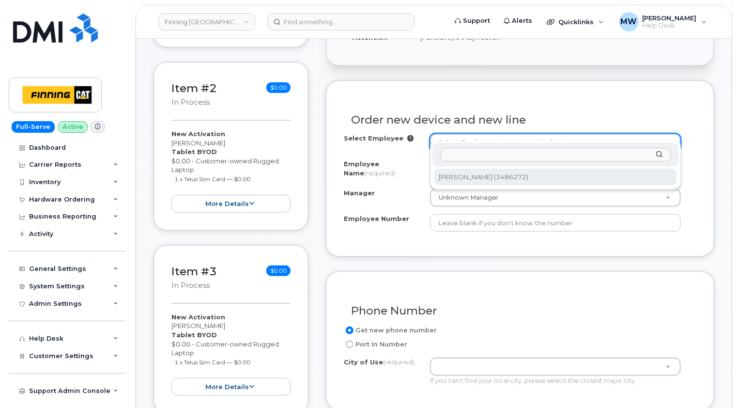
select select "CSMAAAA"
select select "15338"
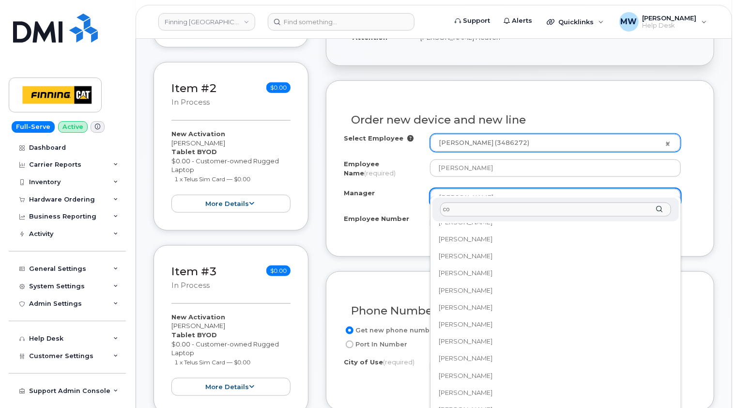
scroll to position [0, 0]
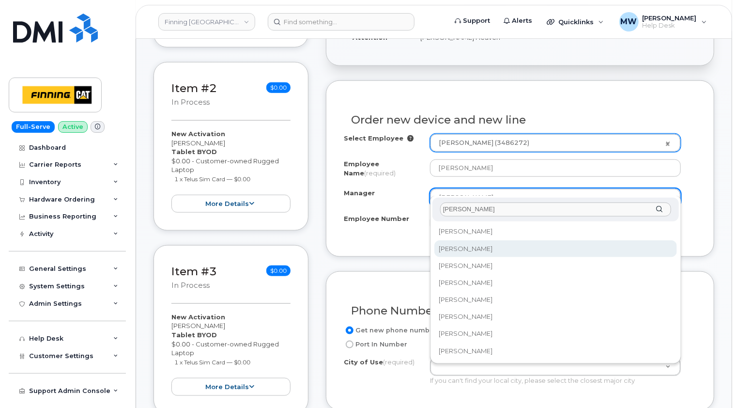
type input "colin"
select select "57685"
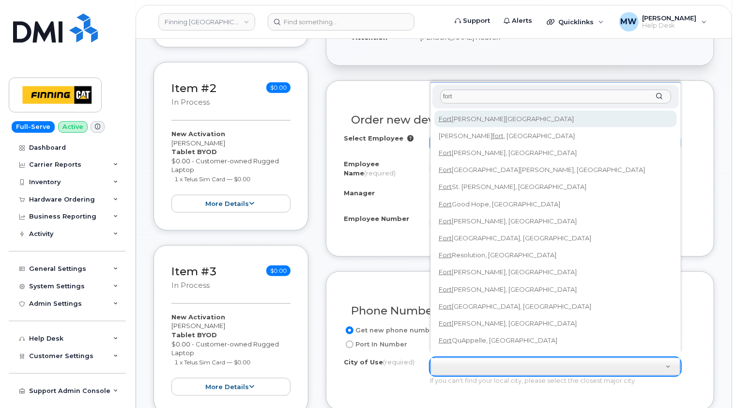
type input "fort"
type input "214"
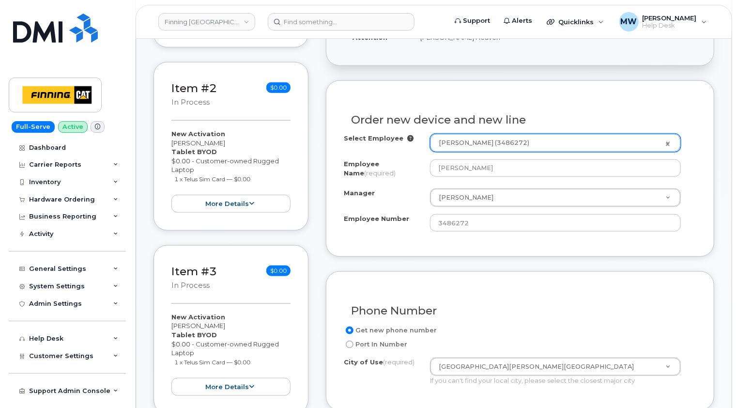
click at [661, 289] on div "Phone Number" at bounding box center [520, 306] width 353 height 35
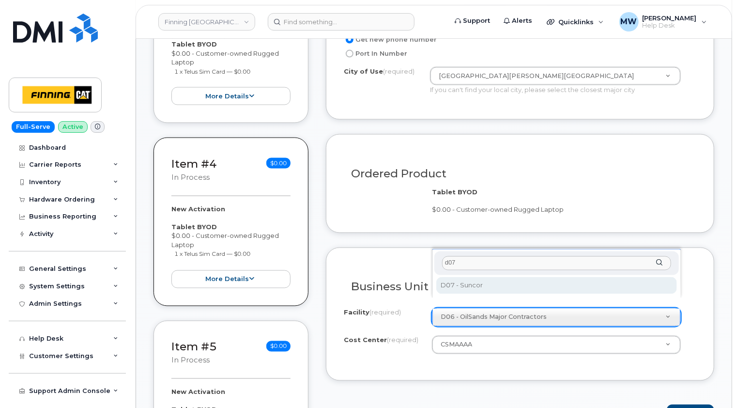
type input "d07"
select select "D07"
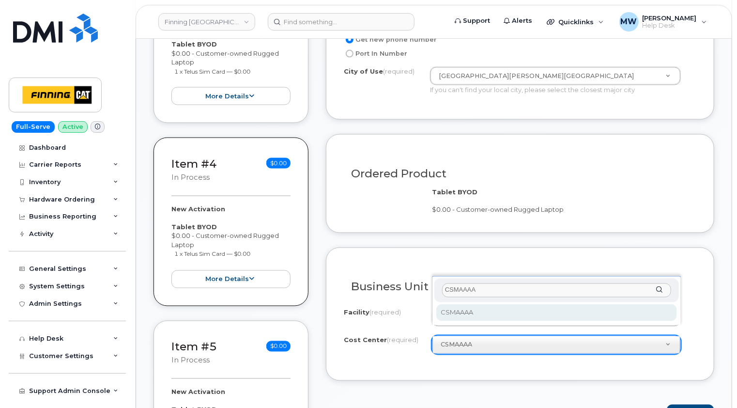
type input "CSMAAAA"
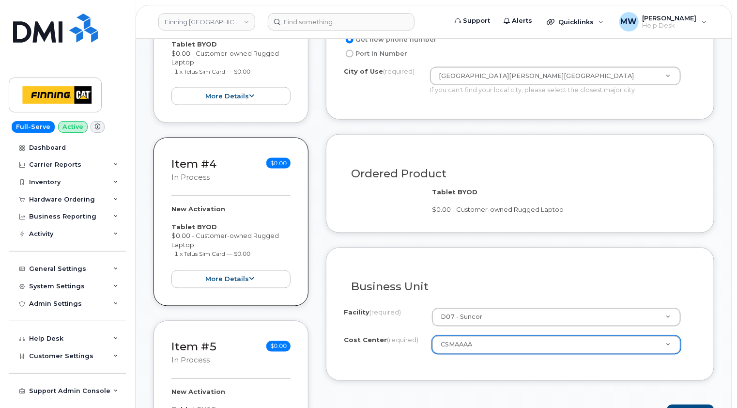
click at [525, 367] on div "Business Unit I know the accounting codes Facility (required) D07 - Suncor 400 …" at bounding box center [520, 314] width 389 height 133
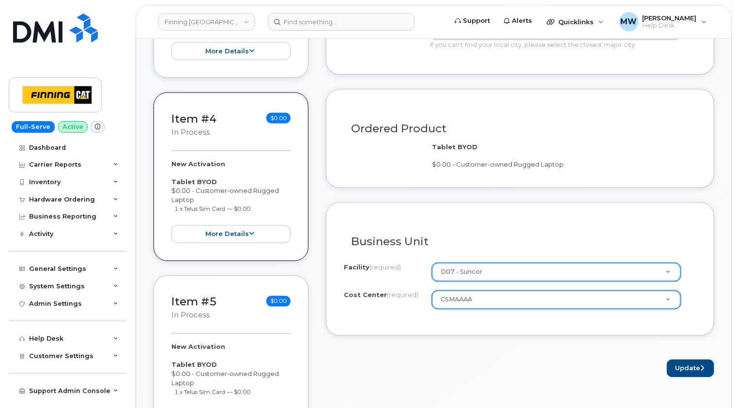
scroll to position [824, 0]
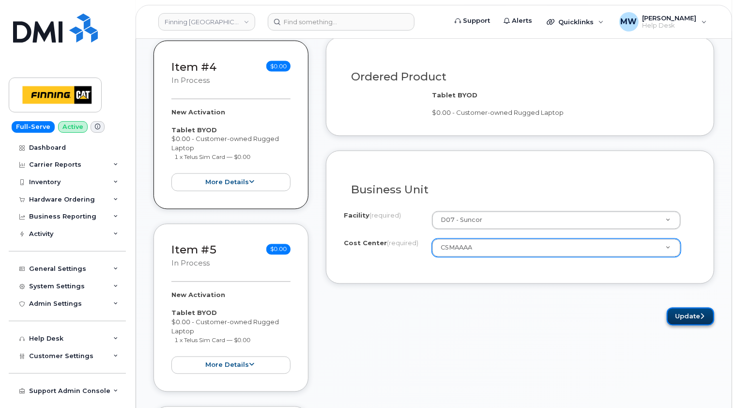
click at [691, 308] on button "Update" at bounding box center [690, 317] width 47 height 18
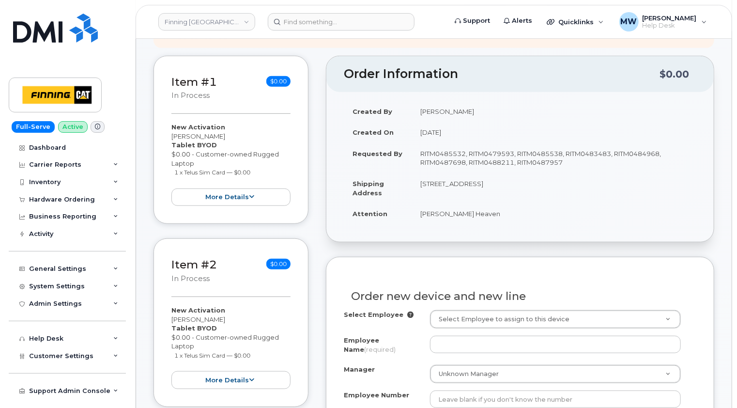
scroll to position [388, 0]
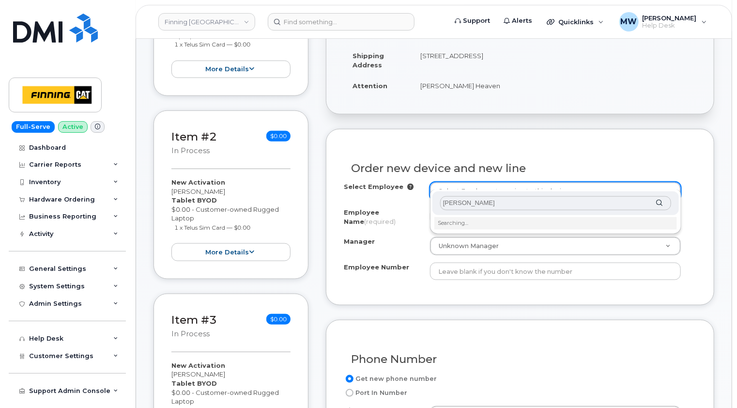
type input "[PERSON_NAME]"
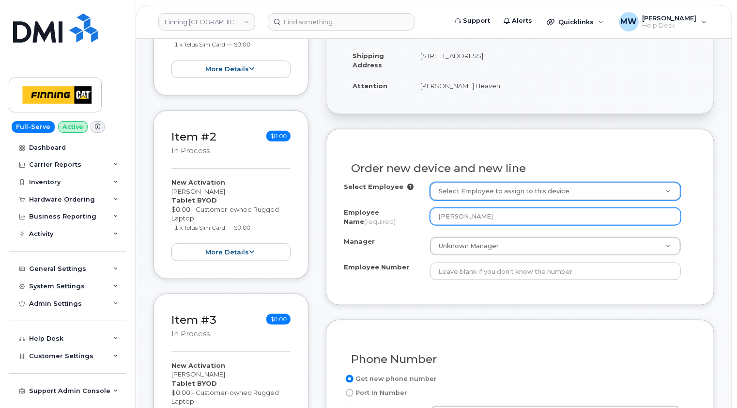
type input "[PERSON_NAME]"
click at [478, 208] on input "[PERSON_NAME]" at bounding box center [555, 216] width 251 height 17
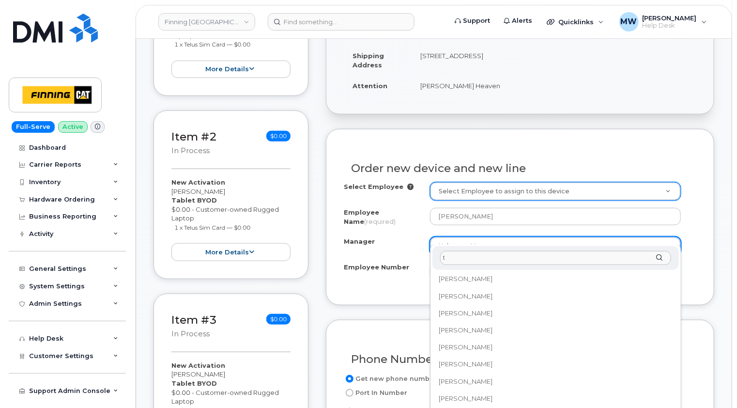
scroll to position [0, 0]
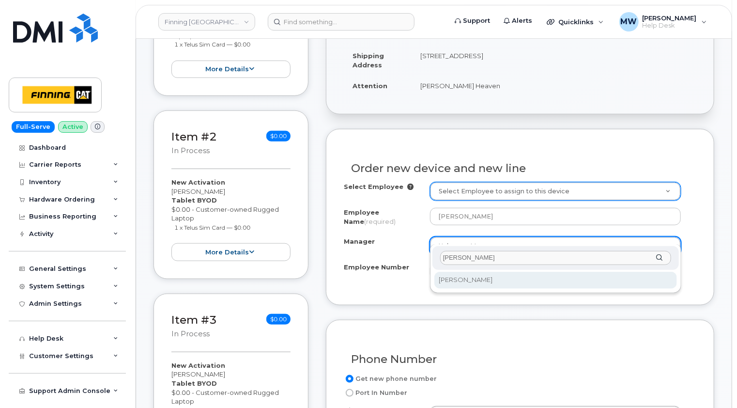
type input "[PERSON_NAME]"
select select "761636"
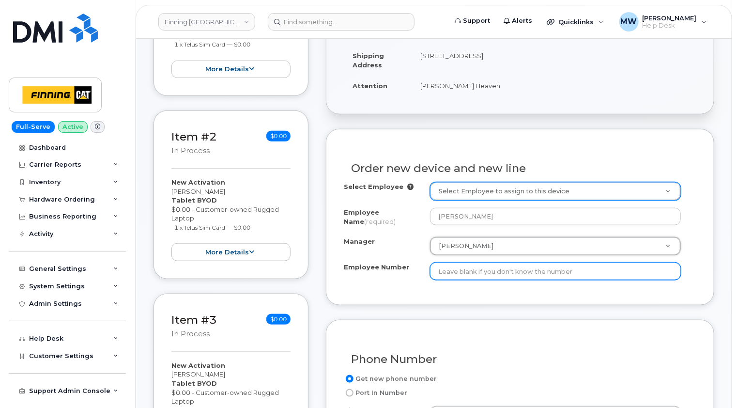
click at [475, 263] on input "Employee Number" at bounding box center [555, 271] width 251 height 17
paste input "3500687"
type input "3500687"
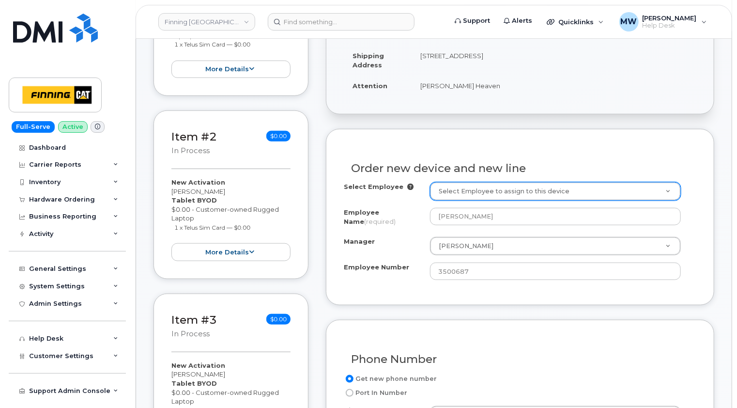
click at [506, 278] on div "Order new device and new line Select Employee Select Employee to assign to this…" at bounding box center [520, 217] width 389 height 176
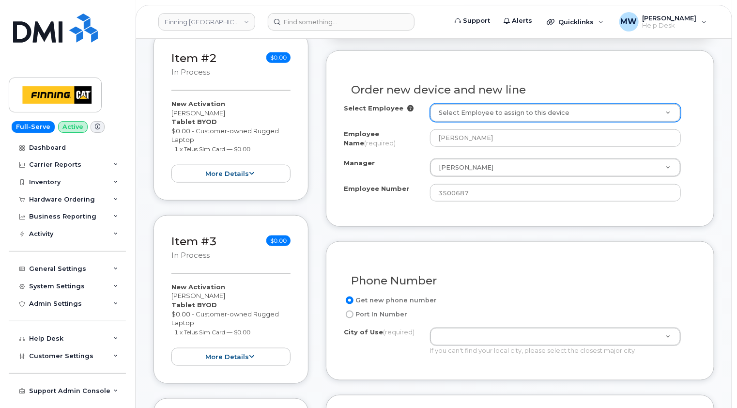
scroll to position [484, 0]
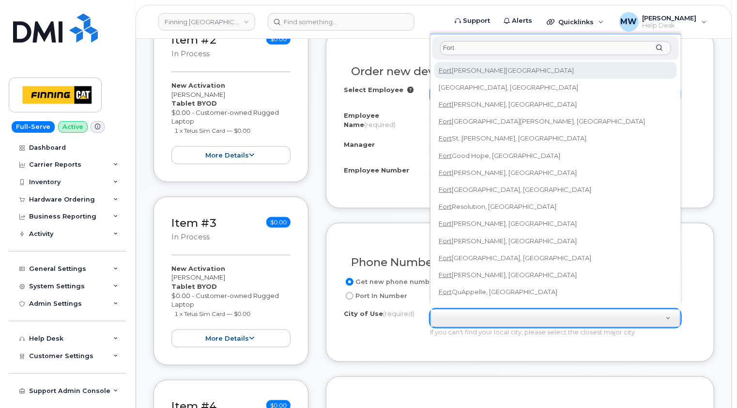
type input "Fort"
type input "214"
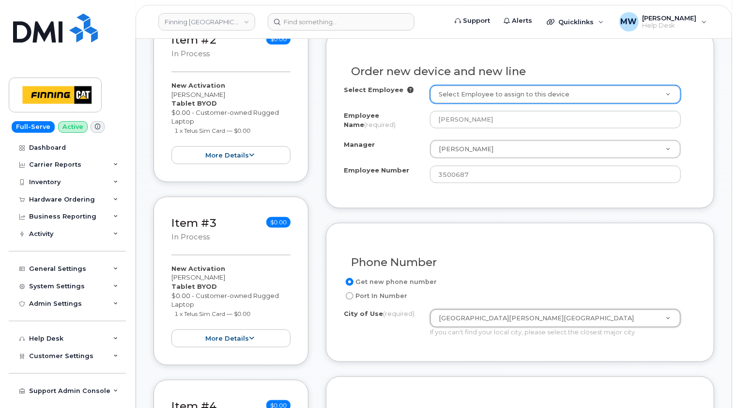
click at [700, 304] on div "Phone Number Get new phone number Port In Number City of Use (required) [GEOGRA…" at bounding box center [520, 292] width 389 height 139
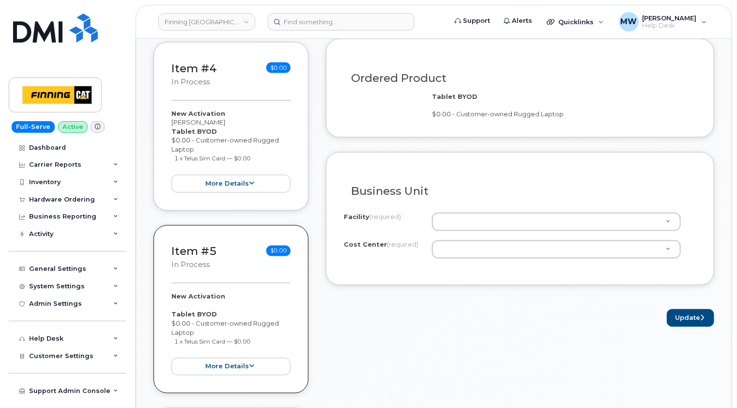
scroll to position [824, 0]
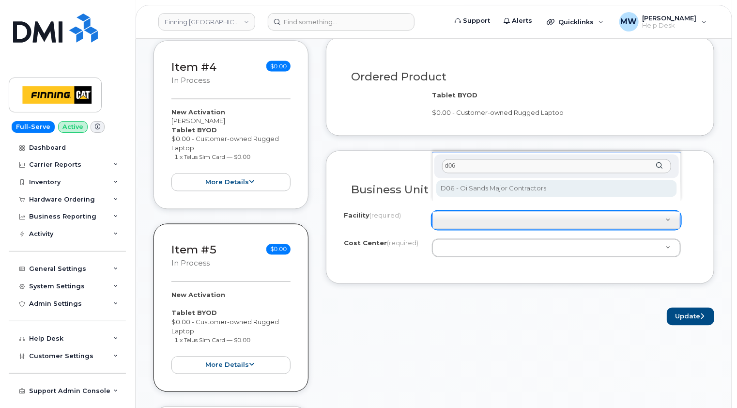
type input "d06"
select select "D06"
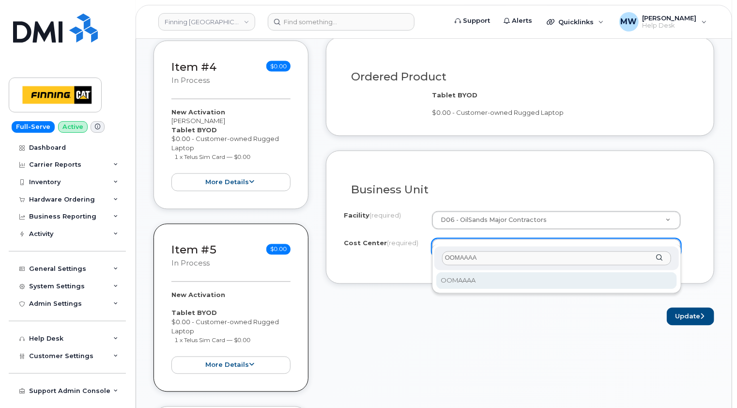
type input "OOMAAAA"
select select "OOMAAAA"
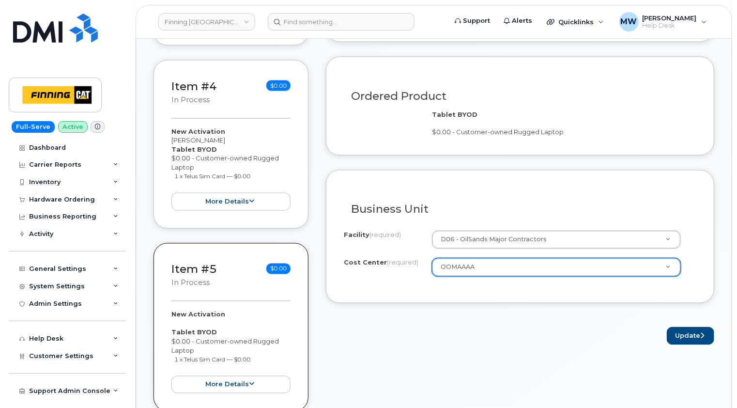
scroll to position [921, 0]
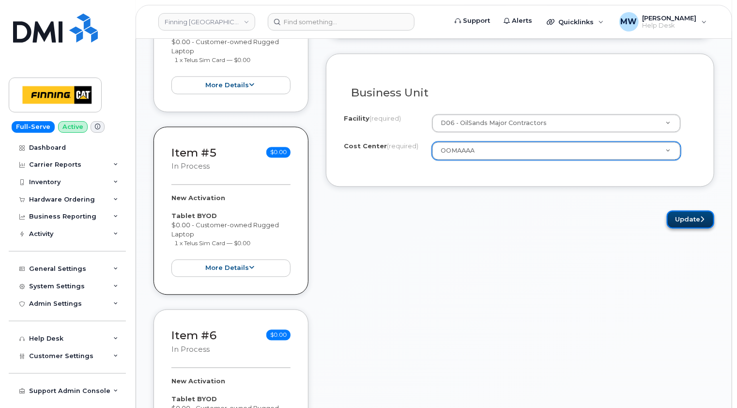
click at [688, 211] on button "Update" at bounding box center [690, 220] width 47 height 18
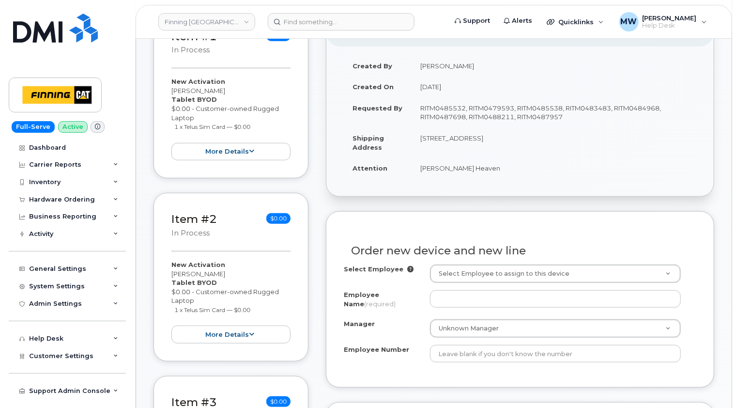
scroll to position [388, 0]
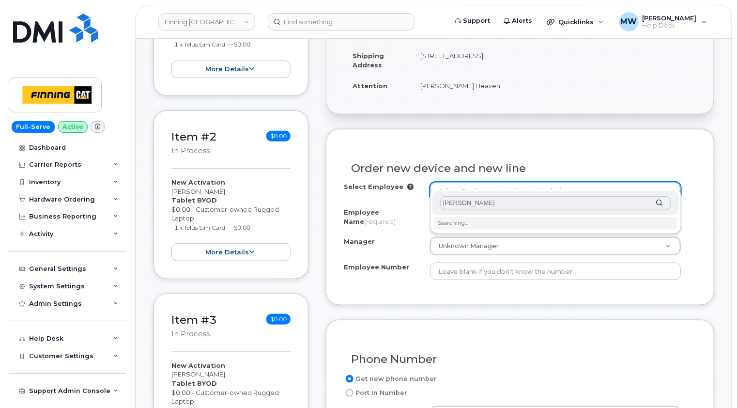
type input "[PERSON_NAME]"
drag, startPoint x: 507, startPoint y: 203, endPoint x: 421, endPoint y: 203, distance: 85.8
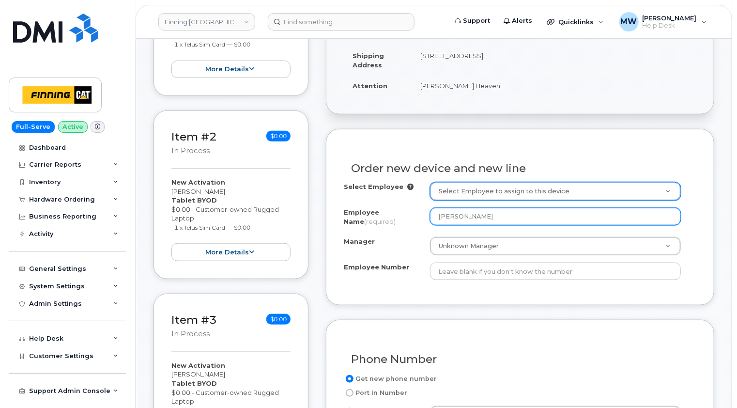
type input "[PERSON_NAME]"
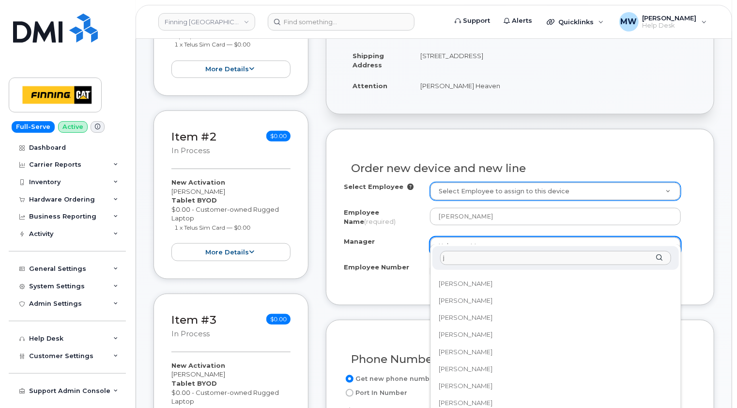
scroll to position [0, 0]
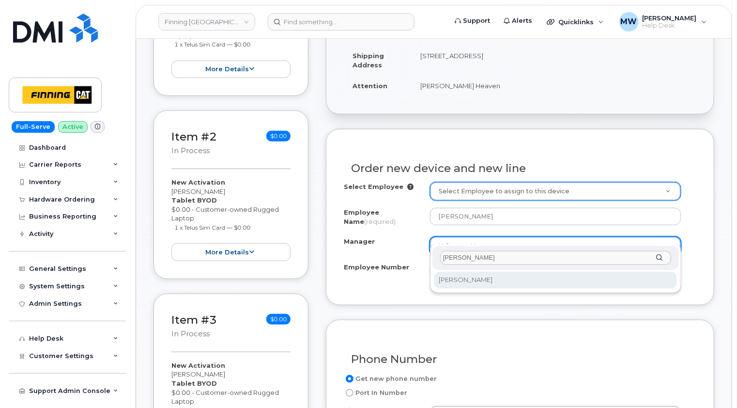
type input "[PERSON_NAME]"
select select "15327"
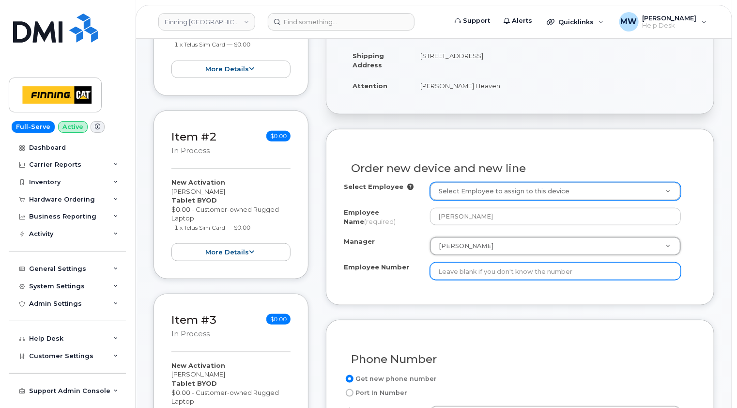
click at [481, 263] on input "Employee Number" at bounding box center [555, 271] width 251 height 17
paste input "3500705"
type input "3500705"
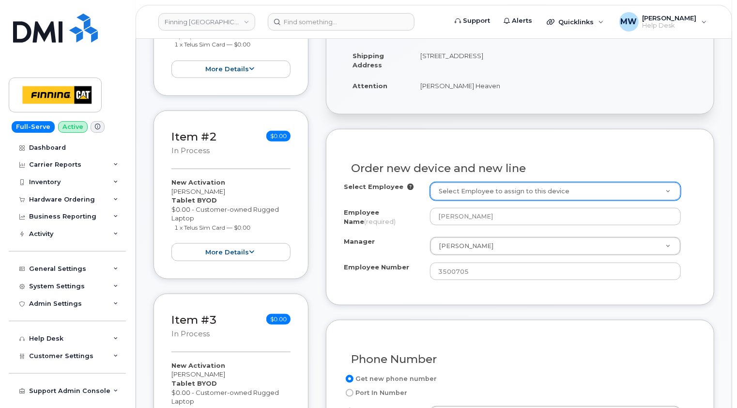
click at [493, 276] on div "Select Employee Select Employee to assign to this device Employee Name (require…" at bounding box center [520, 234] width 353 height 105
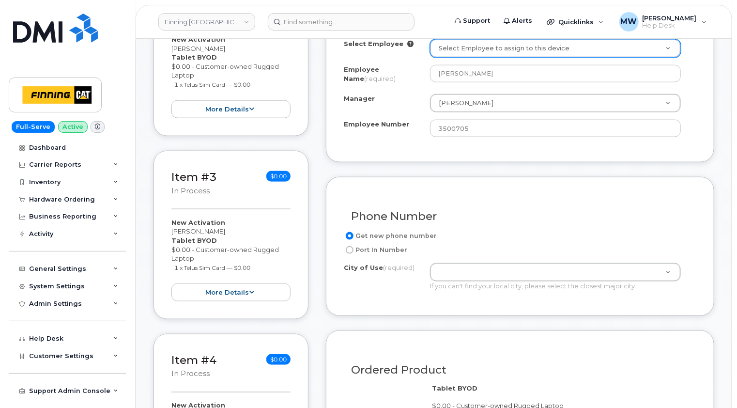
scroll to position [533, 0]
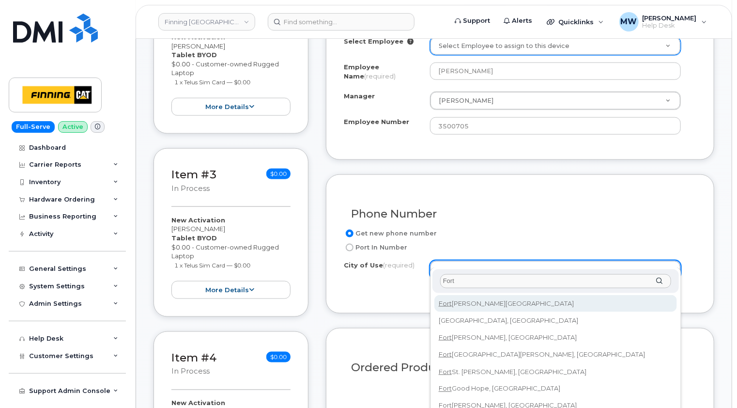
type input "Fort"
type input "214"
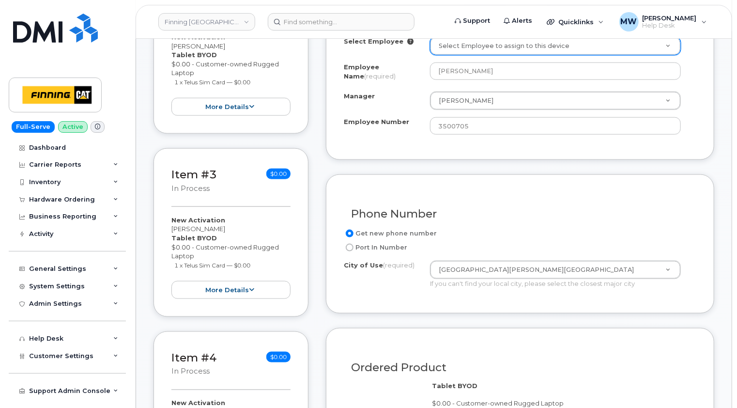
click at [624, 302] on div "Phone Number Get new phone number Port In Number City of Use (required) Fort Mc…" at bounding box center [520, 243] width 389 height 139
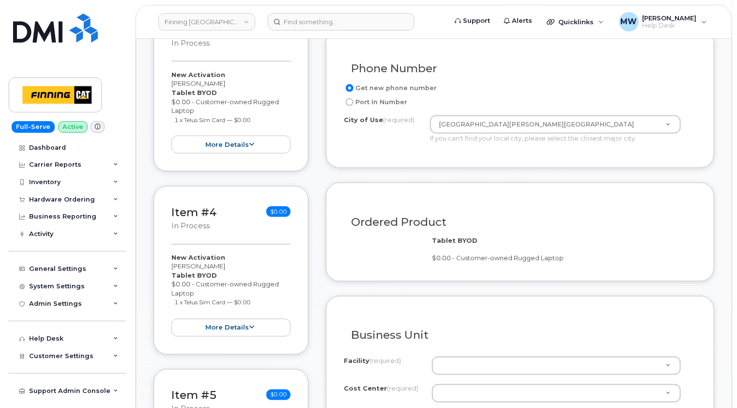
scroll to position [775, 0]
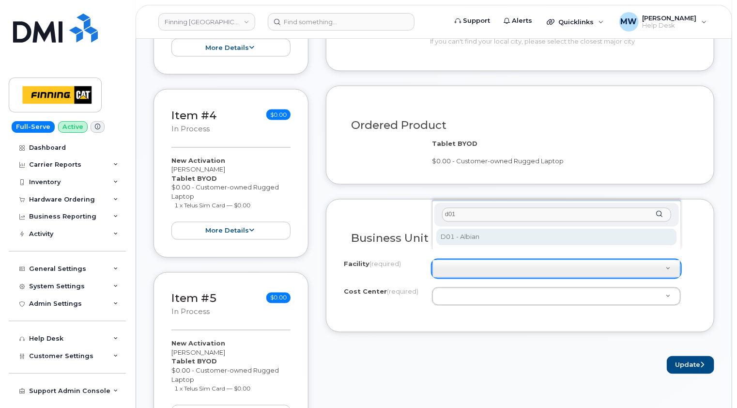
type input "d01"
select select "D01"
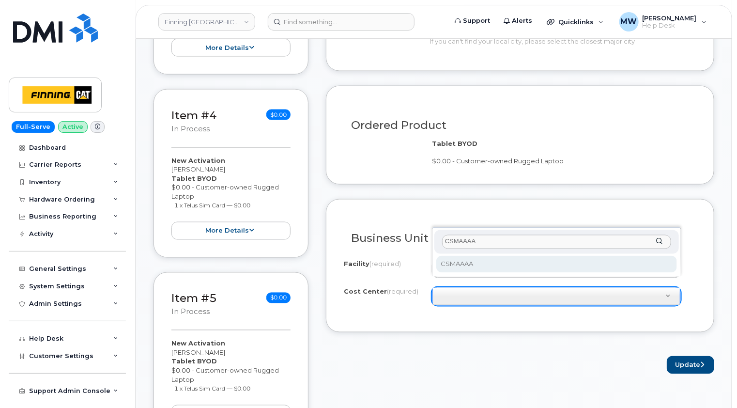
type input "CSMAAAA"
select select "CSMAAAA"
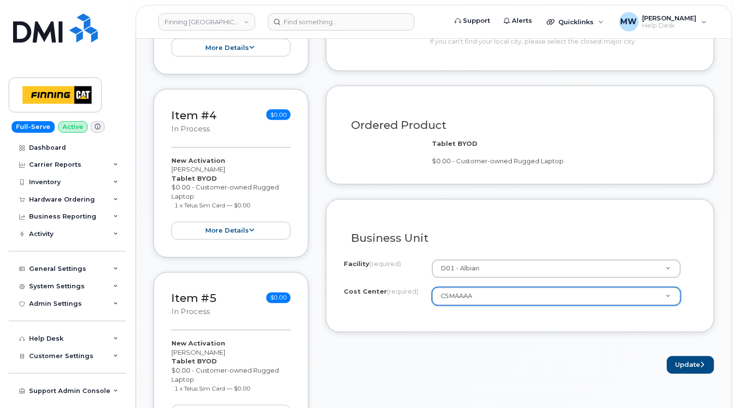
click at [488, 313] on div "Business Unit I know the accounting codes Facility (required) D01 - Albian 400 …" at bounding box center [520, 265] width 389 height 133
click at [699, 356] on button "Update" at bounding box center [690, 365] width 47 height 18
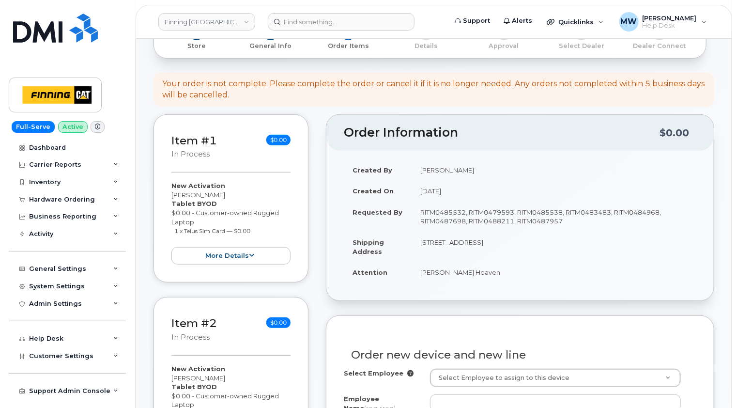
scroll to position [291, 0]
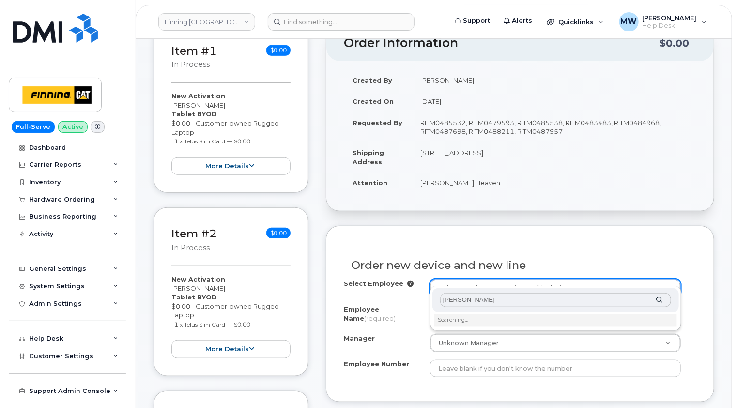
type input "kyle short"
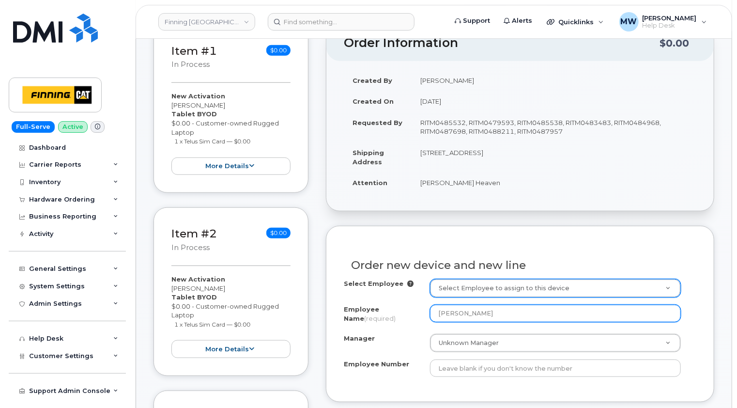
type input "[PERSON_NAME]"
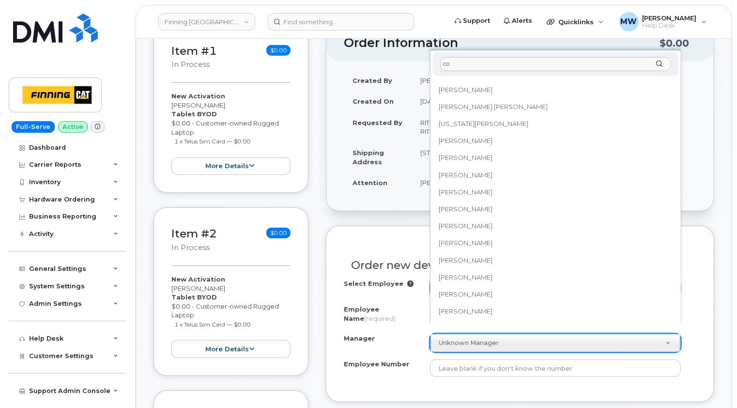
scroll to position [0, 0]
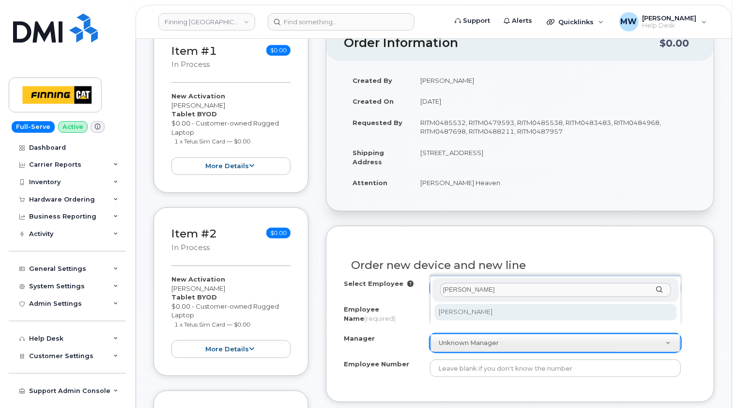
type input "colin br"
select select "57685"
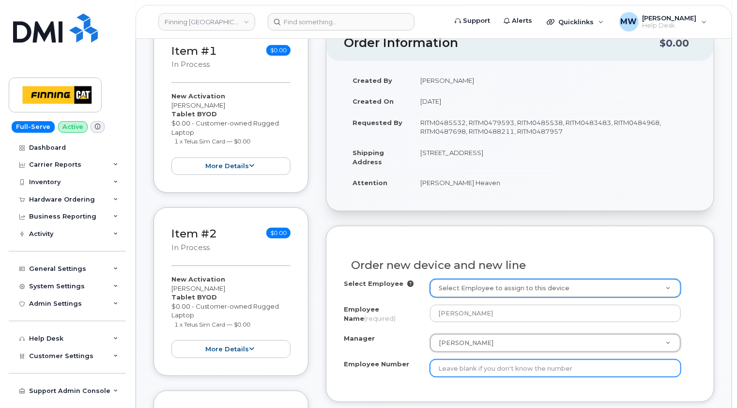
click at [480, 363] on input "Employee Number" at bounding box center [555, 367] width 251 height 17
paste input "3500724"
type input "3500724"
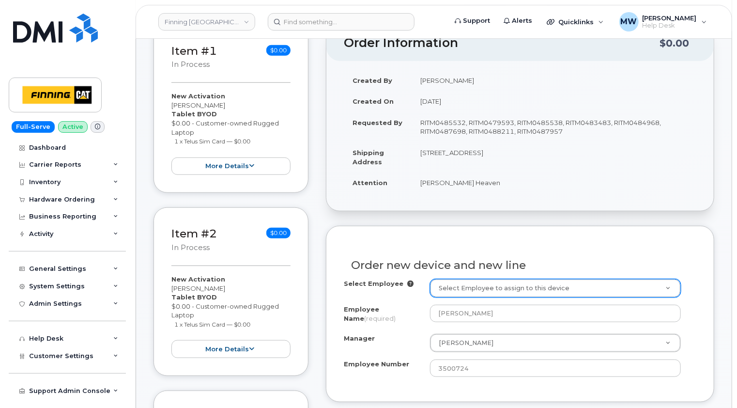
click at [573, 385] on div "Order new device and new line Select Employee Select Employee to assign to this…" at bounding box center [520, 314] width 389 height 176
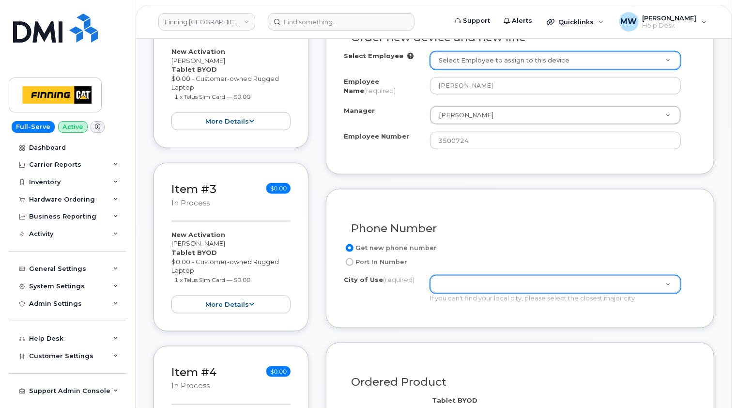
scroll to position [581, 0]
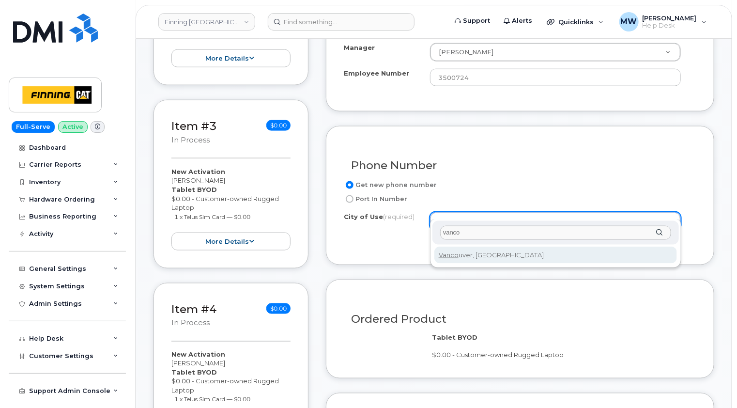
type input "vanco"
type input "951"
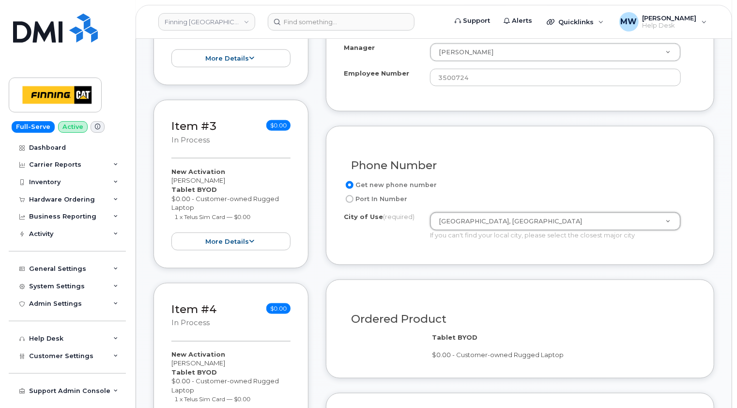
click at [633, 282] on div "Ordered Product Tablet BYOD $0.00 - Customer-owned Rugged Laptop" at bounding box center [520, 329] width 389 height 99
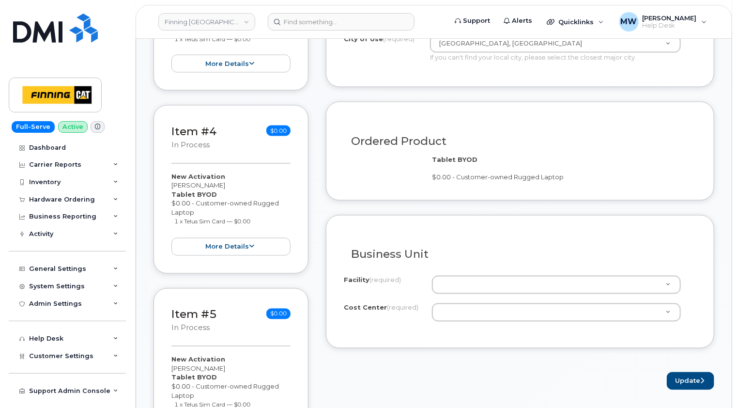
scroll to position [824, 0]
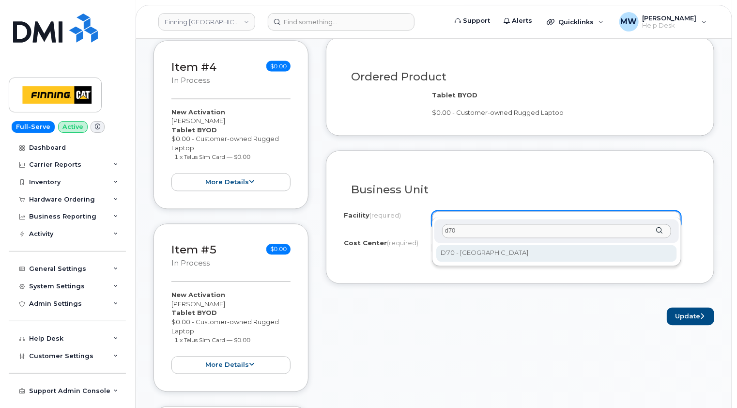
type input "d70"
select select "D70"
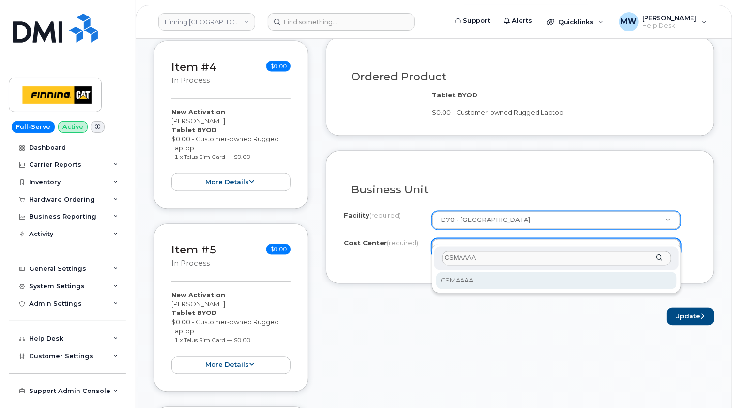
type input "CSMAAAA"
select select "CSMAAAA"
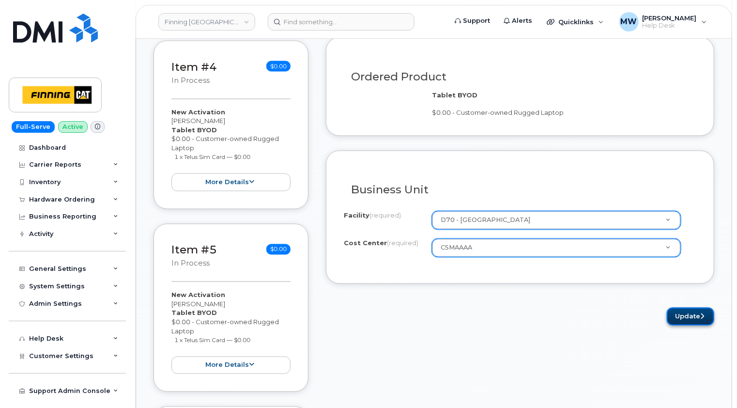
click at [694, 308] on button "Update" at bounding box center [690, 317] width 47 height 18
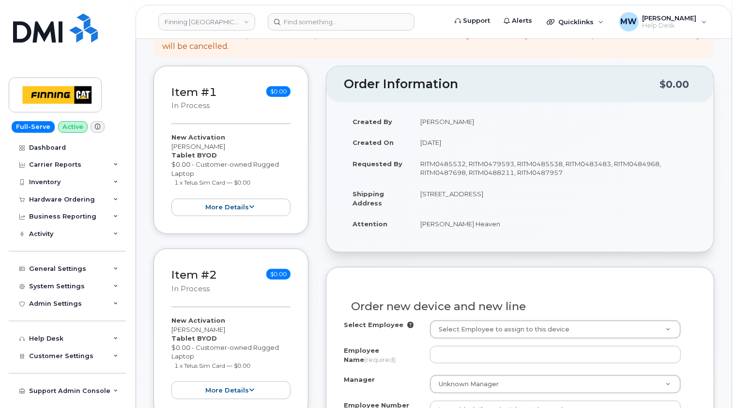
scroll to position [339, 0]
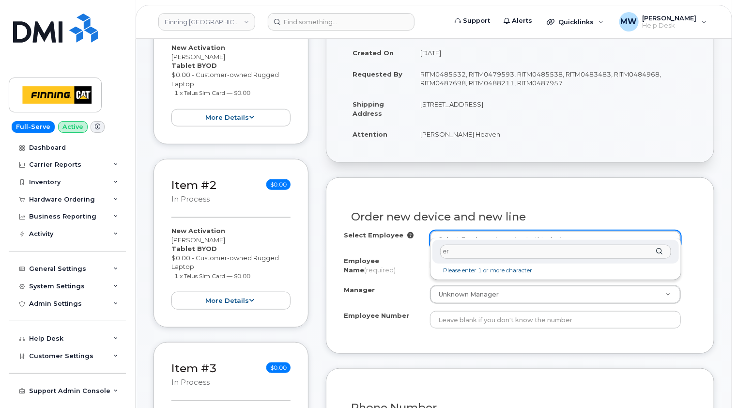
type input "e"
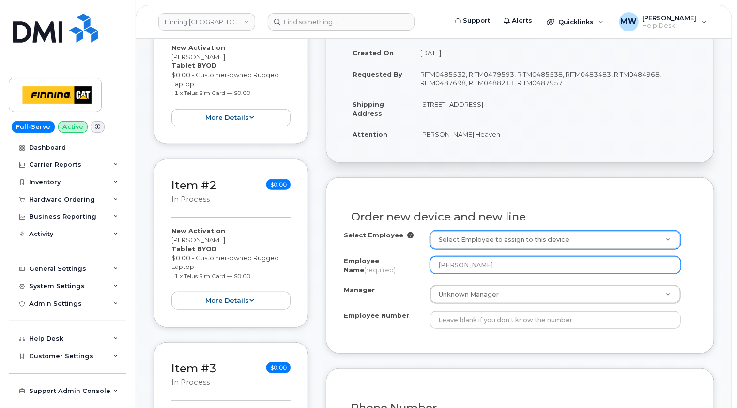
type input "[PERSON_NAME]"
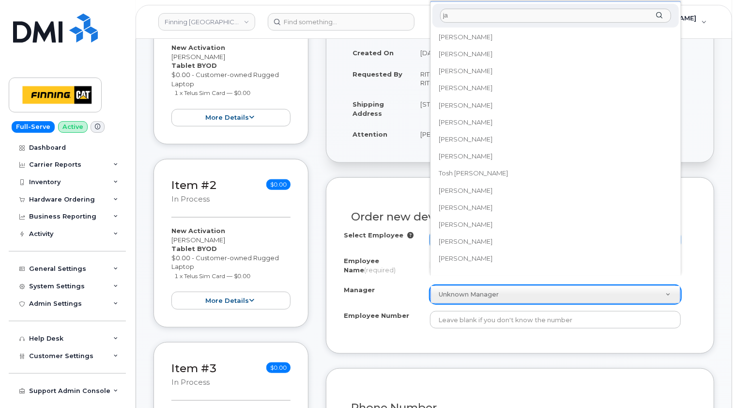
scroll to position [0, 0]
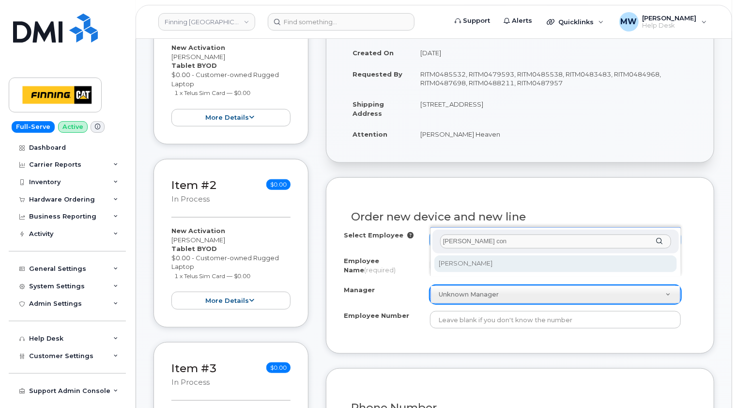
type input "[PERSON_NAME] con"
select select "758422"
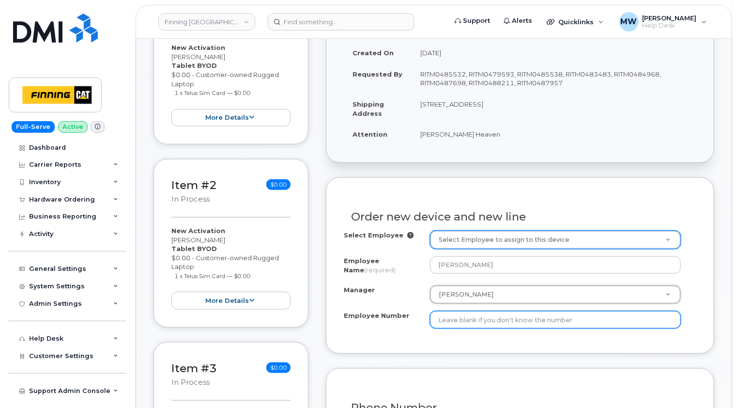
click at [490, 311] on input "Employee Number" at bounding box center [555, 319] width 251 height 17
paste input "3500758"
type input "3500758"
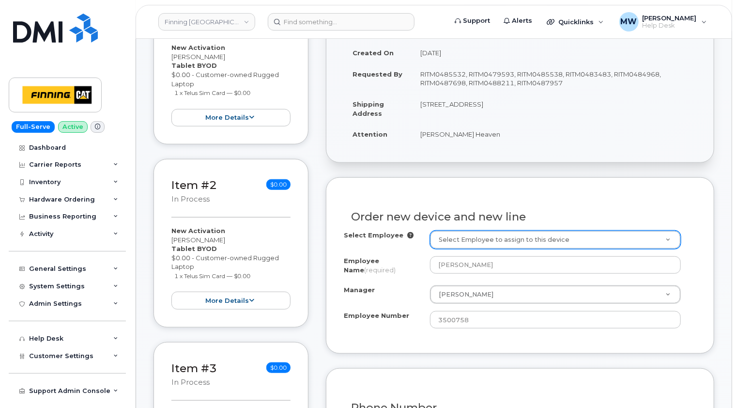
click at [502, 334] on div "Order new device and new line Select Employee Select Employee to assign to this…" at bounding box center [520, 265] width 389 height 176
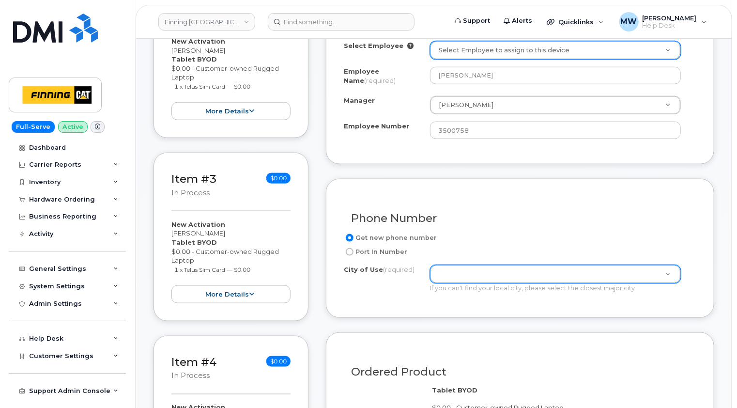
scroll to position [533, 0]
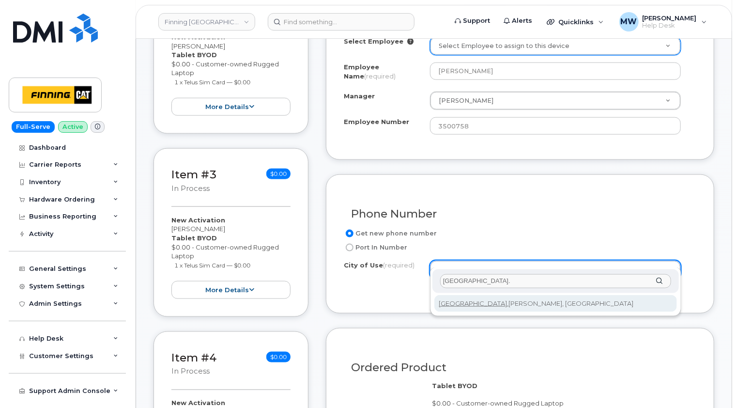
type input "Fort St."
type input "689"
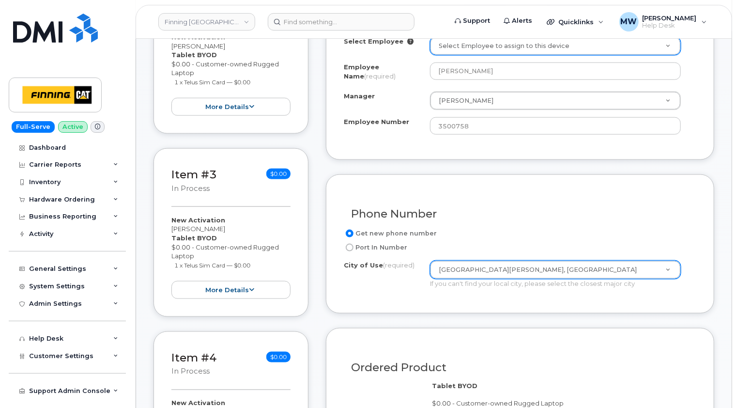
click at [601, 299] on div "Phone Number Get new phone number Port In Number City of Use (required) Fort St…" at bounding box center [520, 243] width 389 height 139
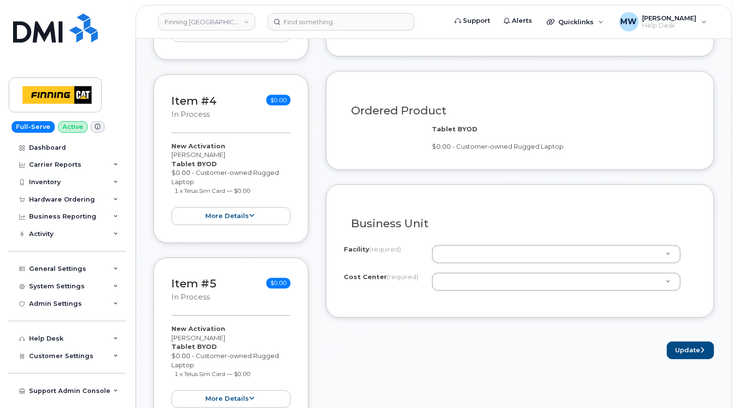
scroll to position [824, 0]
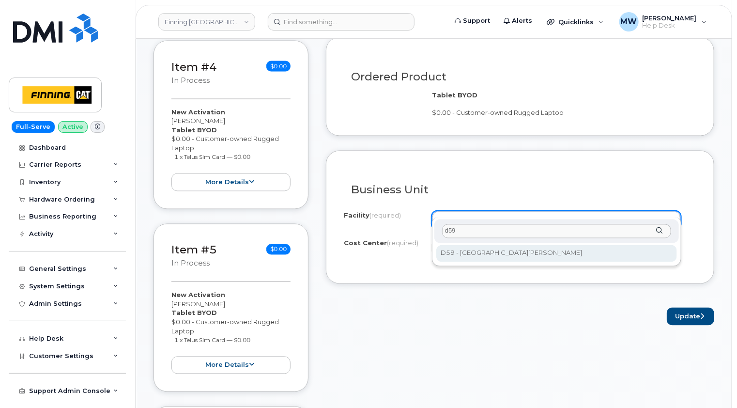
type input "d59"
select select "D59"
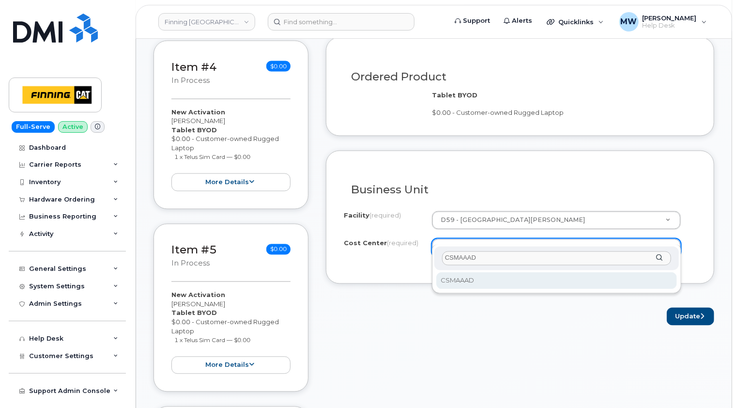
type input "CSMAAAD"
select select "CSMAAAD"
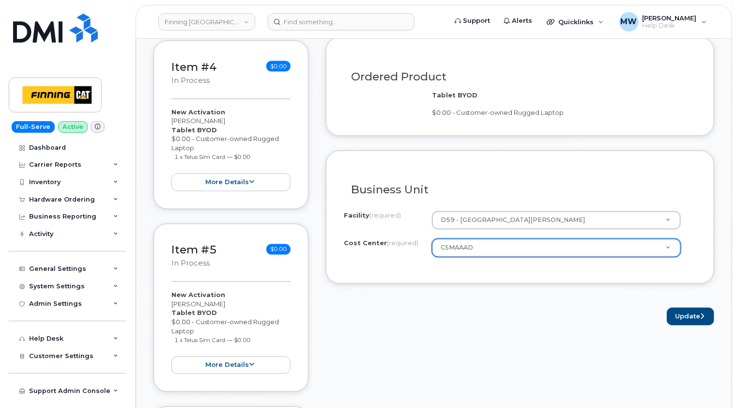
click at [498, 284] on form "Existing User Additional cost to upgrading the device Selected device is Eligib…" at bounding box center [520, 9] width 389 height 633
click at [698, 308] on button "Update" at bounding box center [690, 317] width 47 height 18
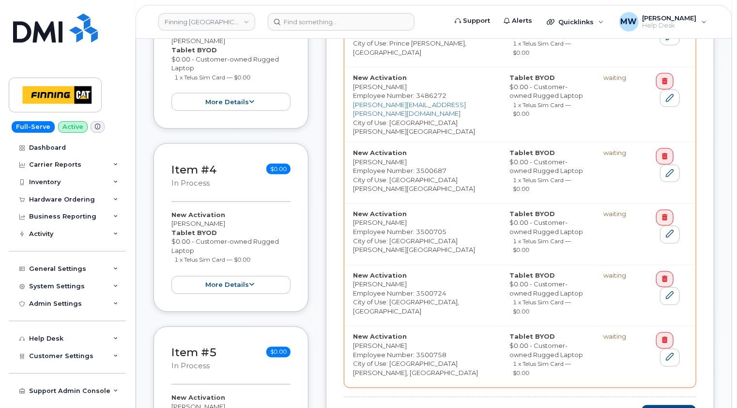
scroll to position [824, 0]
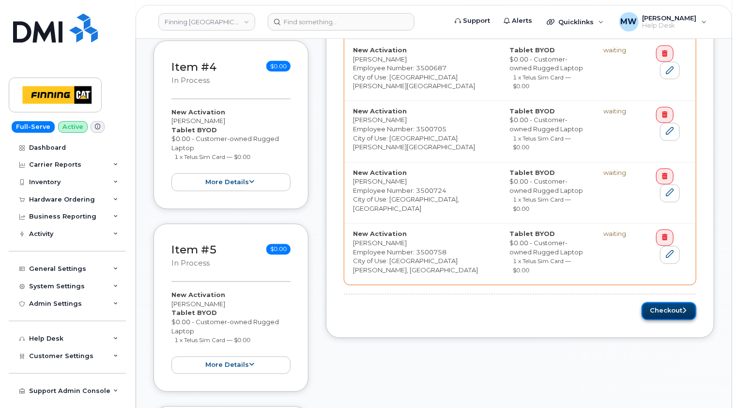
click at [670, 302] on button "Checkout" at bounding box center [669, 311] width 55 height 18
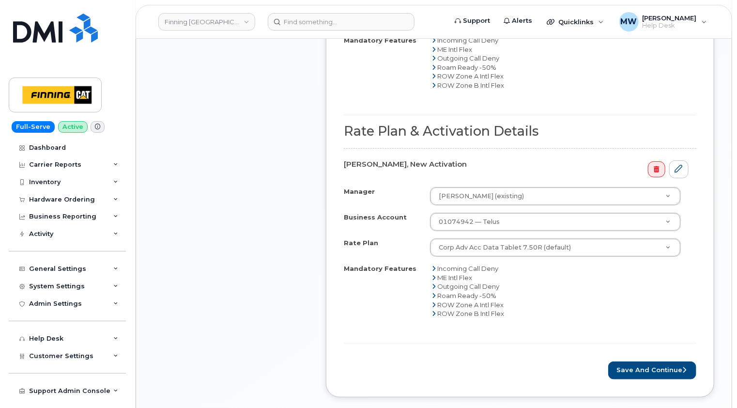
scroll to position [1986, 0]
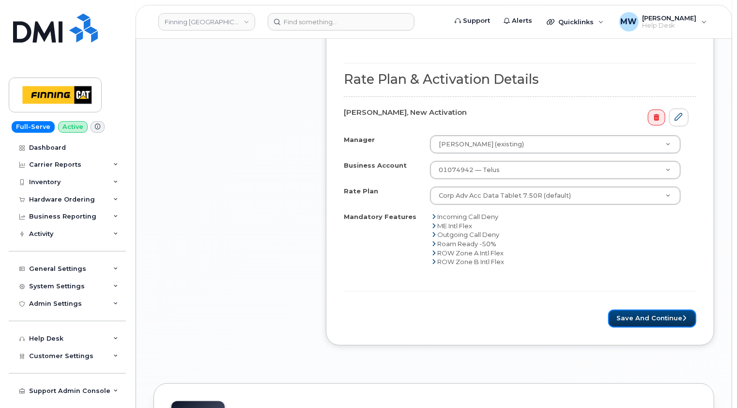
drag, startPoint x: 653, startPoint y: 299, endPoint x: 564, endPoint y: 295, distance: 89.3
click at [653, 310] on button "Save and Continue" at bounding box center [653, 319] width 88 height 18
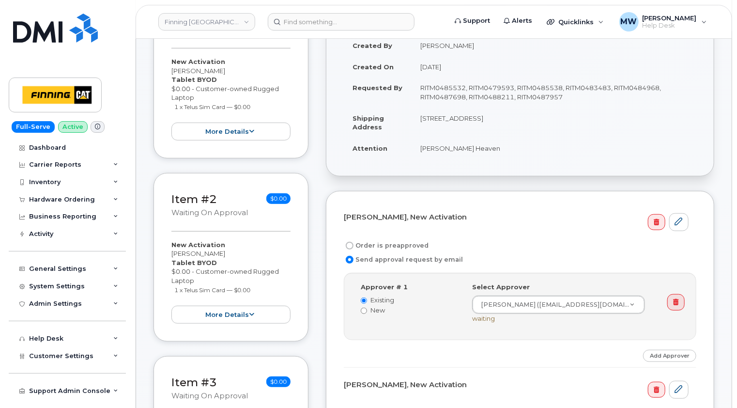
scroll to position [339, 0]
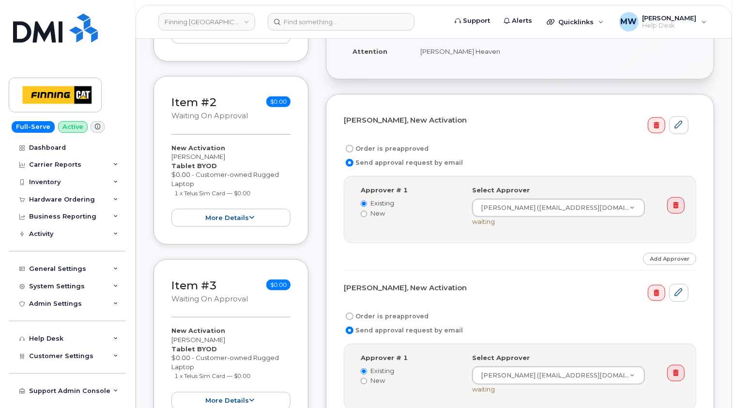
click at [405, 143] on label "Order is preapproved" at bounding box center [386, 149] width 85 height 12
click at [354, 145] on input "Order is preapproved" at bounding box center [350, 149] width 8 height 8
radio input "true"
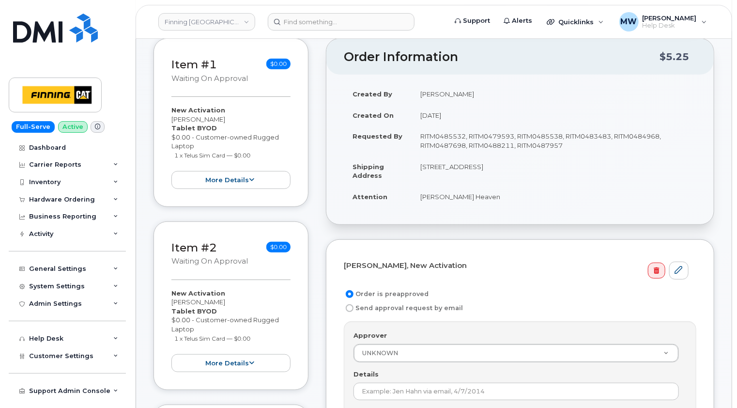
scroll to position [242, 0]
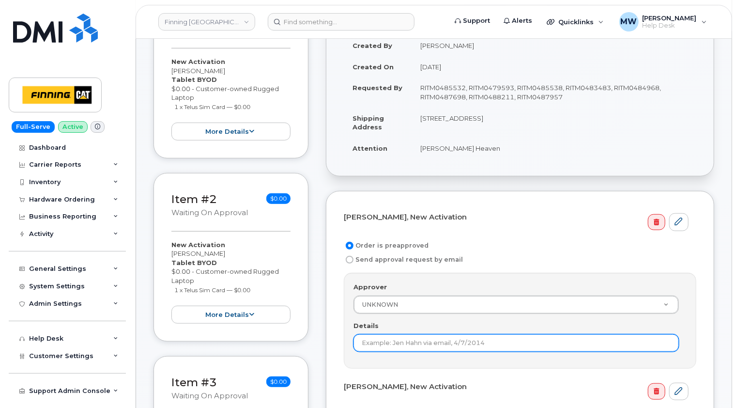
click at [390, 336] on input "Details" at bounding box center [517, 342] width 326 height 17
paste input "RITM0485538"
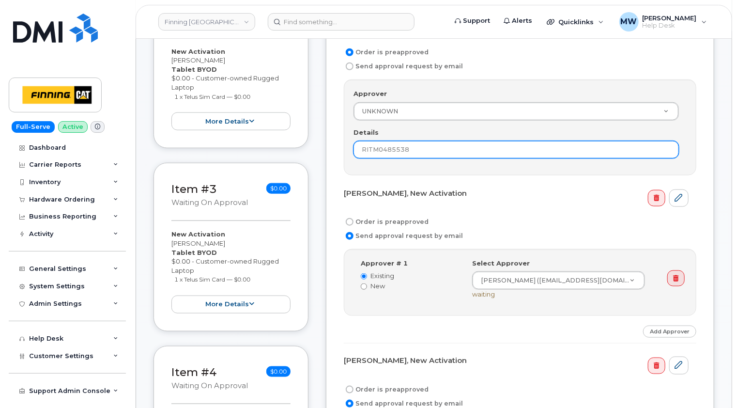
scroll to position [436, 0]
type input "RITM0485538"
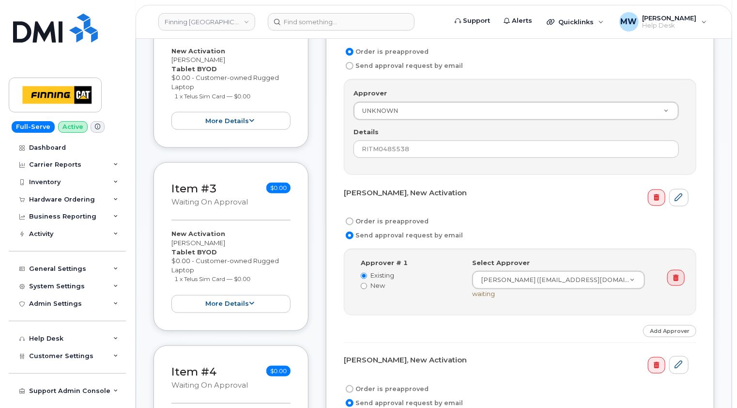
click at [351, 218] on input "Order is preapproved" at bounding box center [350, 222] width 8 height 8
radio input "true"
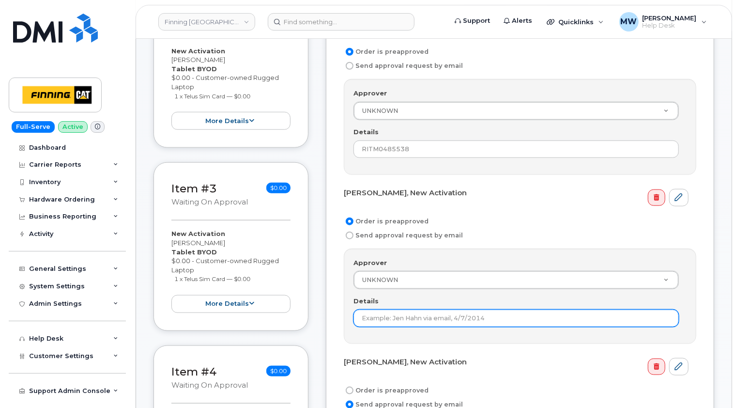
click at [406, 310] on input "Details" at bounding box center [517, 318] width 326 height 17
paste input "RITM0483483"
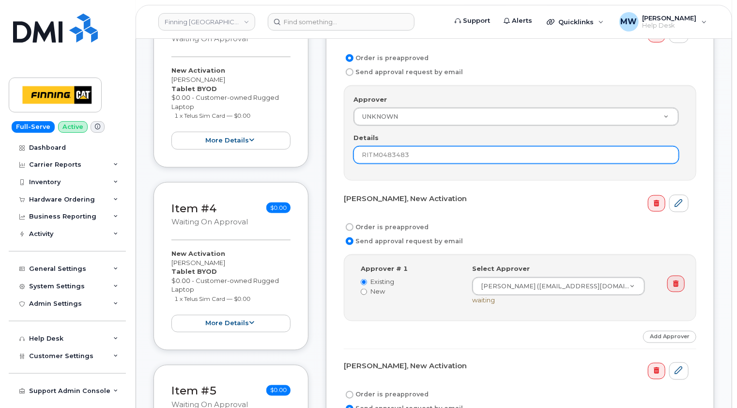
scroll to position [630, 0]
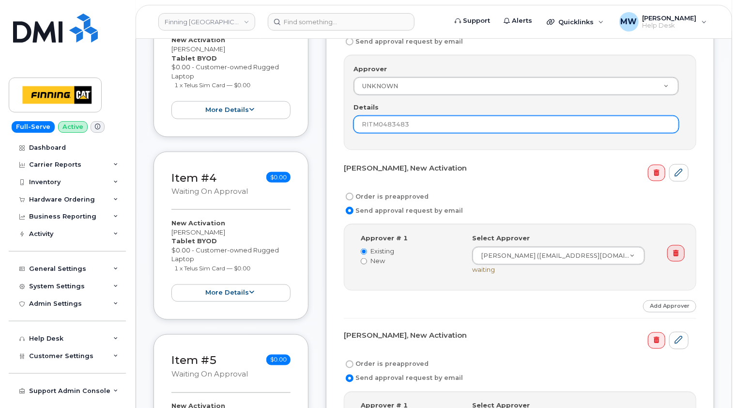
type input "RITM0483483"
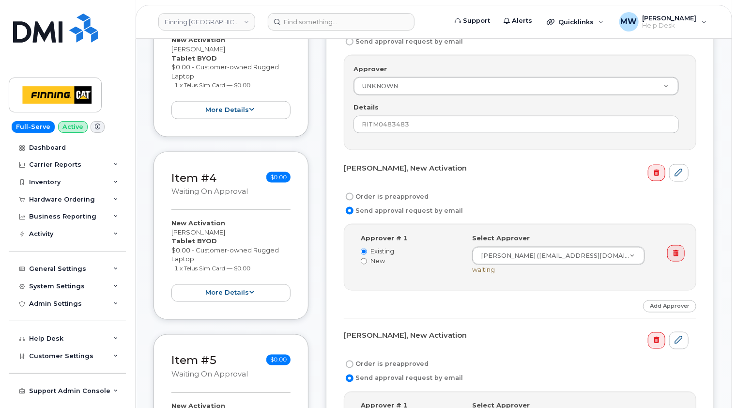
click at [379, 191] on label "Order is preapproved" at bounding box center [386, 197] width 85 height 12
click at [354, 193] on input "Order is preapproved" at bounding box center [350, 197] width 8 height 8
radio input "true"
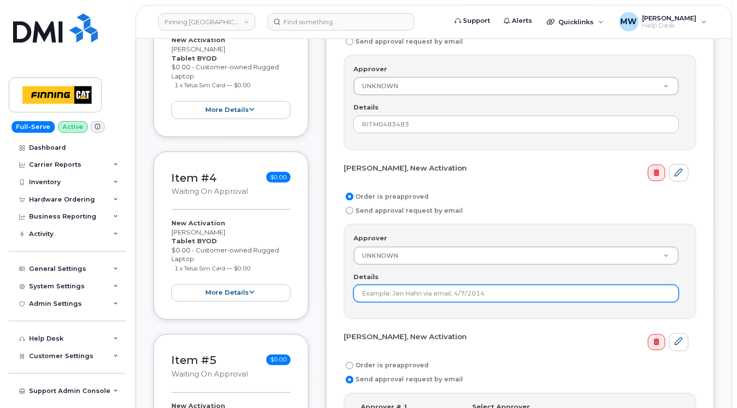
click at [380, 285] on input "Details" at bounding box center [517, 293] width 326 height 17
paste input "RITM0485532"
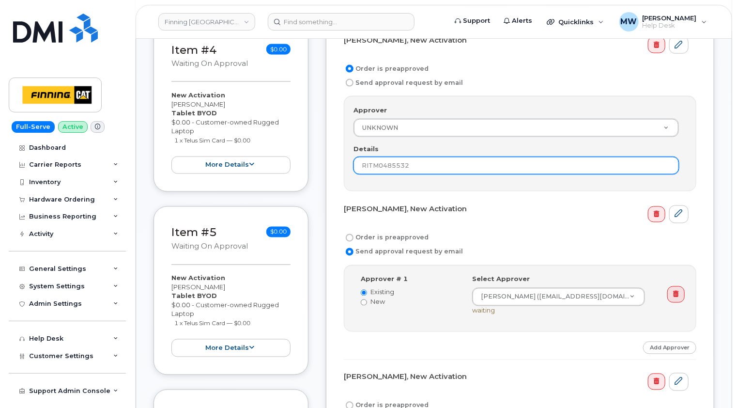
scroll to position [775, 0]
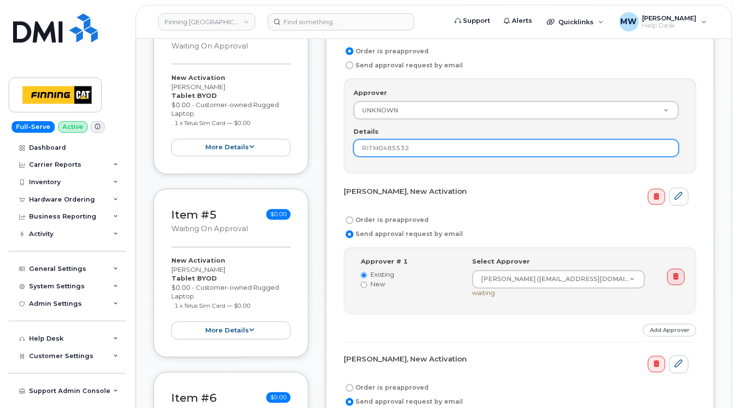
type input "RITM0485532"
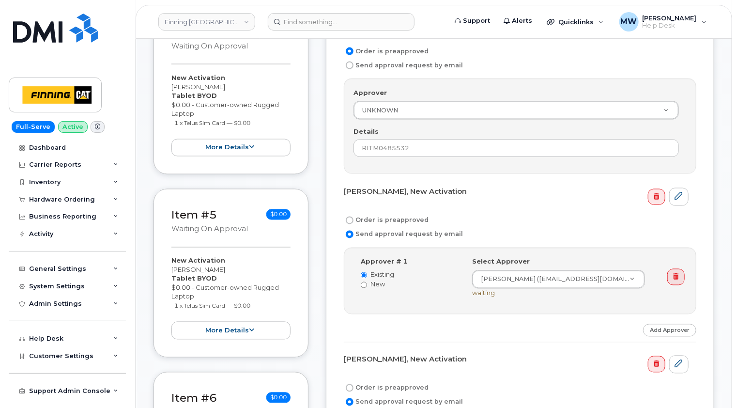
click at [351, 217] on input "Order is preapproved" at bounding box center [350, 221] width 8 height 8
radio input "true"
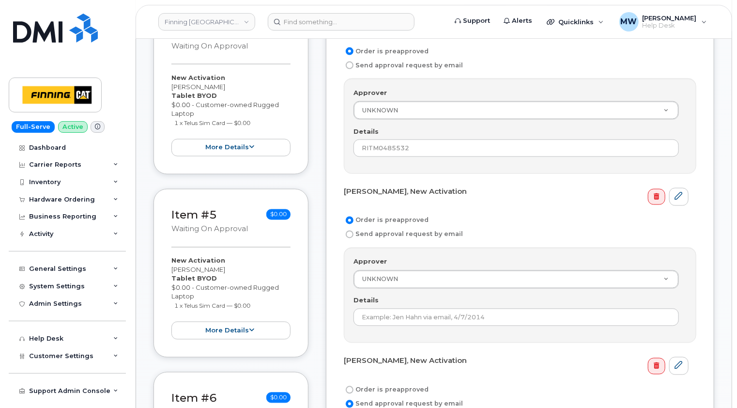
click at [332, 254] on div "Kyle Arsenault, New Activation Order is preapproved Send approval request by em…" at bounding box center [520, 363] width 389 height 1410
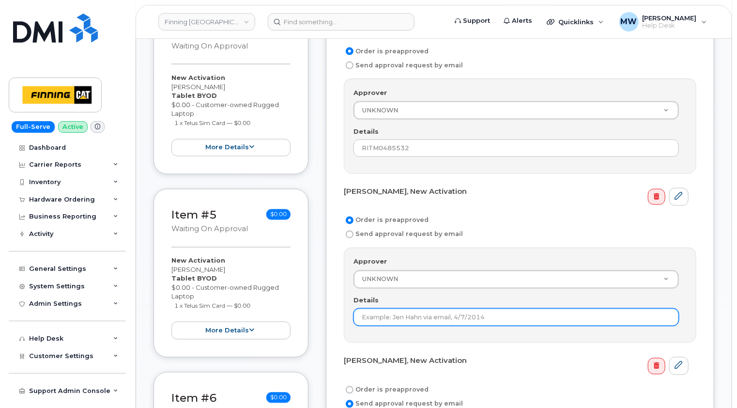
click at [386, 309] on input "Details" at bounding box center [517, 317] width 326 height 17
paste input "RITM0487698"
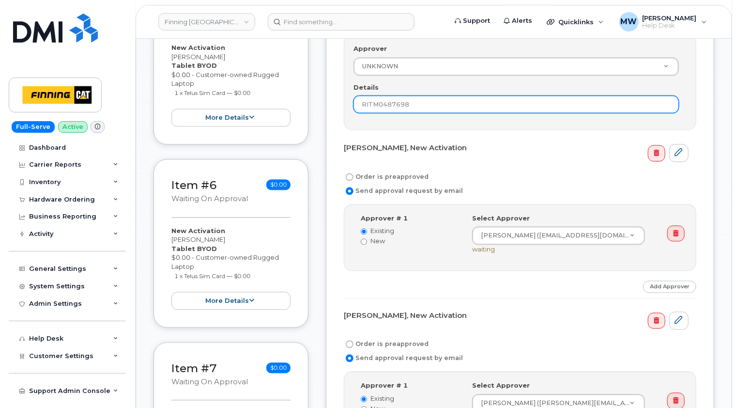
scroll to position [1017, 0]
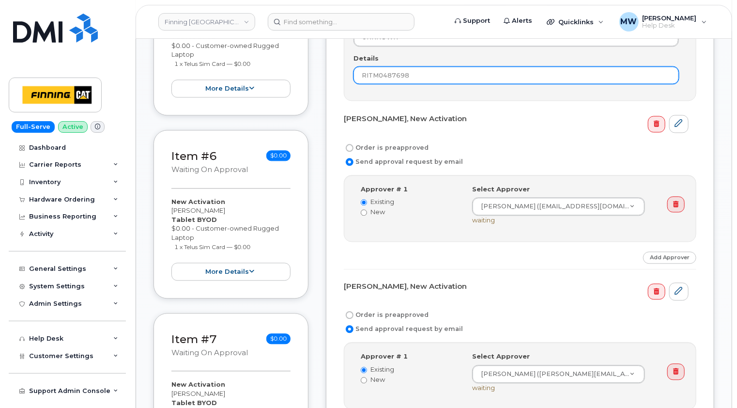
type input "RITM0487698"
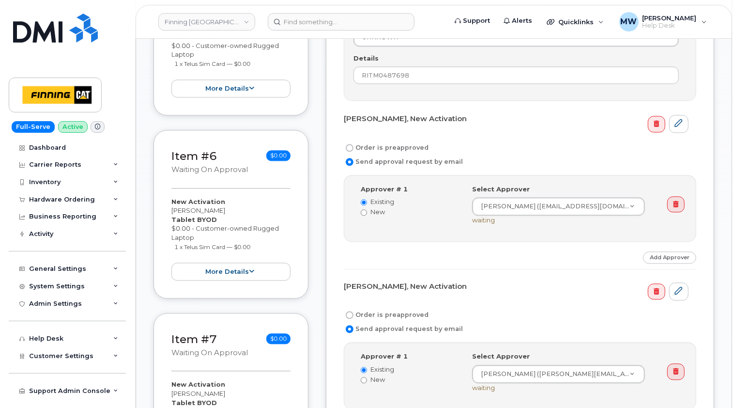
click at [384, 142] on label "Order is preapproved" at bounding box center [386, 148] width 85 height 12
click at [354, 144] on input "Order is preapproved" at bounding box center [350, 148] width 8 height 8
radio input "true"
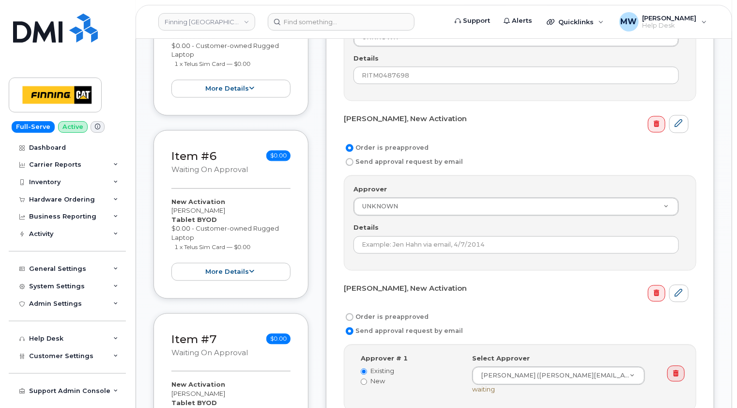
click at [329, 251] on div "Kyle Arsenault, New Activation Order is preapproved Send approval request by em…" at bounding box center [520, 121] width 389 height 1411
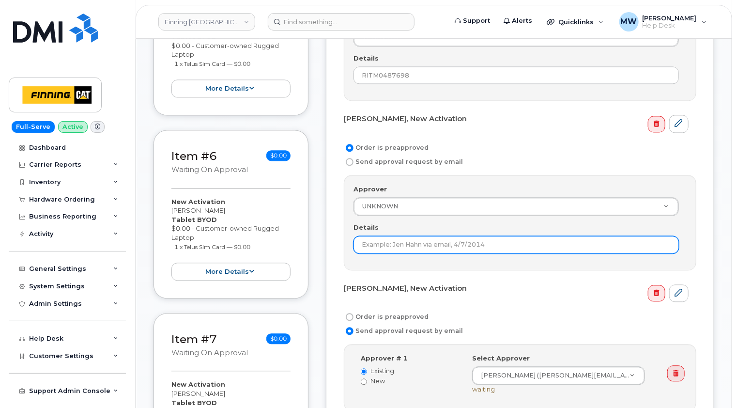
click at [397, 236] on input "Details" at bounding box center [517, 244] width 326 height 17
paste input "RITM0488211"
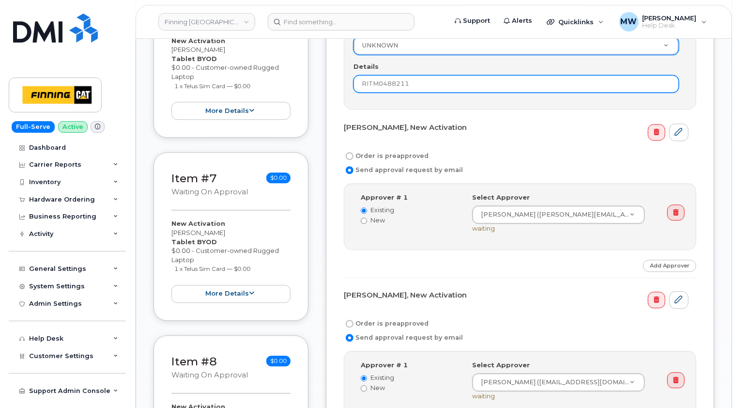
scroll to position [1211, 0]
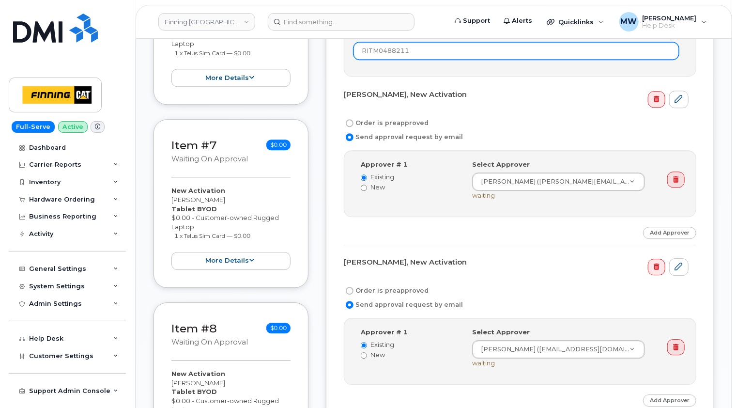
type input "RITM0488211"
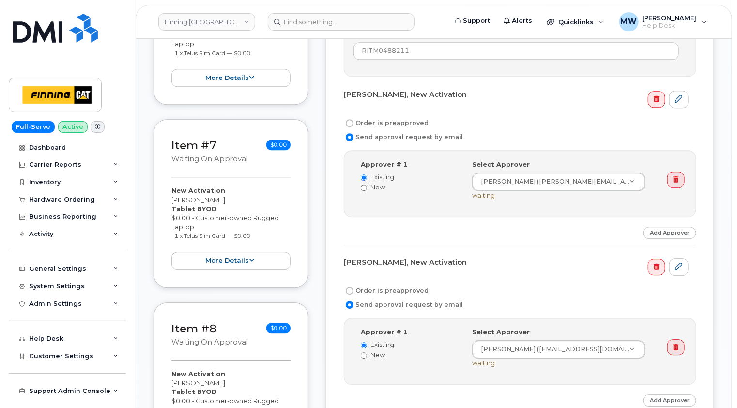
click at [390, 117] on label "Order is preapproved" at bounding box center [386, 123] width 85 height 12
click at [354, 119] on input "Order is preapproved" at bounding box center [350, 123] width 8 height 8
radio input "true"
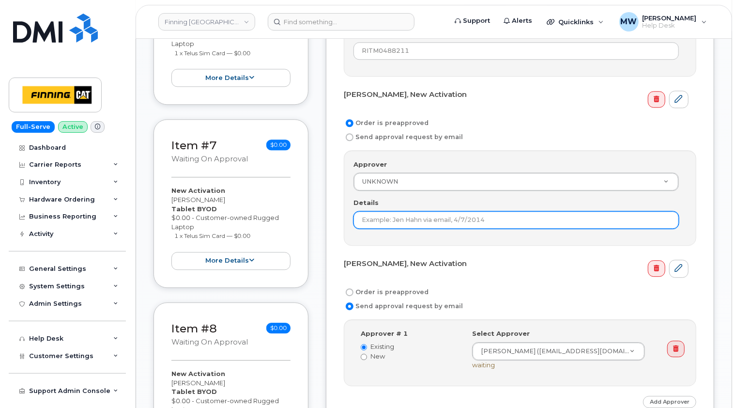
click at [401, 211] on input "Details" at bounding box center [517, 219] width 326 height 17
paste input "RITM0487957"
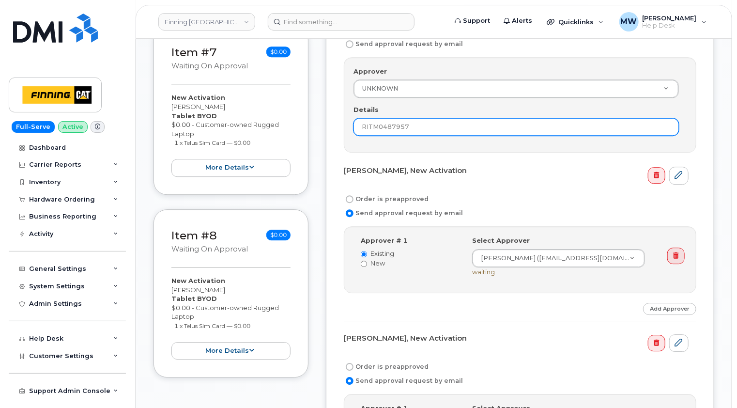
scroll to position [1308, 0]
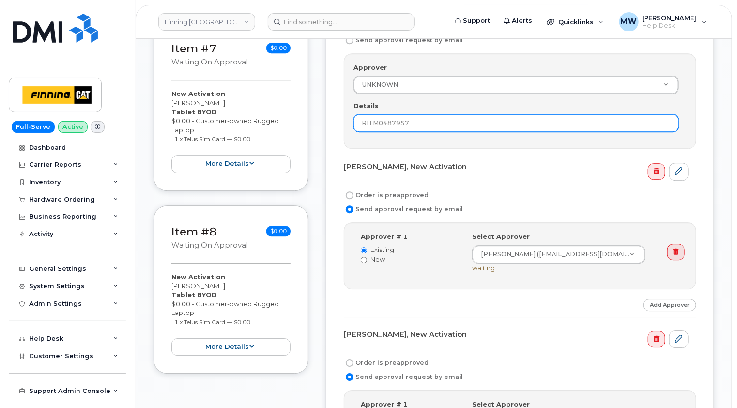
type input "RITM0487957"
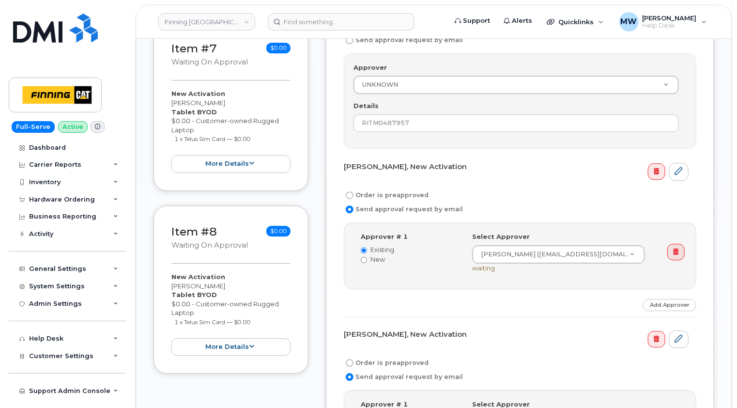
click at [382, 189] on label "Order is preapproved" at bounding box center [386, 195] width 85 height 12
click at [354, 191] on input "Order is preapproved" at bounding box center [350, 195] width 8 height 8
radio input "true"
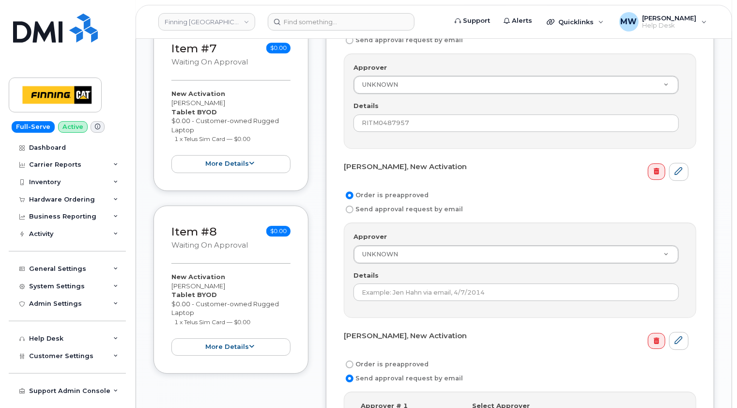
drag, startPoint x: 328, startPoint y: 203, endPoint x: 337, endPoint y: 228, distance: 27.0
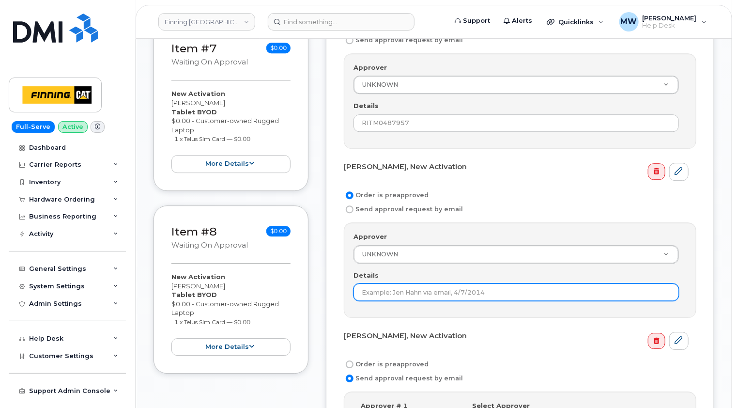
click at [399, 283] on input "Details" at bounding box center [517, 291] width 326 height 17
paste input "RITM0479593"
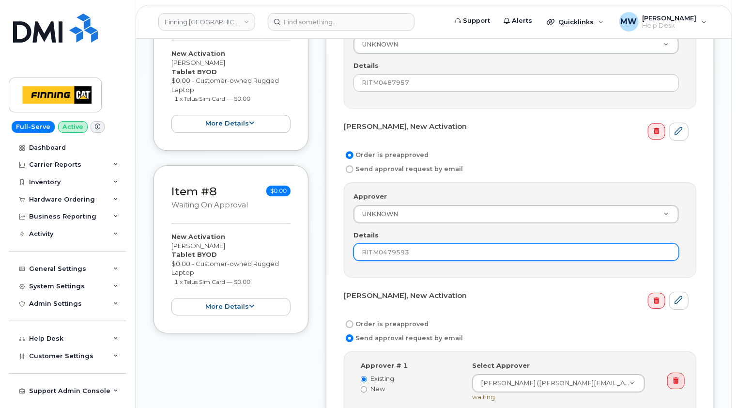
scroll to position [1405, 0]
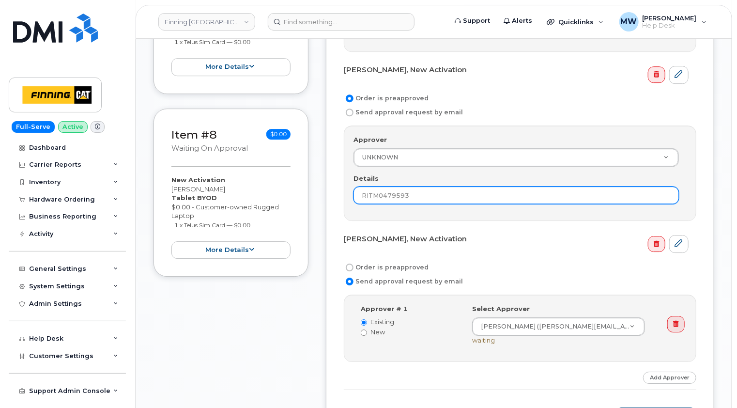
type input "RITM0479593"
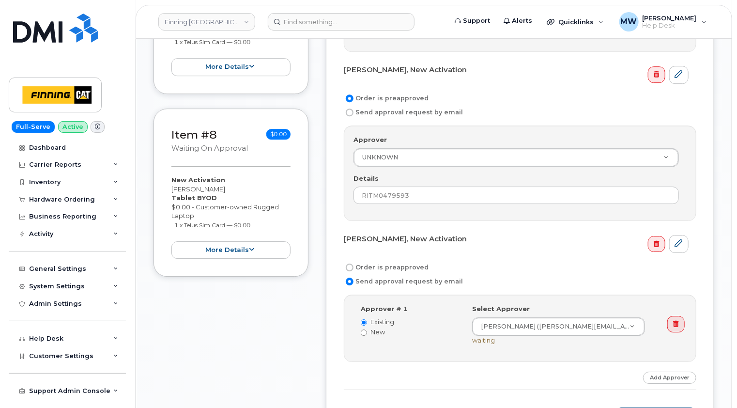
click at [364, 262] on label "Order is preapproved" at bounding box center [386, 268] width 85 height 12
click at [354, 264] on input "Order is preapproved" at bounding box center [350, 268] width 8 height 8
radio input "true"
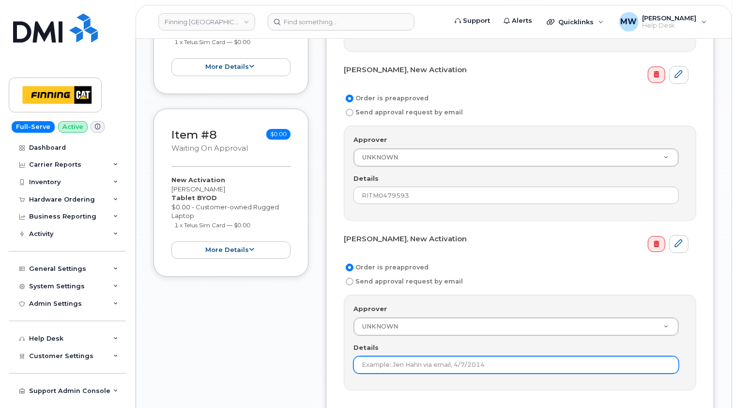
click at [380, 356] on input "Details" at bounding box center [517, 364] width 326 height 17
paste input "RITM0484968"
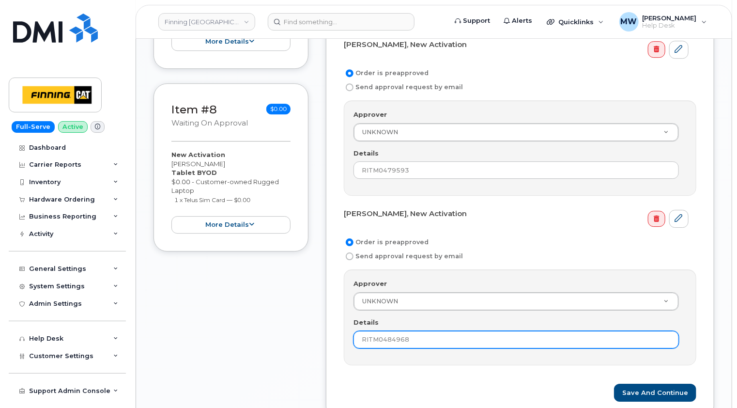
scroll to position [1453, 0]
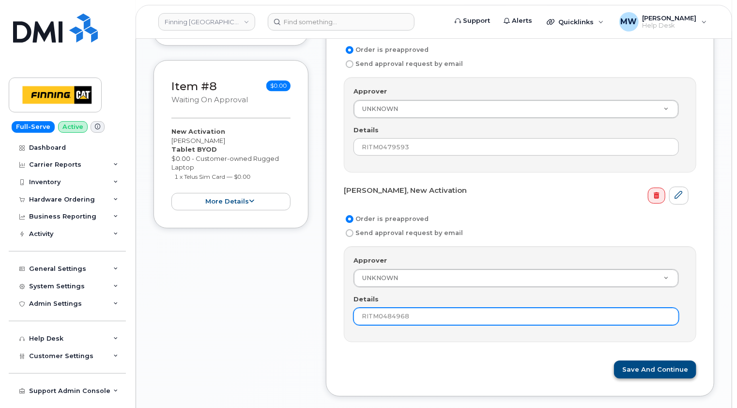
type input "RITM0484968"
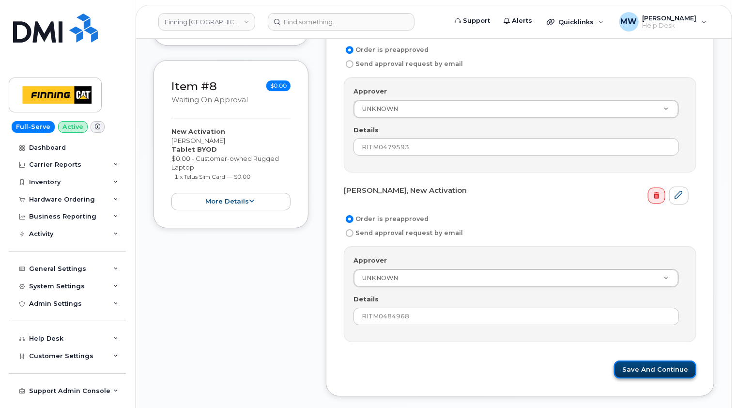
click at [674, 360] on button "Save and Continue" at bounding box center [655, 369] width 82 height 18
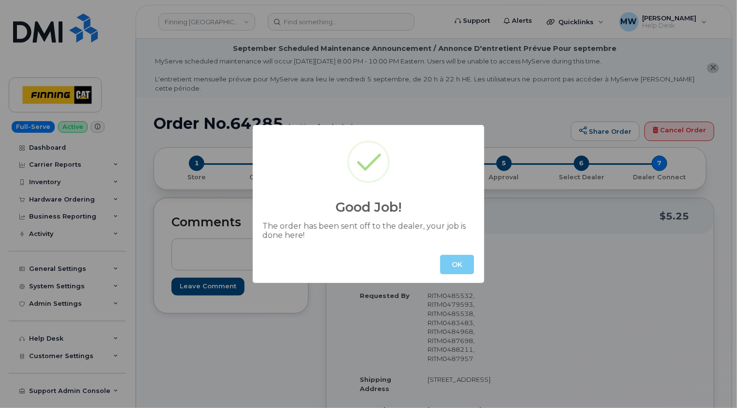
click at [456, 263] on button "OK" at bounding box center [457, 264] width 34 height 19
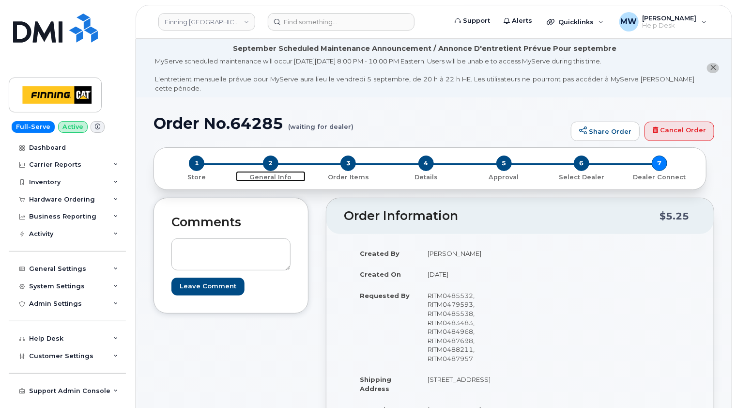
click at [269, 156] on span "2" at bounding box center [271, 164] width 16 height 16
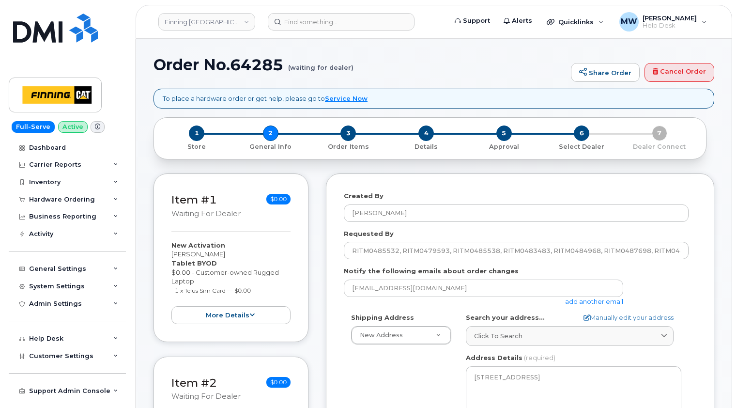
select select
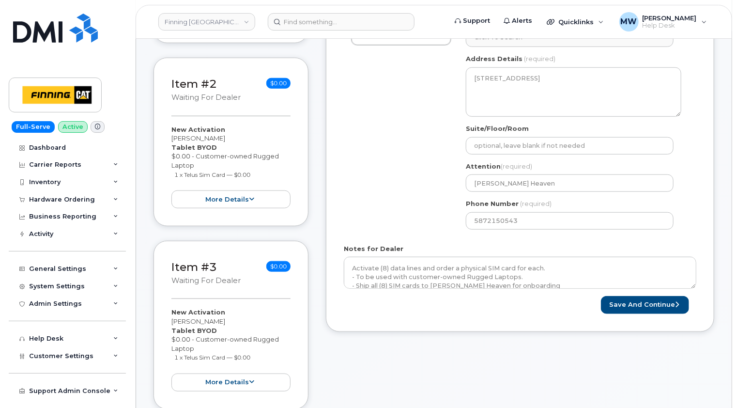
scroll to position [484, 0]
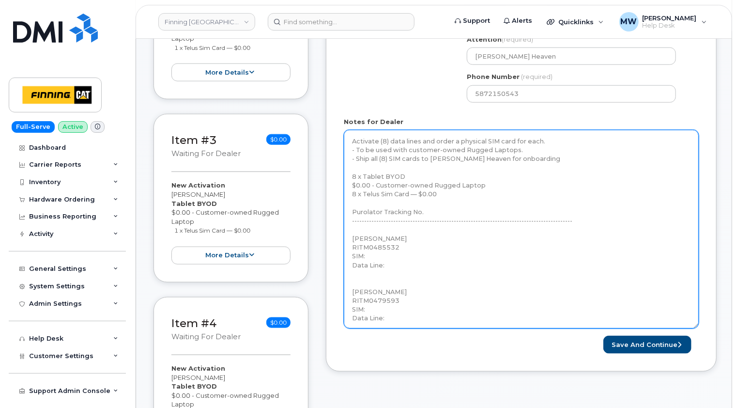
drag, startPoint x: 696, startPoint y: 149, endPoint x: 698, endPoint y: 316, distance: 167.2
click at [698, 316] on textarea "Activate (8) data lines and order a physical SIM card for each. - To be used wi…" at bounding box center [521, 229] width 355 height 199
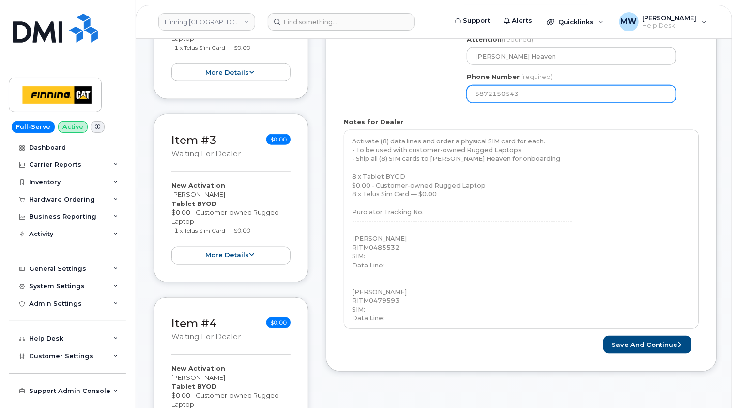
drag, startPoint x: 355, startPoint y: 52, endPoint x: 356, endPoint y: 74, distance: 21.8
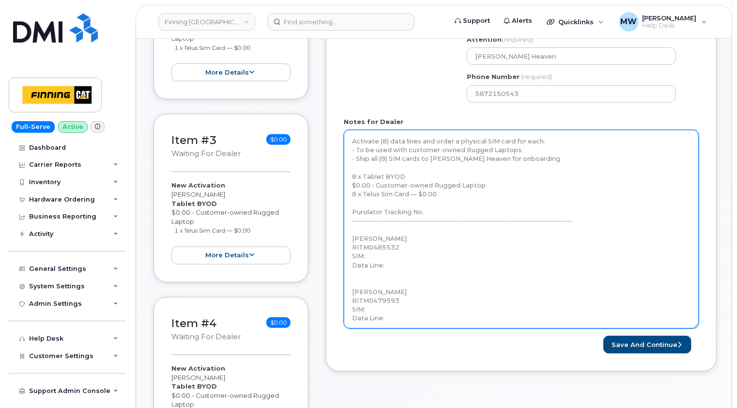
click at [463, 187] on textarea "Activate (8) data lines and order a physical SIM card for each. - To be used wi…" at bounding box center [521, 229] width 355 height 199
paste textarea "Telus Order #TL60025584"
type textarea "Activate (8) data lines and order a physical SIM card for each. - To be used wi…"
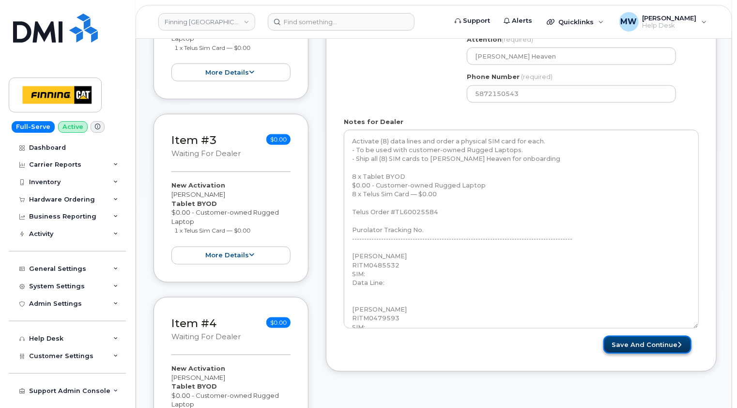
click at [655, 336] on button "Save and Continue" at bounding box center [648, 345] width 88 height 18
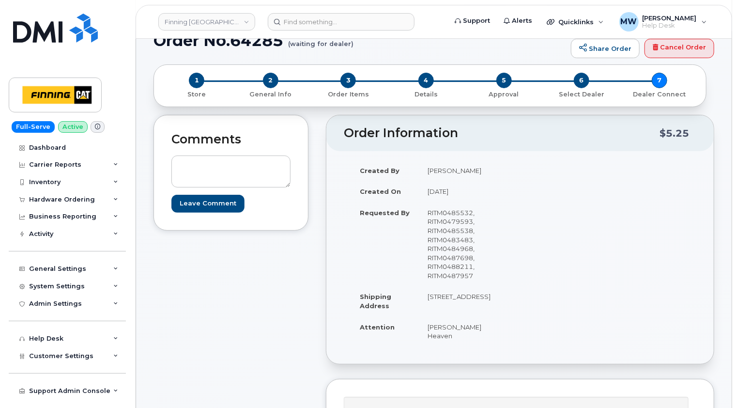
scroll to position [97, 0]
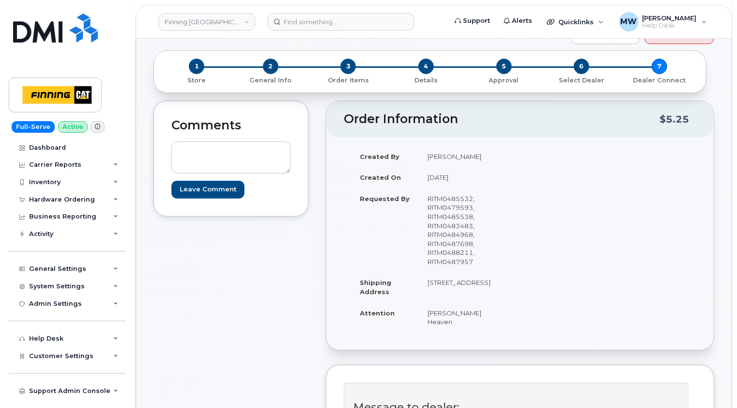
drag, startPoint x: 498, startPoint y: 281, endPoint x: 471, endPoint y: 280, distance: 26.7
click at [471, 280] on td "[STREET_ADDRESS]" at bounding box center [466, 287] width 94 height 30
copy td "T2E 7H9"
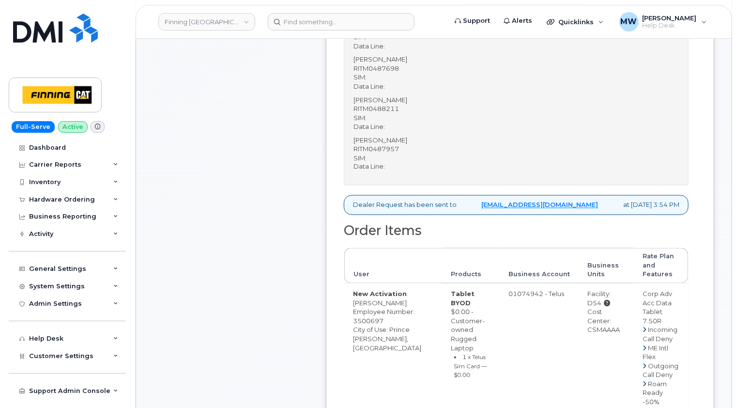
scroll to position [824, 0]
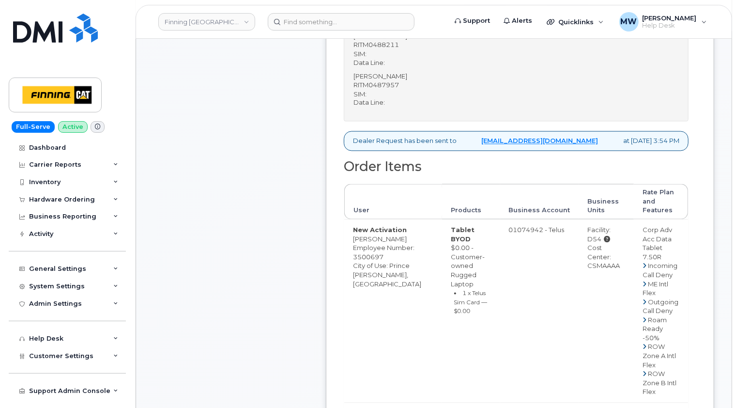
click at [605, 255] on div "Cost Center: CSMAAAA" at bounding box center [607, 257] width 38 height 27
drag, startPoint x: 605, startPoint y: 255, endPoint x: 708, endPoint y: 209, distance: 113.0
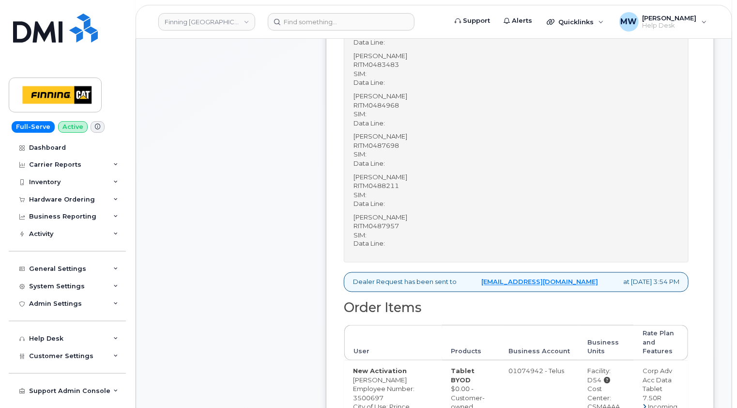
scroll to position [630, 0]
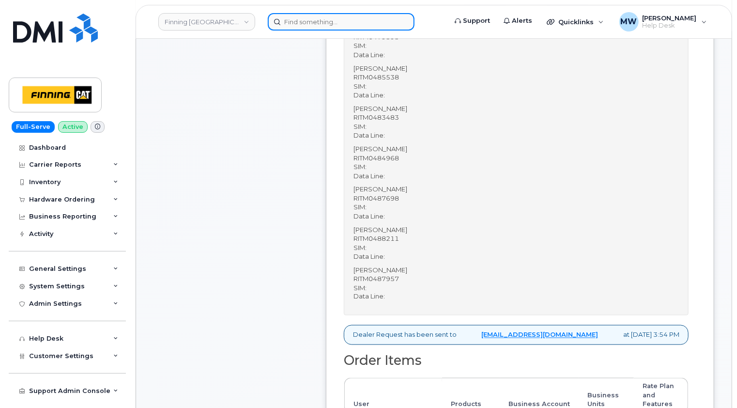
click at [326, 25] on input at bounding box center [341, 21] width 147 height 17
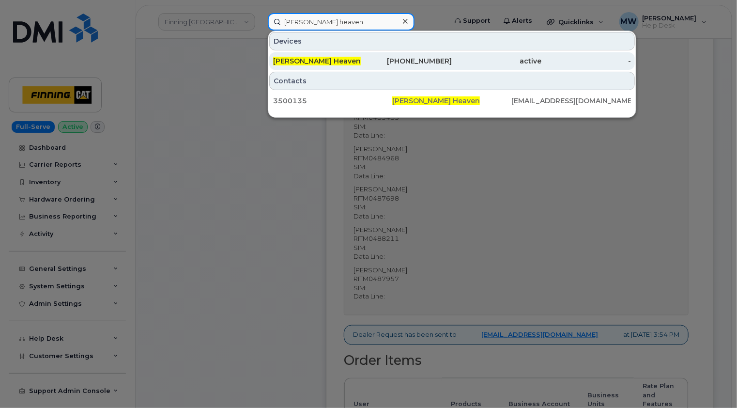
type input "[PERSON_NAME] heaven"
click at [376, 61] on div "[PHONE_NUMBER]" at bounding box center [408, 61] width 90 height 10
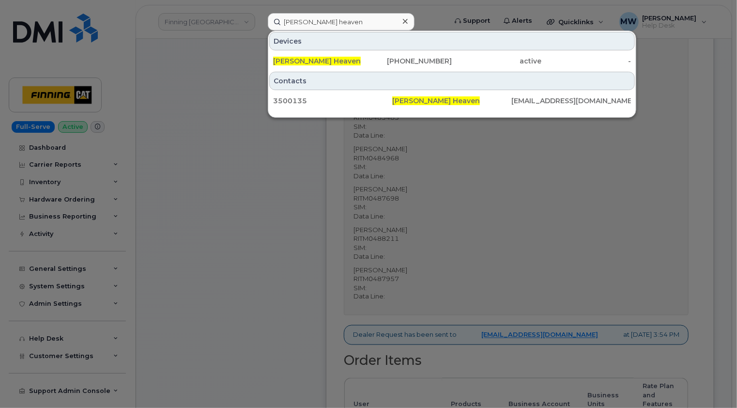
click at [403, 19] on icon at bounding box center [405, 21] width 5 height 5
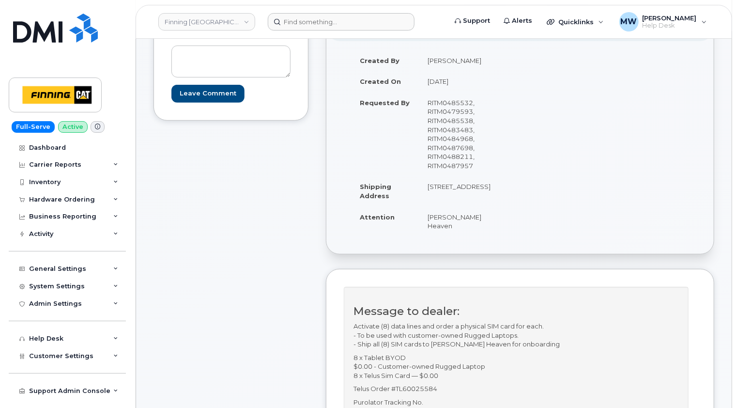
scroll to position [48, 0]
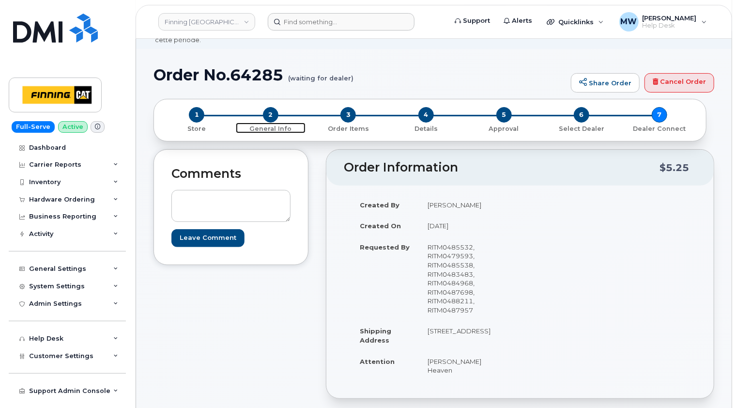
click at [269, 107] on span "2" at bounding box center [271, 115] width 16 height 16
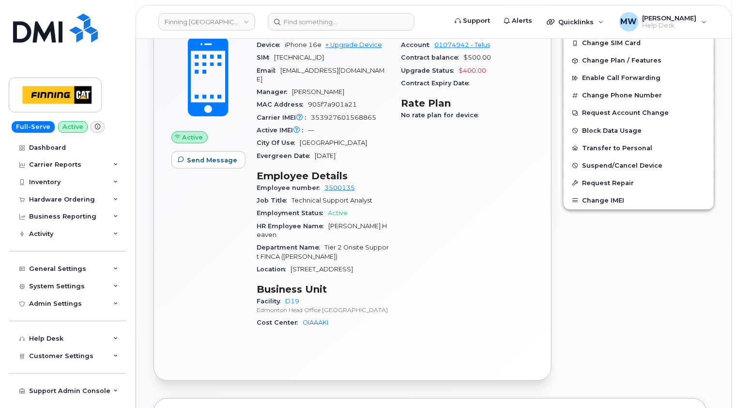
scroll to position [388, 0]
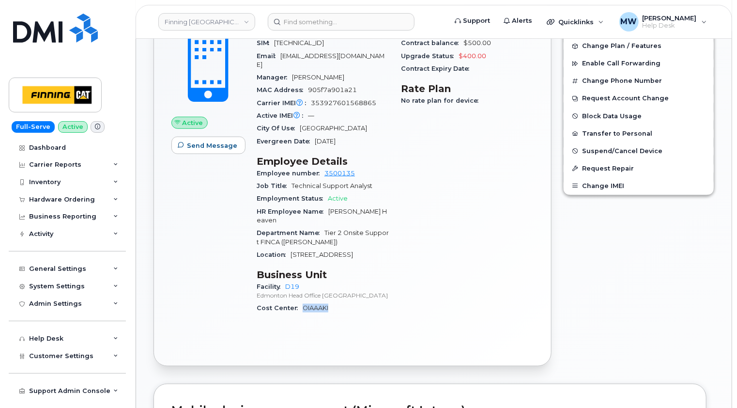
drag, startPoint x: 362, startPoint y: 302, endPoint x: 303, endPoint y: 299, distance: 59.7
click at [303, 302] on div "Cost Center OIAAAKI" at bounding box center [323, 308] width 133 height 13
copy link "OIAAAKI"
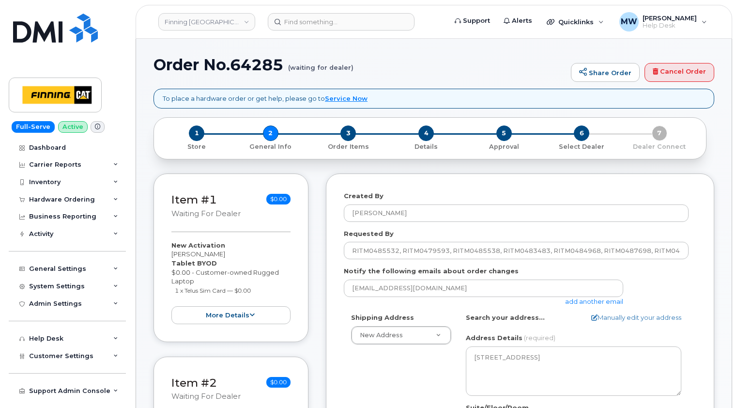
select select
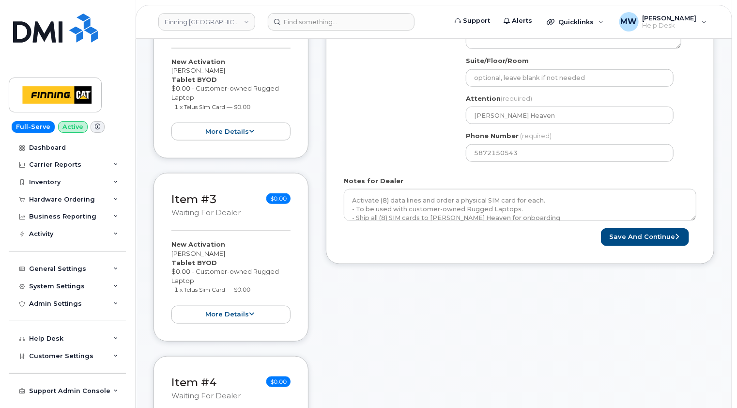
scroll to position [484, 0]
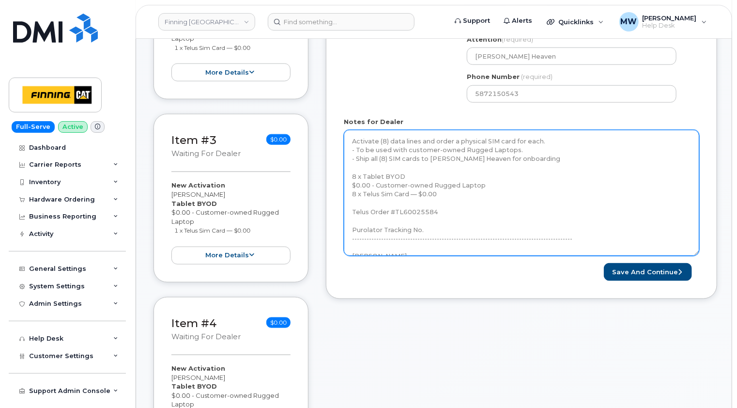
drag, startPoint x: 694, startPoint y: 148, endPoint x: 698, endPoint y: 263, distance: 114.4
click at [698, 256] on textarea "Activate (8) data lines and order a physical SIM card for each. - To be used wi…" at bounding box center [522, 193] width 356 height 126
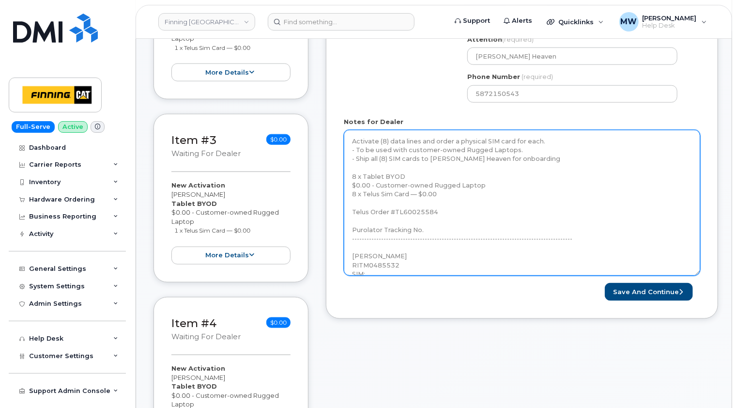
click at [441, 218] on textarea "Activate (8) data lines and order a physical SIM card for each. - To be used wi…" at bounding box center [522, 203] width 357 height 146
paste textarea "335651737165"
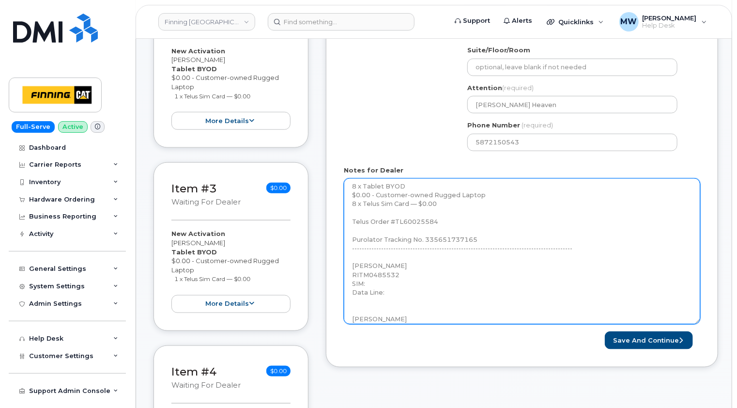
scroll to position [97, 0]
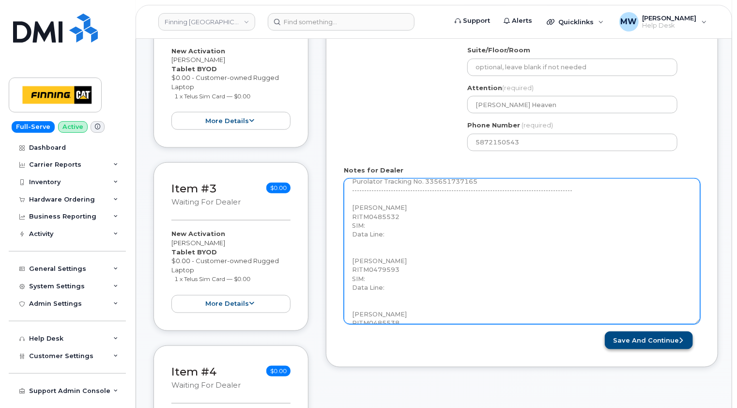
type textarea "Activate (8) data lines and order a physical SIM card for each. - To be used wi…"
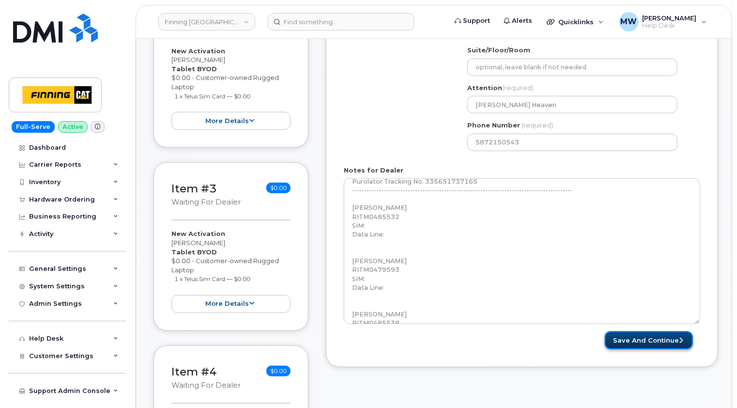
click at [655, 331] on button "Save and Continue" at bounding box center [649, 340] width 88 height 18
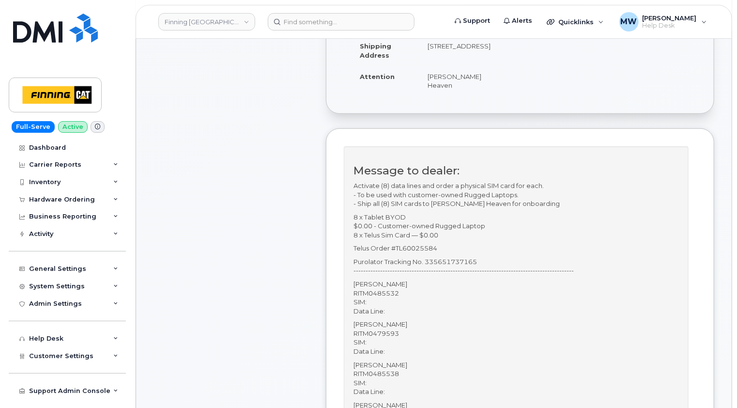
scroll to position [360, 0]
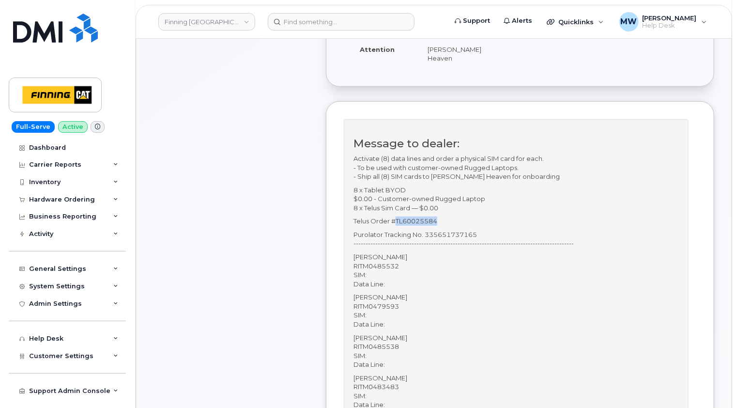
drag, startPoint x: 437, startPoint y: 211, endPoint x: 396, endPoint y: 211, distance: 41.2
click at [396, 217] on p "Telus Order #TL60025584" at bounding box center [517, 221] width 326 height 9
copy p "TL60025584"
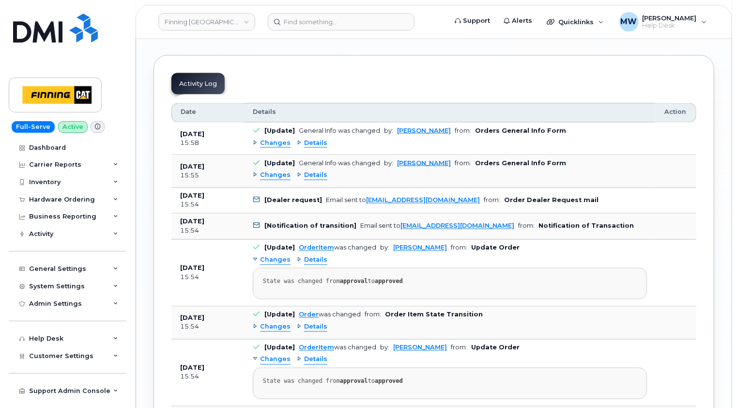
scroll to position [2548, 0]
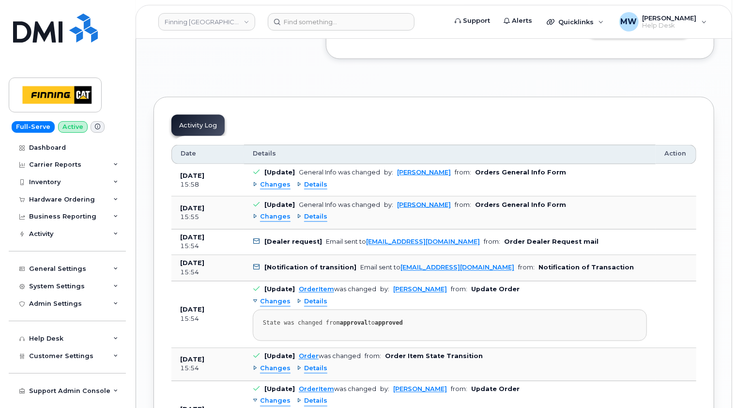
click at [653, 37] on link "Confirm Carrier Order" at bounding box center [639, 28] width 100 height 18
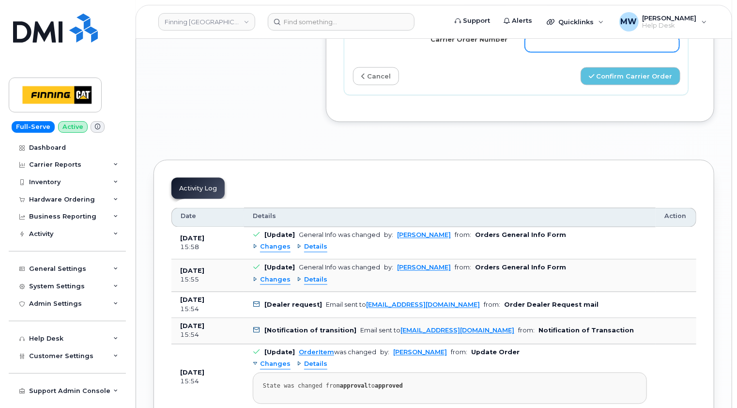
click at [545, 52] on input "Carrier Order Number" at bounding box center [602, 43] width 155 height 17
paste input "TL60025584"
type input "TL60025584"
click at [631, 85] on button "Confirm Carrier Order" at bounding box center [631, 76] width 100 height 18
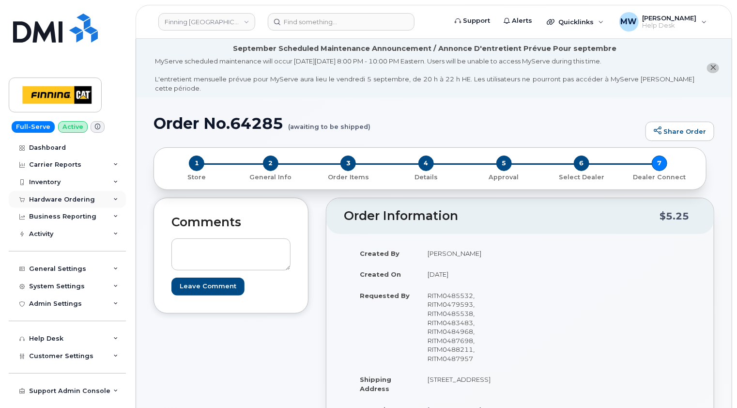
click at [80, 199] on div "Hardware Ordering" at bounding box center [62, 200] width 66 height 8
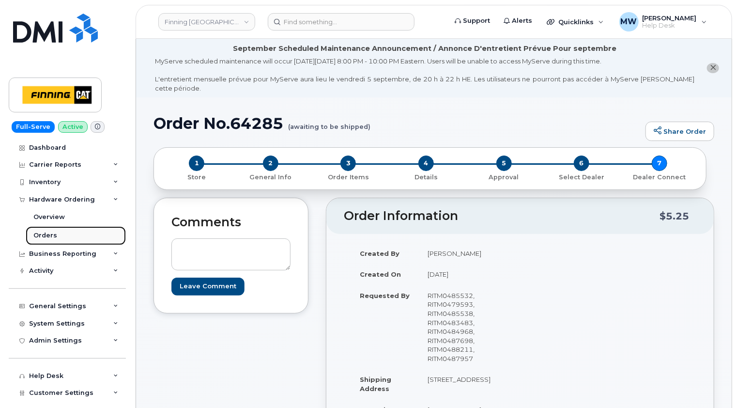
click at [48, 235] on div "Orders" at bounding box center [45, 235] width 24 height 9
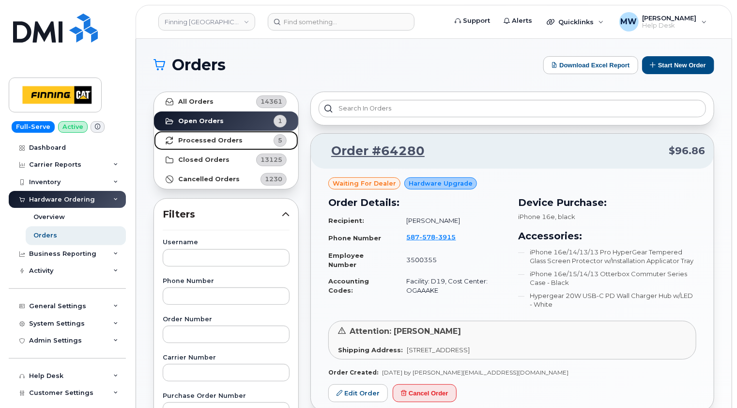
click at [219, 143] on strong "Processed Orders" at bounding box center [210, 141] width 64 height 8
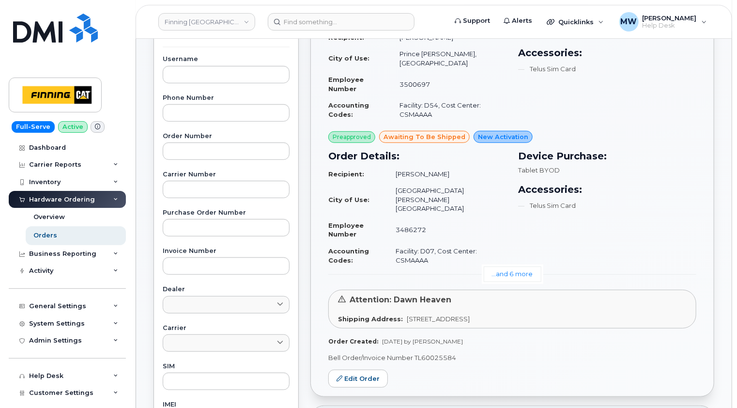
scroll to position [194, 0]
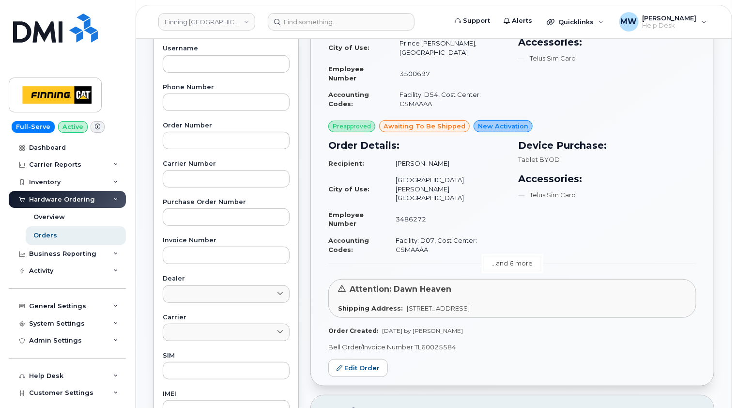
click at [516, 256] on link "...and 6 more" at bounding box center [513, 263] width 58 height 15
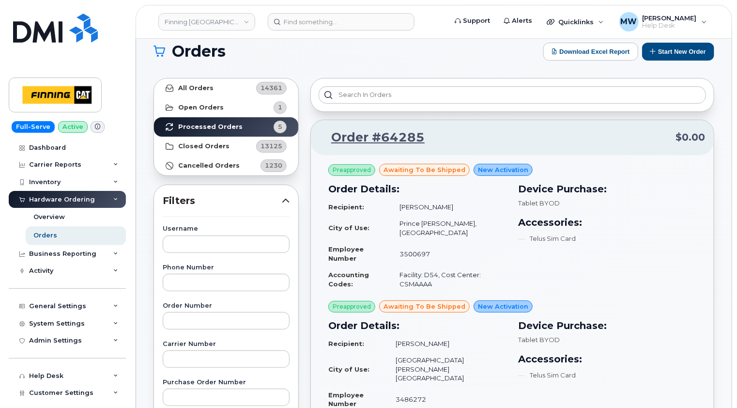
scroll to position [0, 0]
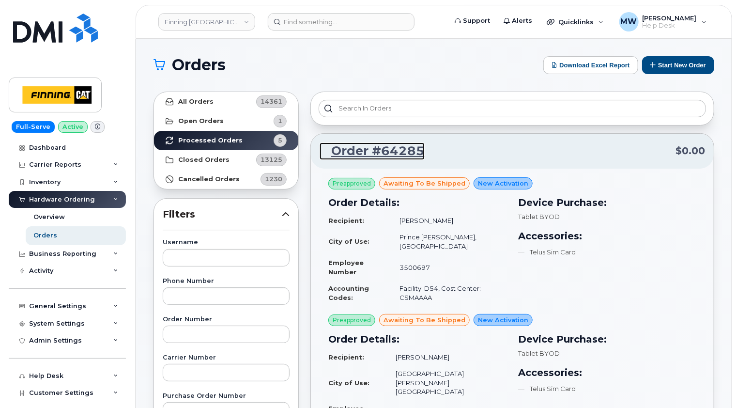
click at [399, 149] on link "Order #64285" at bounding box center [372, 150] width 105 height 17
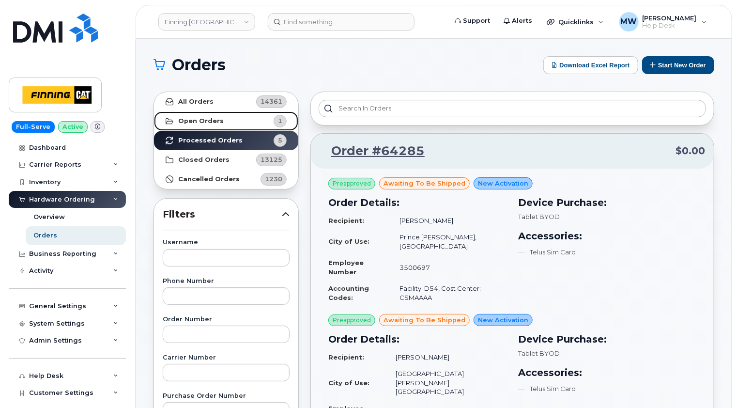
click at [200, 118] on strong "Open Orders" at bounding box center [201, 121] width 46 height 8
